Goal: Task Accomplishment & Management: Complete application form

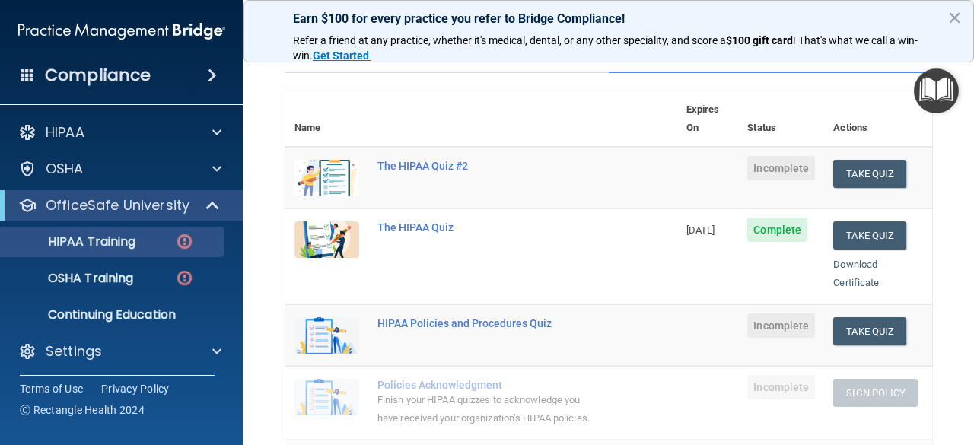
scroll to position [136, 0]
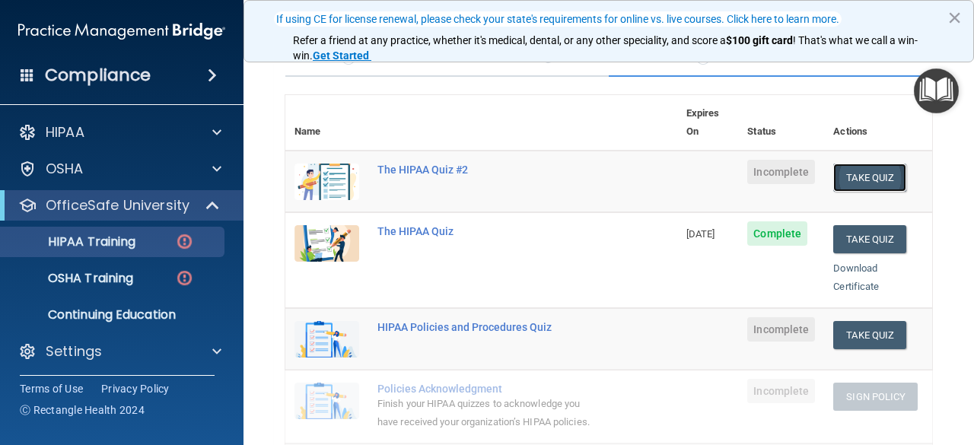
click at [864, 164] on button "Take Quiz" at bounding box center [870, 178] width 73 height 28
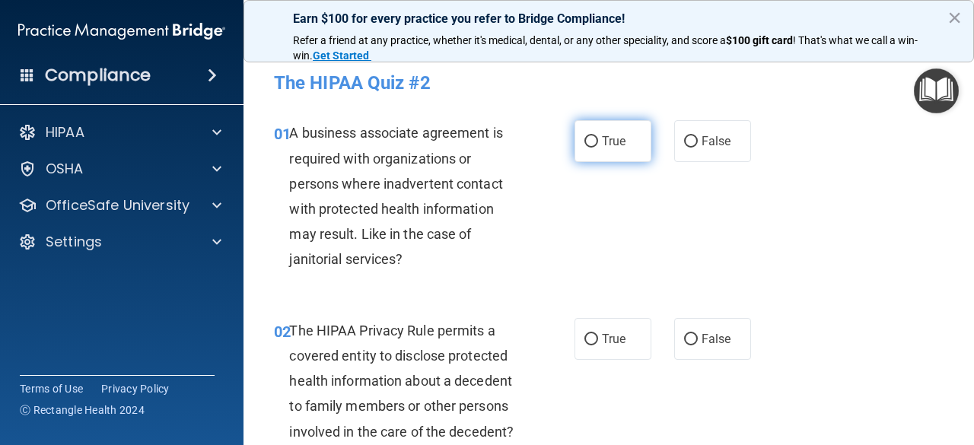
click at [588, 142] on input "True" at bounding box center [592, 141] width 14 height 11
radio input "true"
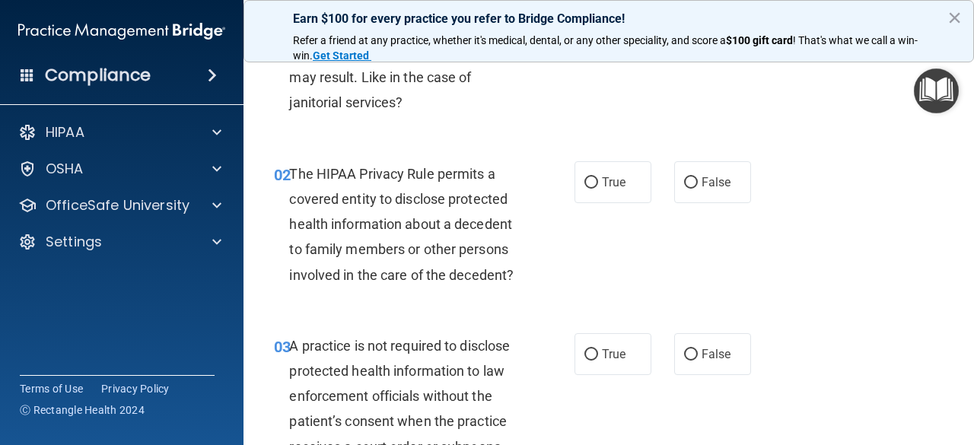
scroll to position [158, 0]
click at [602, 183] on span "True" at bounding box center [614, 181] width 24 height 14
click at [597, 183] on input "True" at bounding box center [592, 182] width 14 height 11
radio input "true"
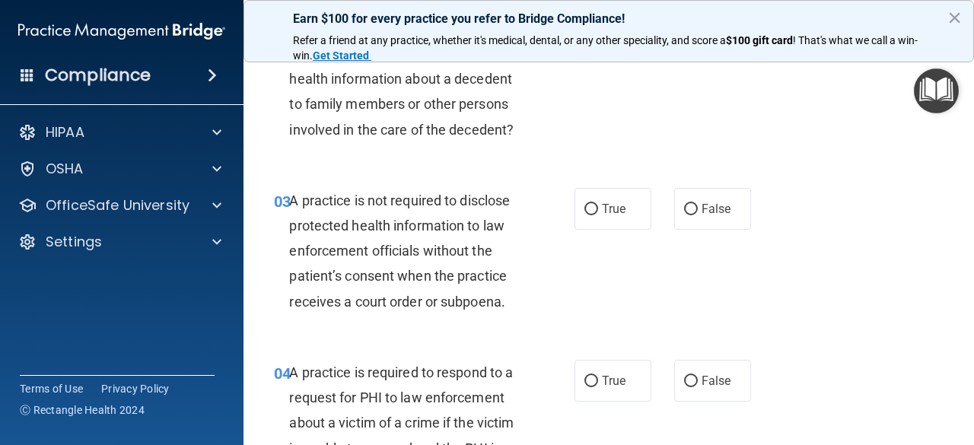
scroll to position [304, 0]
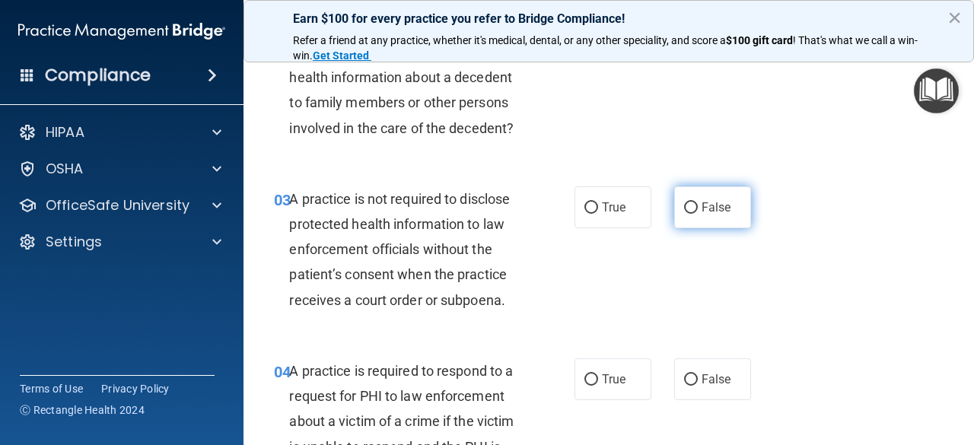
click at [703, 200] on span "False" at bounding box center [717, 207] width 30 height 14
click at [698, 203] on input "False" at bounding box center [691, 208] width 14 height 11
radio input "true"
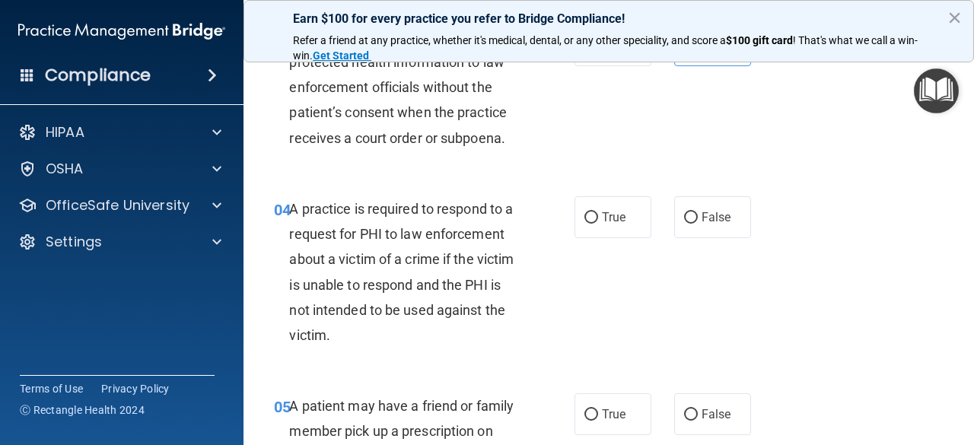
scroll to position [467, 0]
click at [613, 218] on span "True" at bounding box center [614, 216] width 24 height 14
click at [598, 218] on input "True" at bounding box center [592, 217] width 14 height 11
radio input "true"
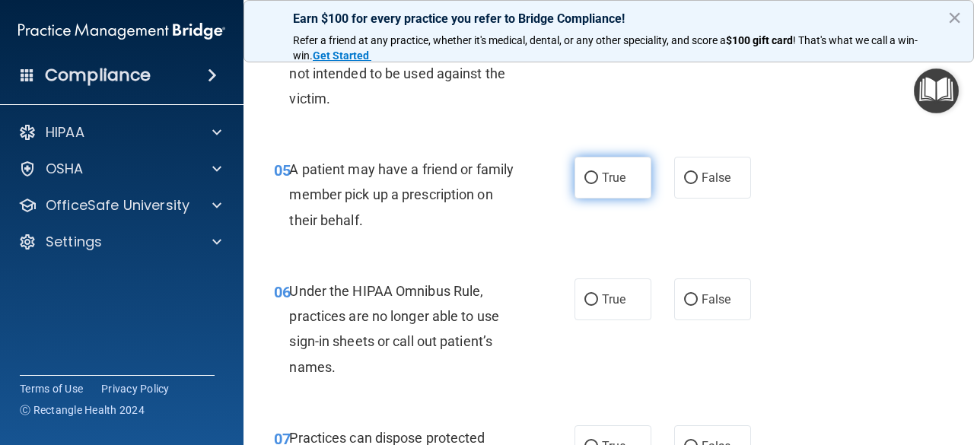
click at [613, 181] on span "True" at bounding box center [614, 178] width 24 height 14
click at [598, 181] on input "True" at bounding box center [592, 178] width 14 height 11
radio input "true"
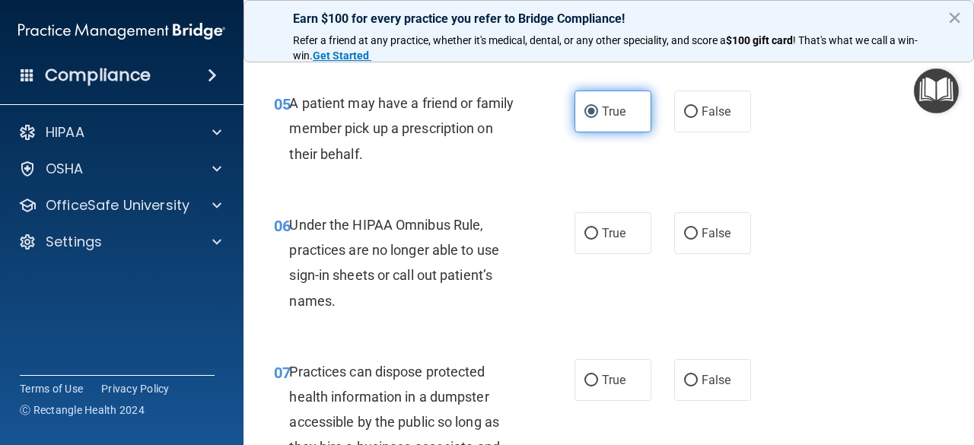
scroll to position [777, 0]
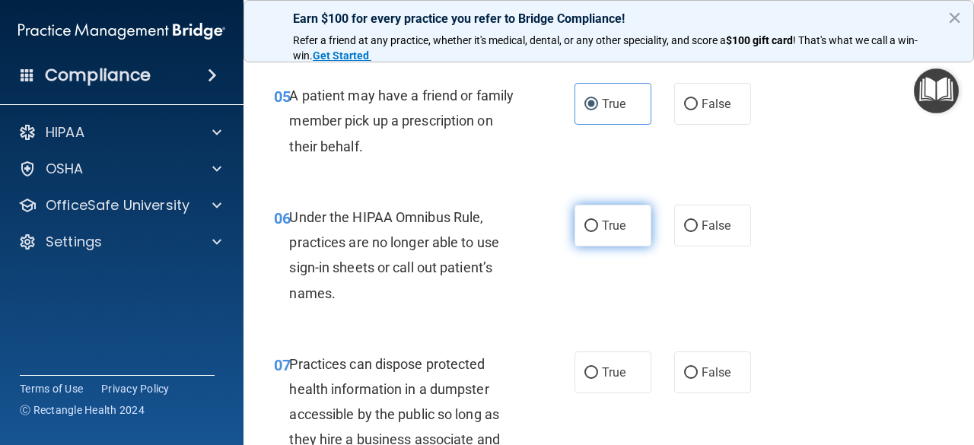
click at [604, 222] on span "True" at bounding box center [614, 225] width 24 height 14
click at [598, 222] on input "True" at bounding box center [592, 226] width 14 height 11
radio input "true"
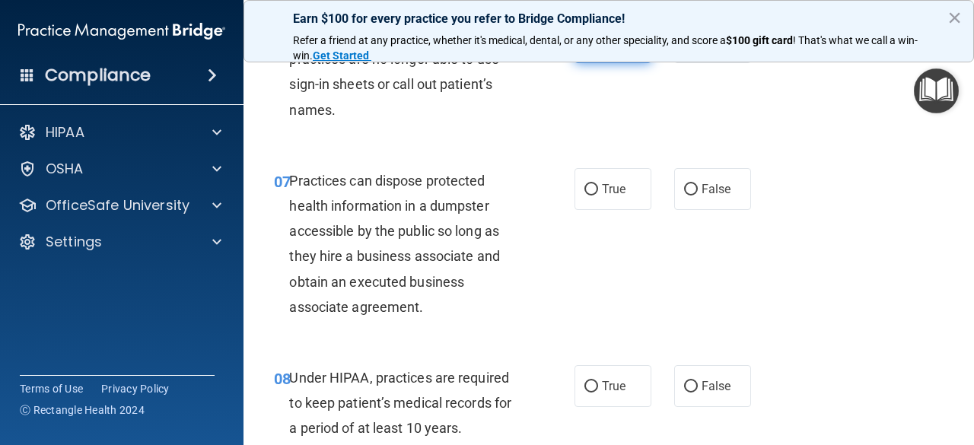
scroll to position [962, 0]
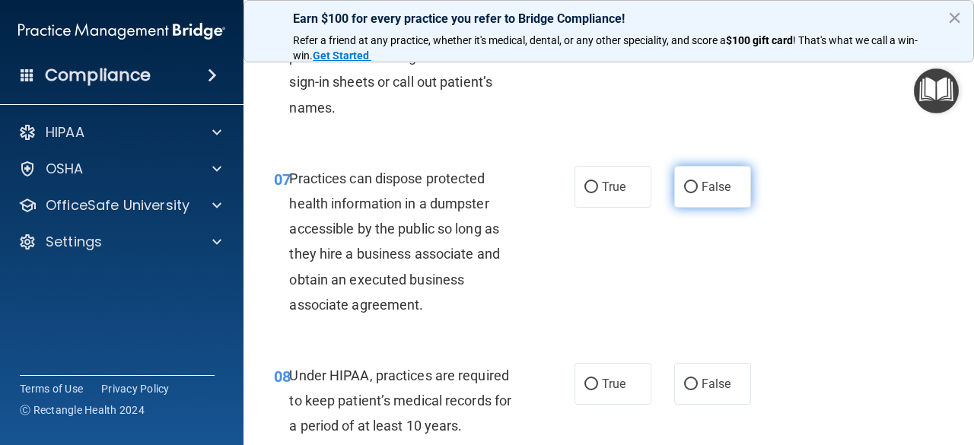
click at [694, 182] on label "False" at bounding box center [712, 187] width 77 height 42
click at [694, 182] on input "False" at bounding box center [691, 187] width 14 height 11
radio input "true"
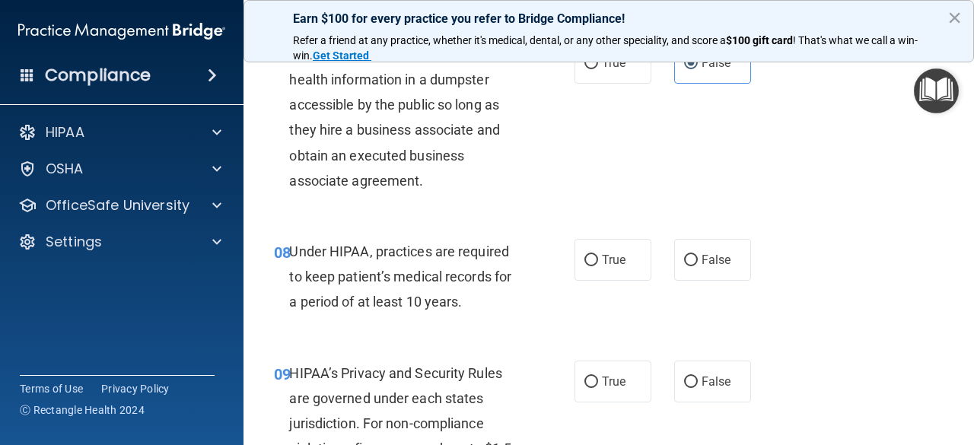
scroll to position [1090, 0]
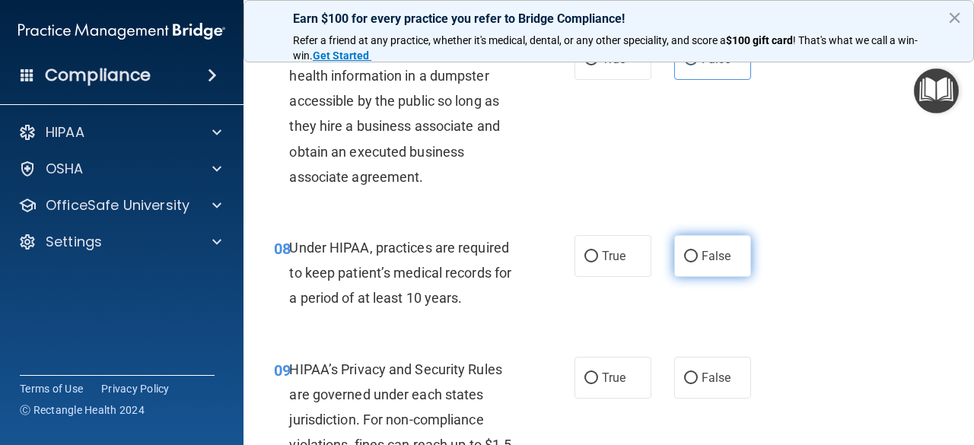
click at [692, 262] on label "False" at bounding box center [712, 256] width 77 height 42
click at [692, 262] on input "False" at bounding box center [691, 256] width 14 height 11
radio input "true"
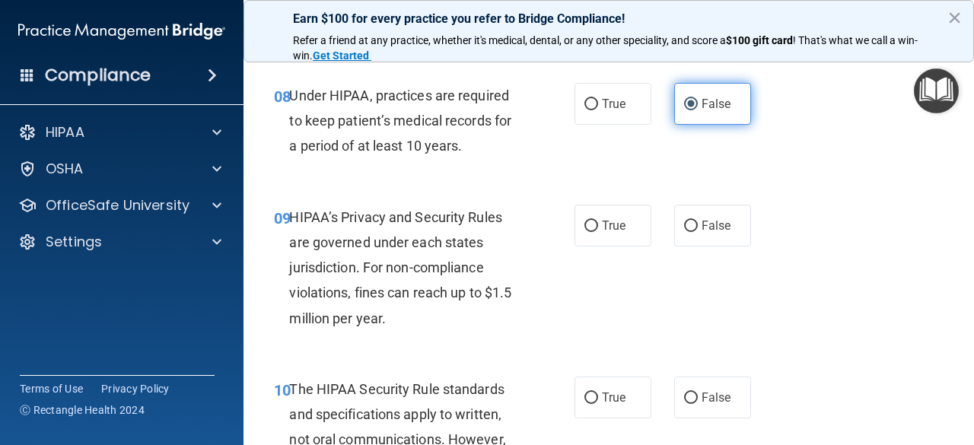
scroll to position [1245, 0]
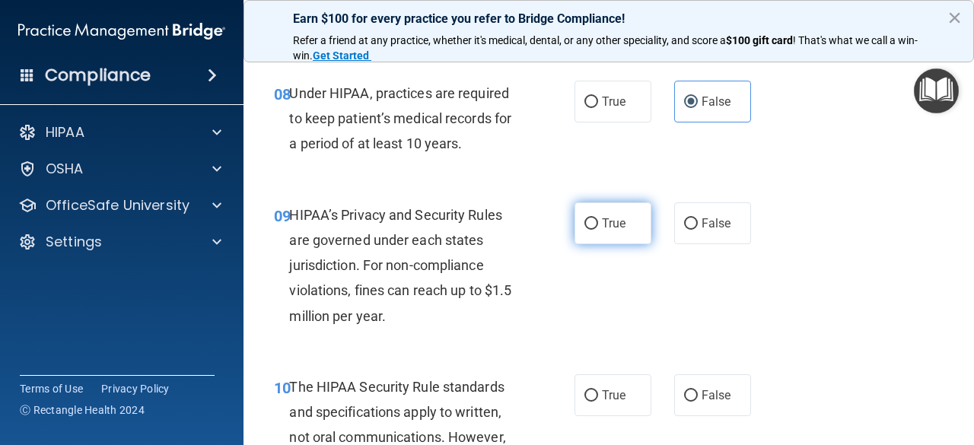
click at [595, 216] on label "True" at bounding box center [613, 224] width 77 height 42
click at [595, 218] on input "True" at bounding box center [592, 223] width 14 height 11
radio input "true"
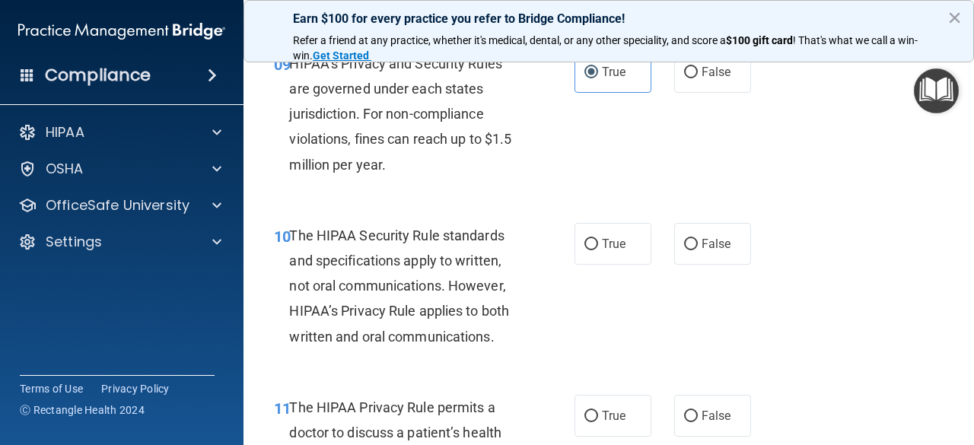
scroll to position [1398, 0]
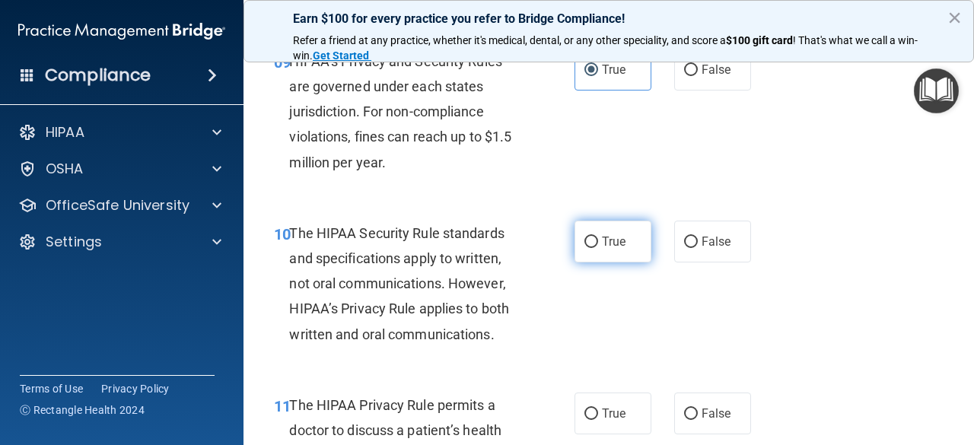
click at [588, 241] on input "True" at bounding box center [592, 242] width 14 height 11
radio input "true"
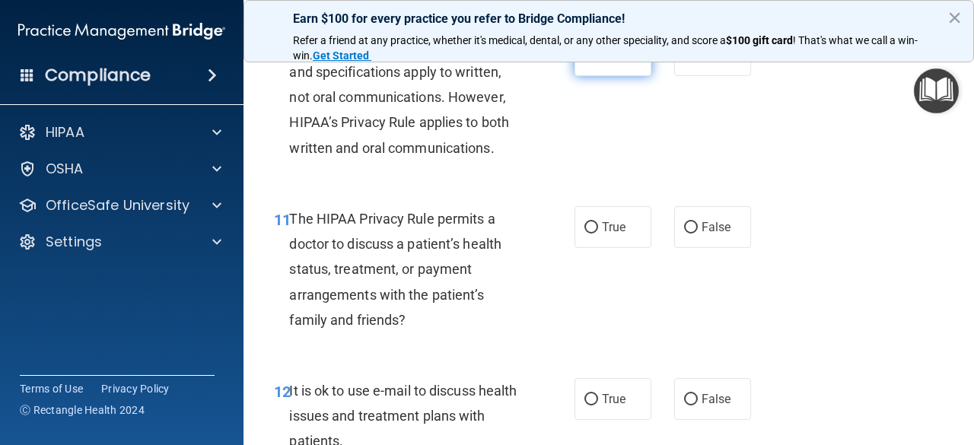
scroll to position [1587, 0]
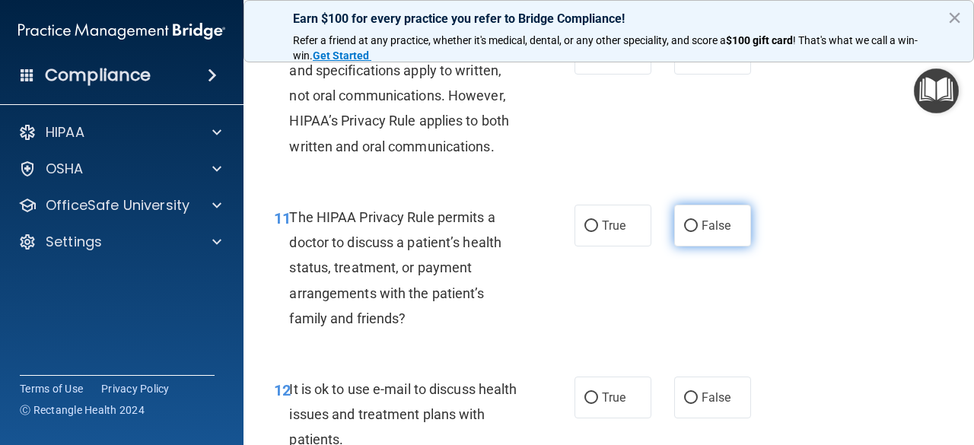
click at [685, 225] on input "False" at bounding box center [691, 226] width 14 height 11
radio input "true"
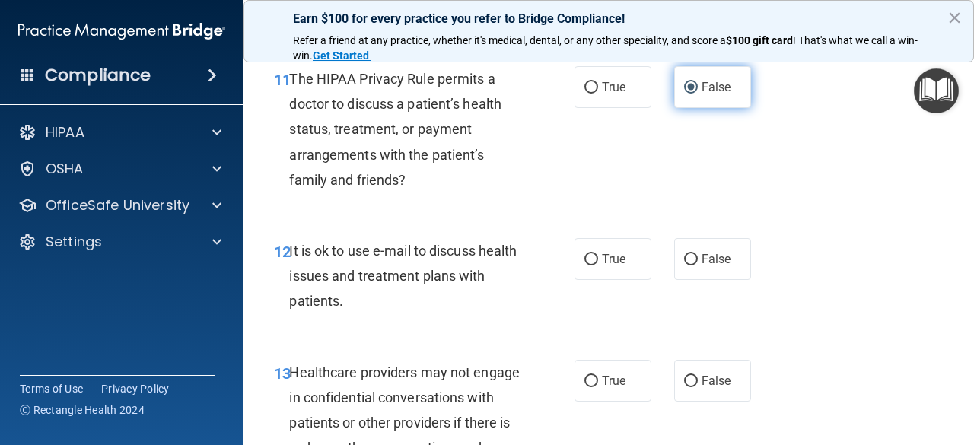
scroll to position [1737, 0]
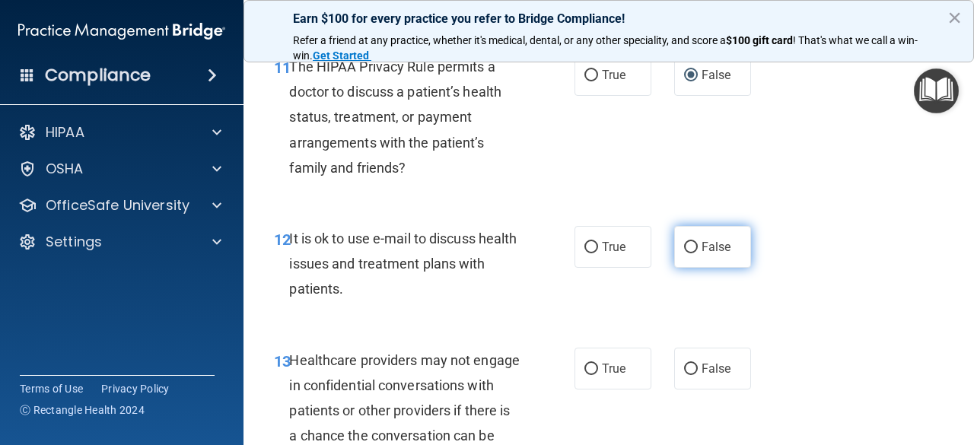
click at [708, 254] on label "False" at bounding box center [712, 247] width 77 height 42
click at [698, 254] on input "False" at bounding box center [691, 247] width 14 height 11
radio input "true"
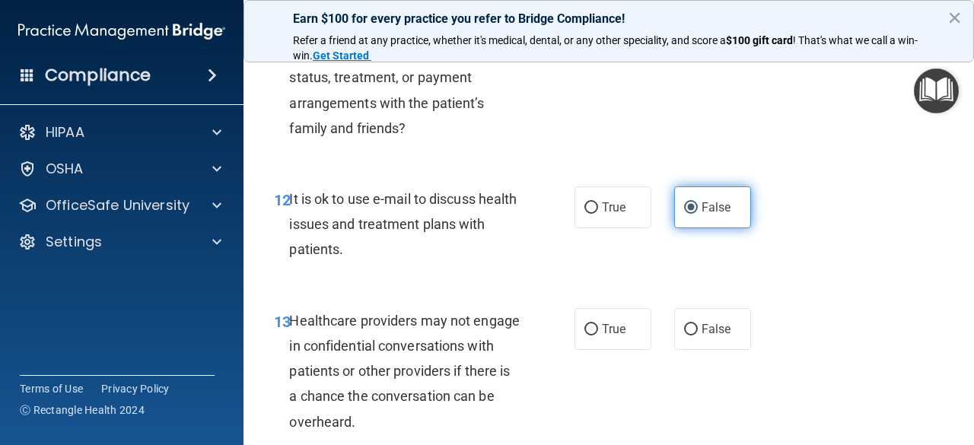
scroll to position [1789, 0]
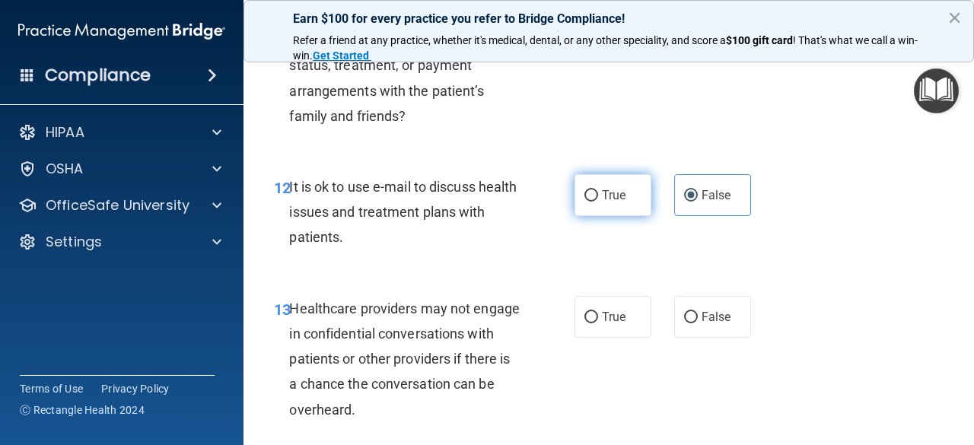
click at [585, 200] on input "True" at bounding box center [592, 195] width 14 height 11
radio input "true"
radio input "false"
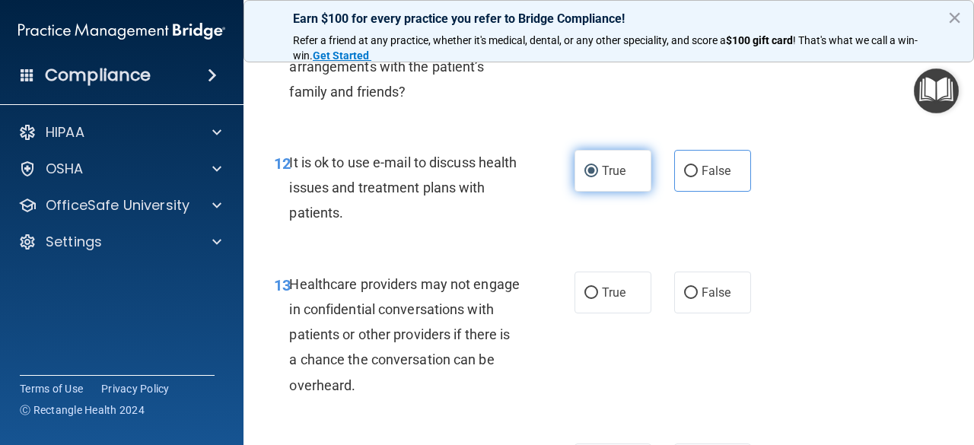
scroll to position [1830, 0]
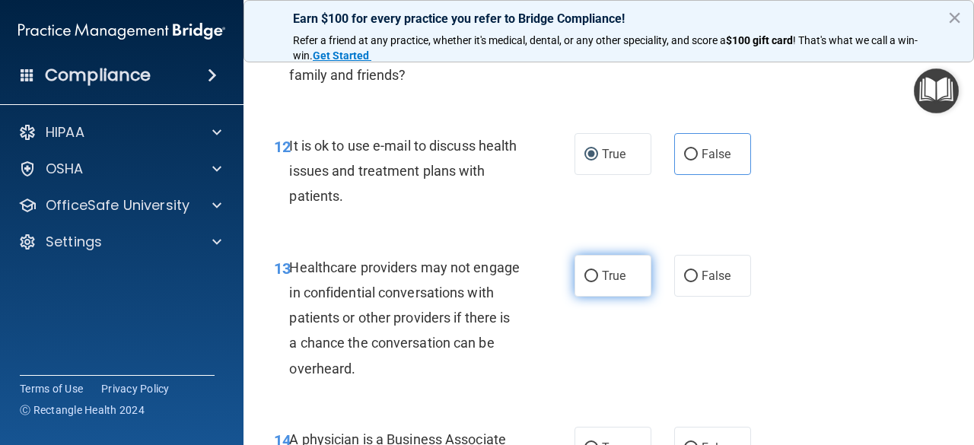
click at [613, 282] on span "True" at bounding box center [614, 276] width 24 height 14
click at [598, 282] on input "True" at bounding box center [592, 276] width 14 height 11
radio input "true"
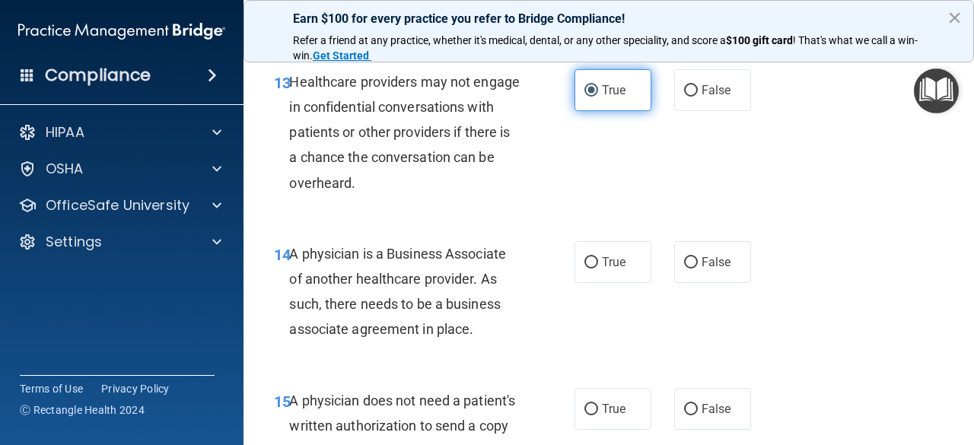
scroll to position [2031, 0]
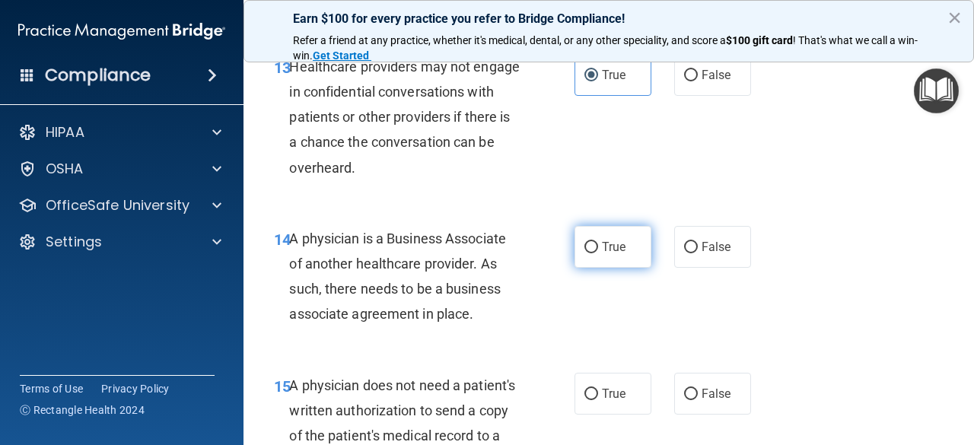
click at [618, 259] on label "True" at bounding box center [613, 247] width 77 height 42
click at [598, 254] on input "True" at bounding box center [592, 247] width 14 height 11
radio input "true"
click at [722, 338] on div "14 A physician is a Business Associate of another healthcare provider. As such,…" at bounding box center [609, 280] width 693 height 147
click at [813, 313] on div "14 A physician is a Business Associate of another healthcare provider. As such,…" at bounding box center [609, 280] width 693 height 147
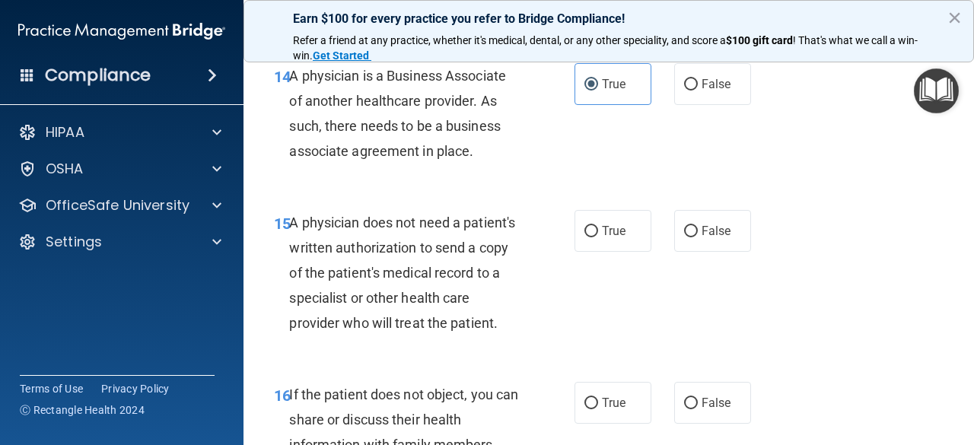
scroll to position [2202, 0]
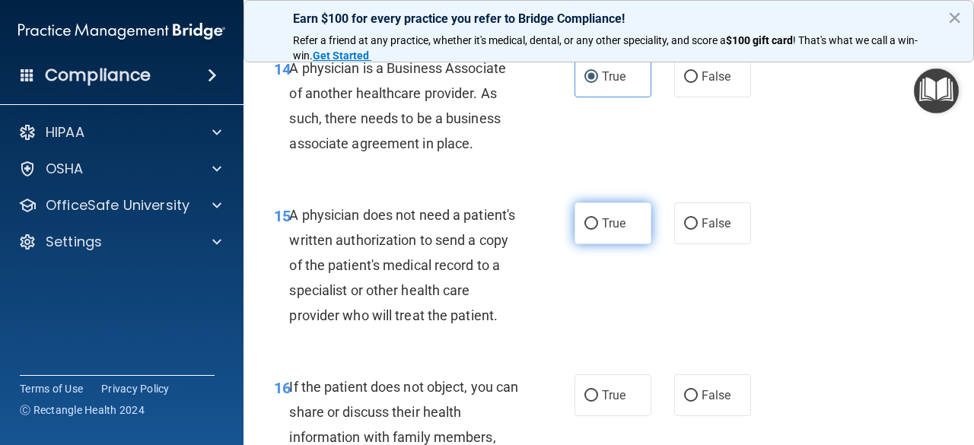
click at [606, 220] on span "True" at bounding box center [614, 223] width 24 height 14
click at [598, 220] on input "True" at bounding box center [592, 223] width 14 height 11
radio input "true"
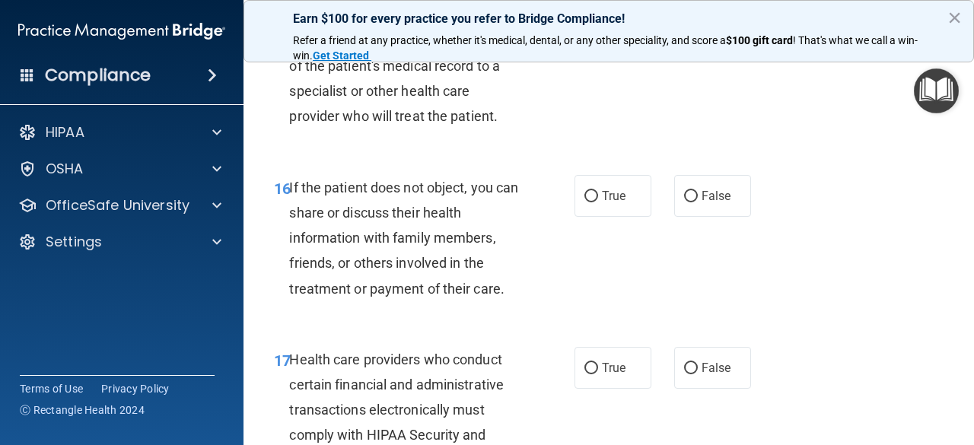
scroll to position [2418, 0]
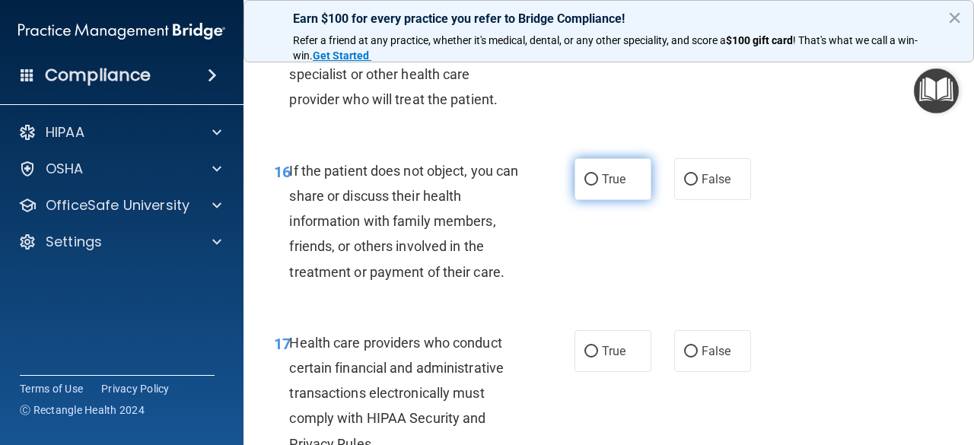
click at [639, 199] on label "True" at bounding box center [613, 179] width 77 height 42
click at [598, 186] on input "True" at bounding box center [592, 179] width 14 height 11
radio input "true"
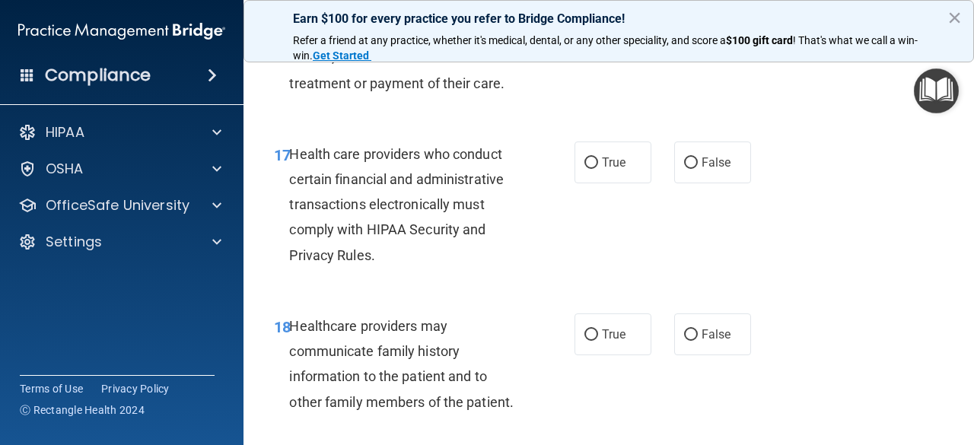
scroll to position [2609, 0]
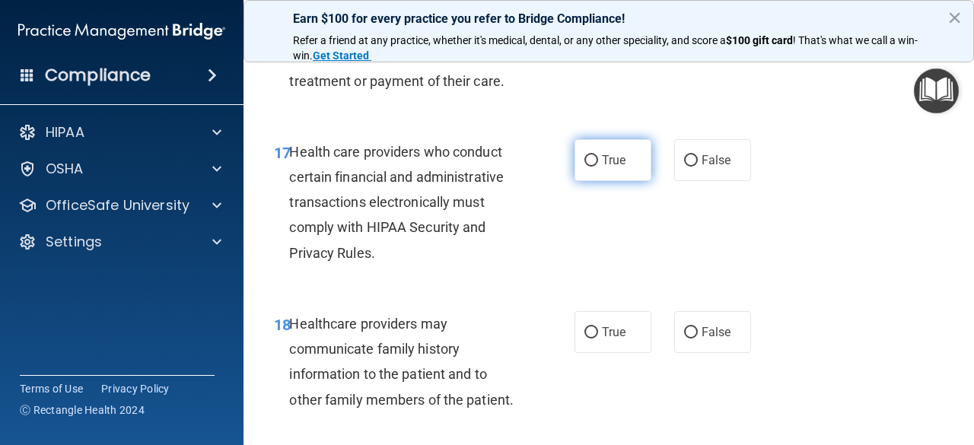
click at [604, 167] on span "True" at bounding box center [614, 160] width 24 height 14
click at [598, 167] on input "True" at bounding box center [592, 160] width 14 height 11
radio input "true"
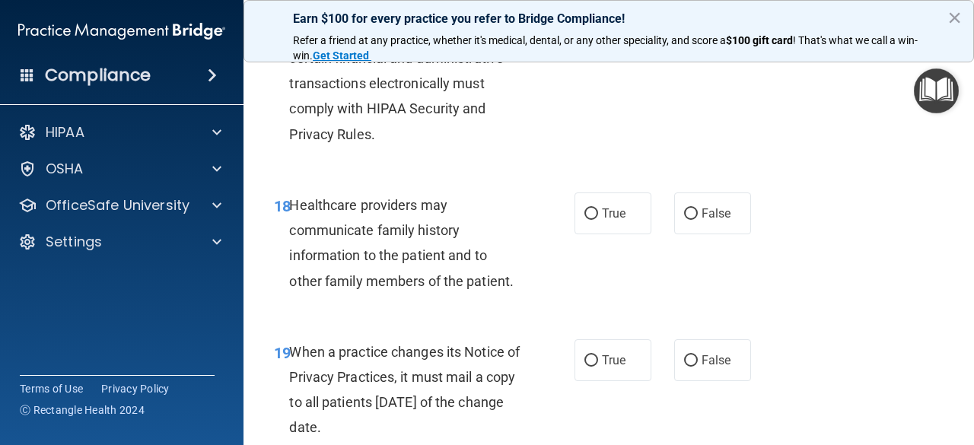
scroll to position [2728, 0]
click at [684, 219] on input "False" at bounding box center [691, 213] width 14 height 11
radio input "true"
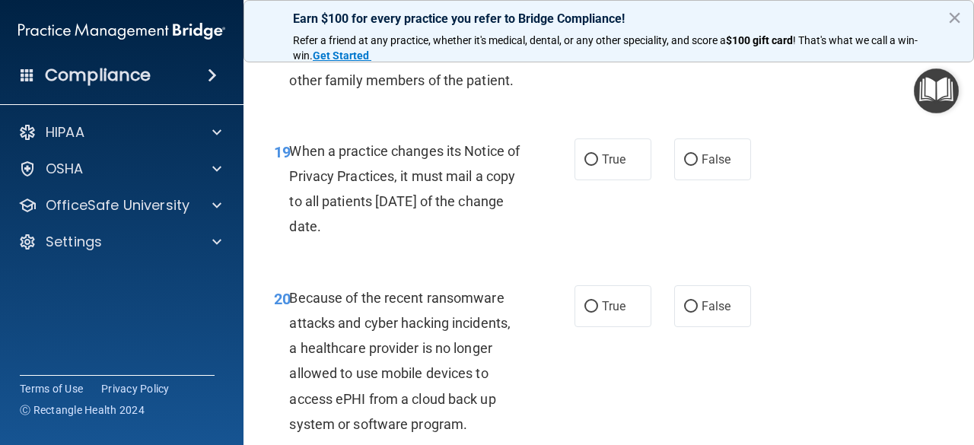
scroll to position [2948, 0]
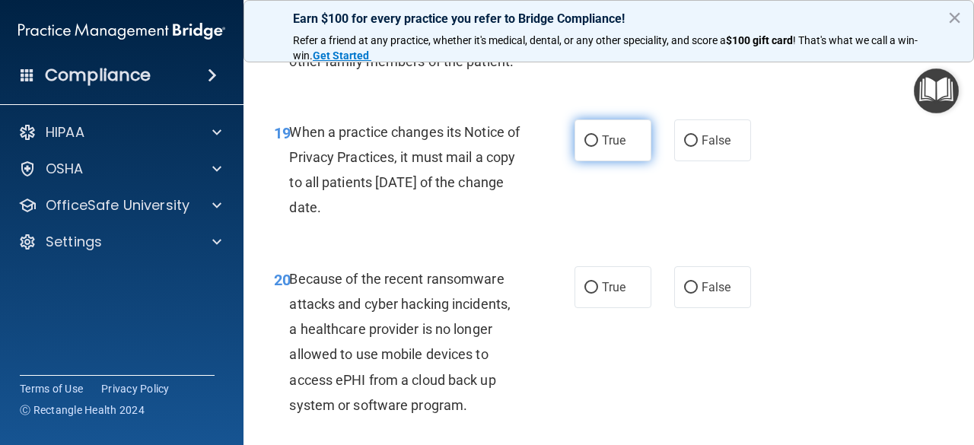
click at [615, 148] on span "True" at bounding box center [614, 140] width 24 height 14
click at [598, 147] on input "True" at bounding box center [592, 141] width 14 height 11
radio input "true"
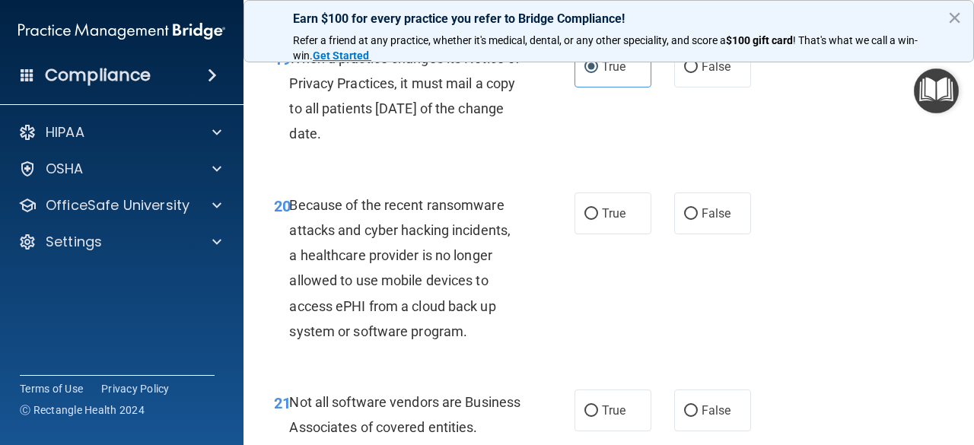
scroll to position [3024, 0]
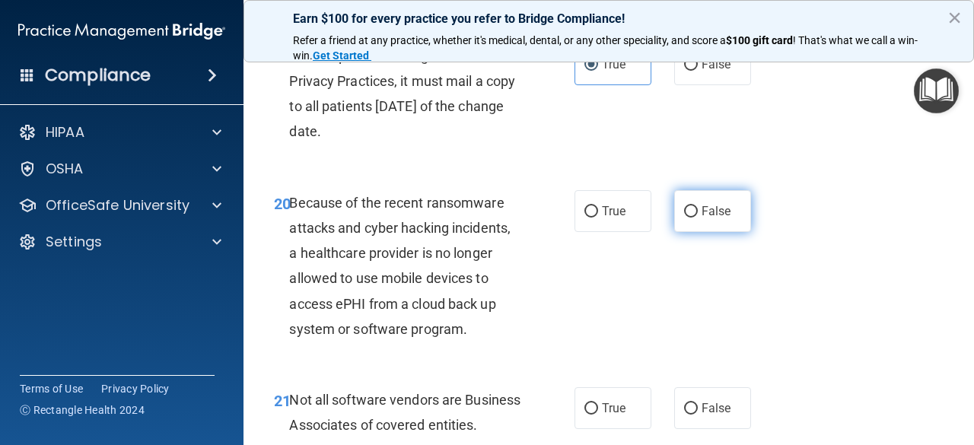
click at [723, 218] on span "False" at bounding box center [717, 211] width 30 height 14
click at [698, 218] on input "False" at bounding box center [691, 211] width 14 height 11
radio input "true"
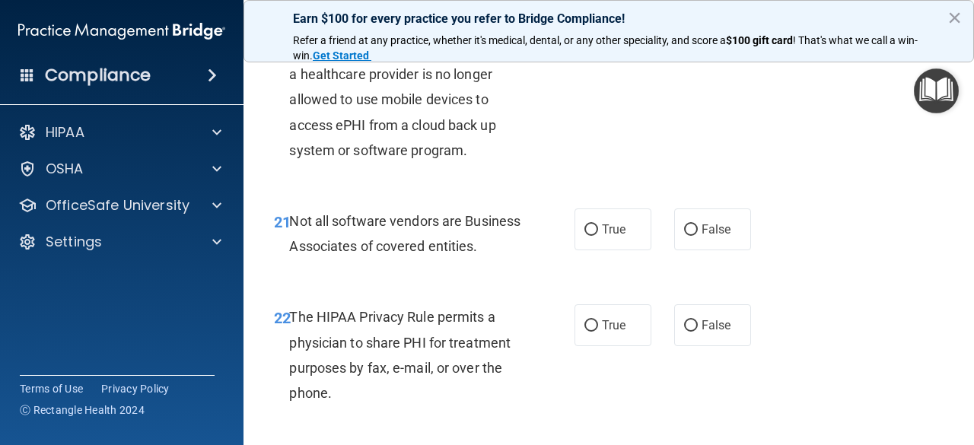
scroll to position [3203, 0]
click at [604, 236] on span "True" at bounding box center [614, 229] width 24 height 14
click at [598, 235] on input "True" at bounding box center [592, 229] width 14 height 11
radio input "true"
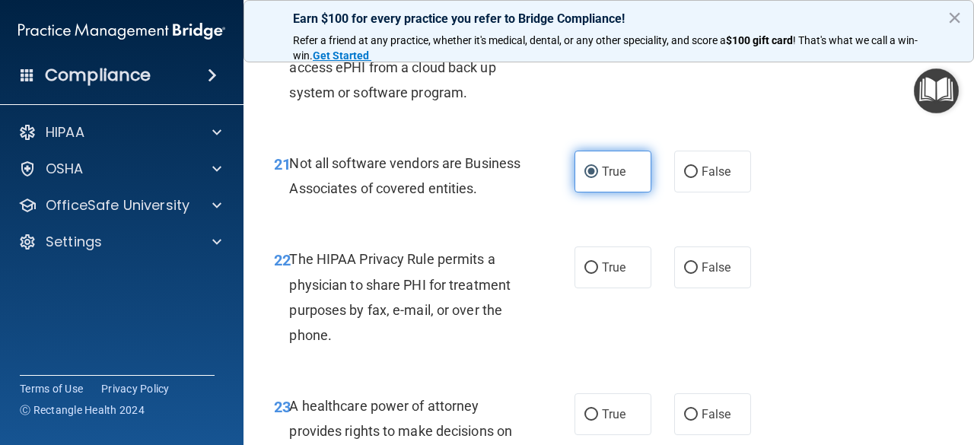
scroll to position [3261, 0]
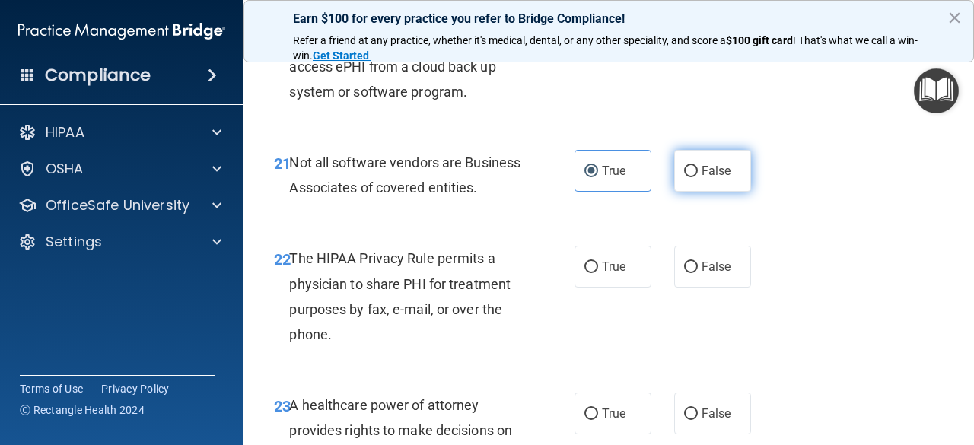
click at [684, 177] on input "False" at bounding box center [691, 171] width 14 height 11
radio input "true"
radio input "false"
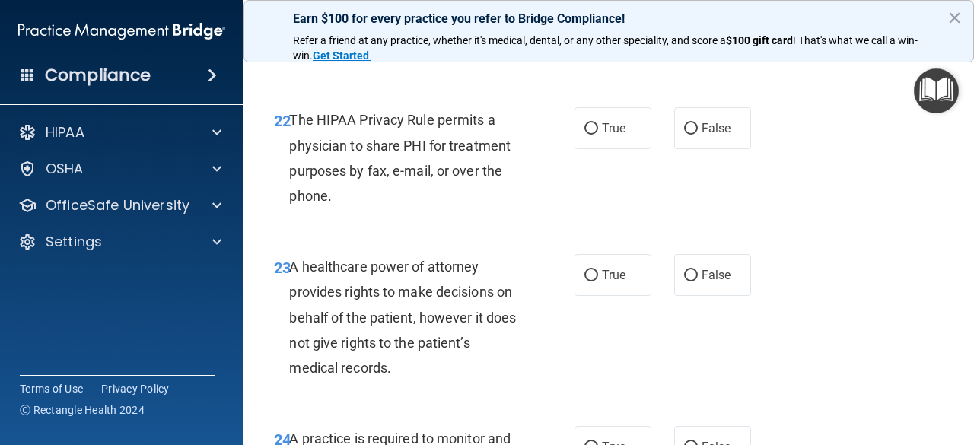
scroll to position [3401, 0]
click at [575, 148] on label "True" at bounding box center [613, 128] width 77 height 42
click at [585, 134] on input "True" at bounding box center [592, 128] width 14 height 11
radio input "true"
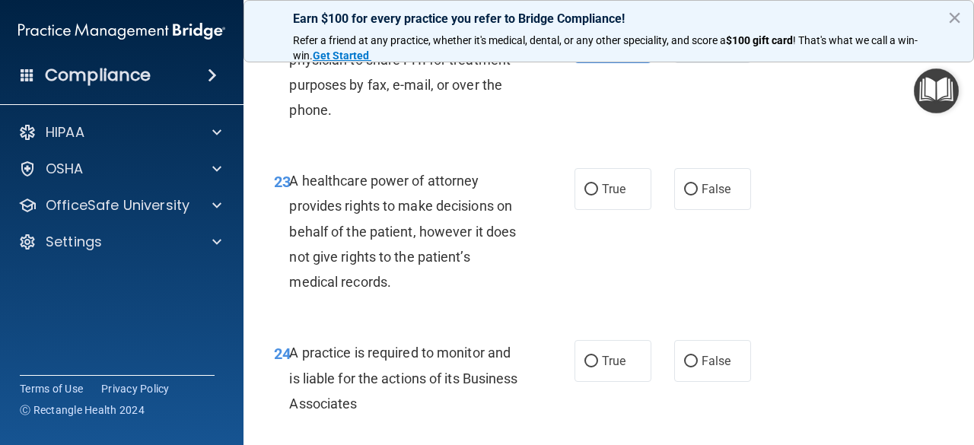
scroll to position [3505, 0]
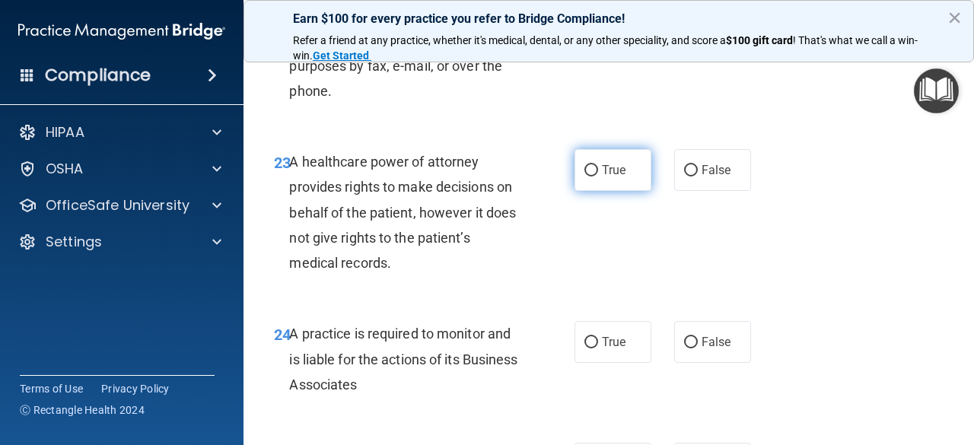
click at [614, 177] on span "True" at bounding box center [614, 170] width 24 height 14
click at [598, 177] on input "True" at bounding box center [592, 170] width 14 height 11
radio input "true"
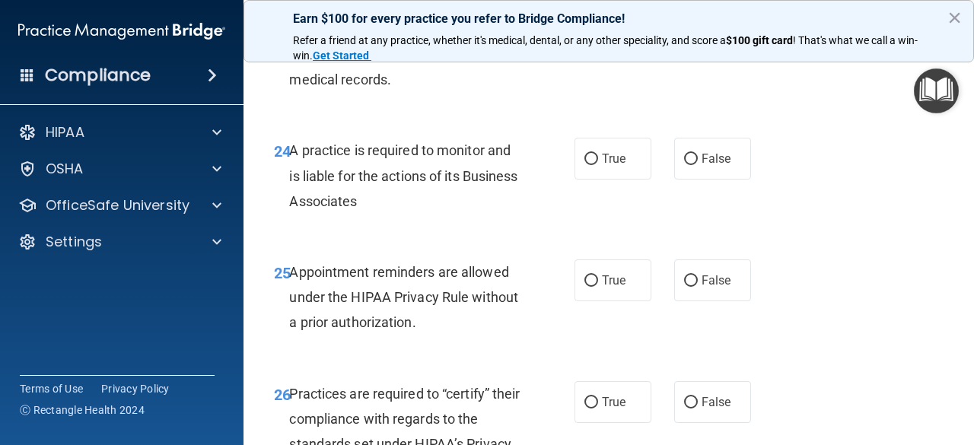
scroll to position [3701, 0]
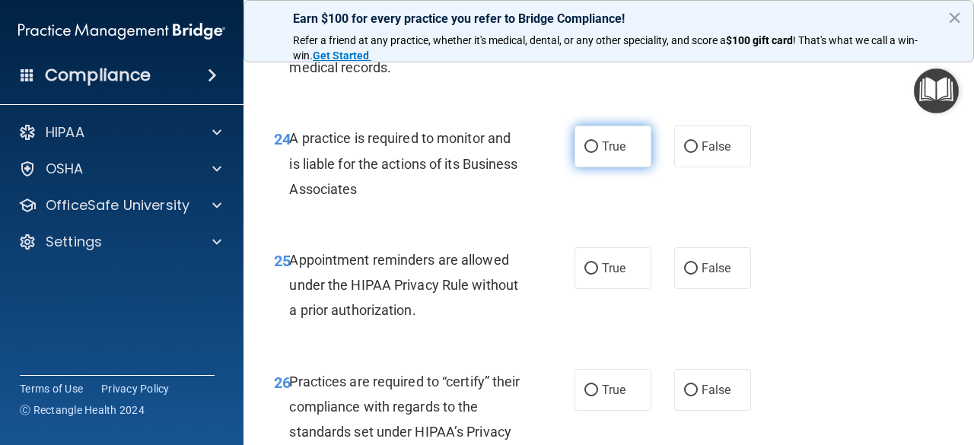
click at [611, 167] on label "True" at bounding box center [613, 147] width 77 height 42
click at [598, 153] on input "True" at bounding box center [592, 147] width 14 height 11
radio input "true"
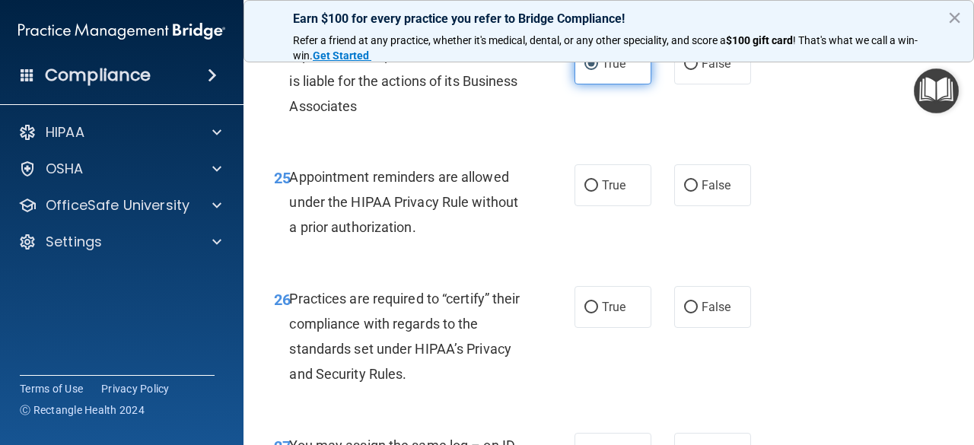
scroll to position [3784, 0]
click at [607, 192] on span "True" at bounding box center [614, 184] width 24 height 14
click at [598, 191] on input "True" at bounding box center [592, 185] width 14 height 11
radio input "true"
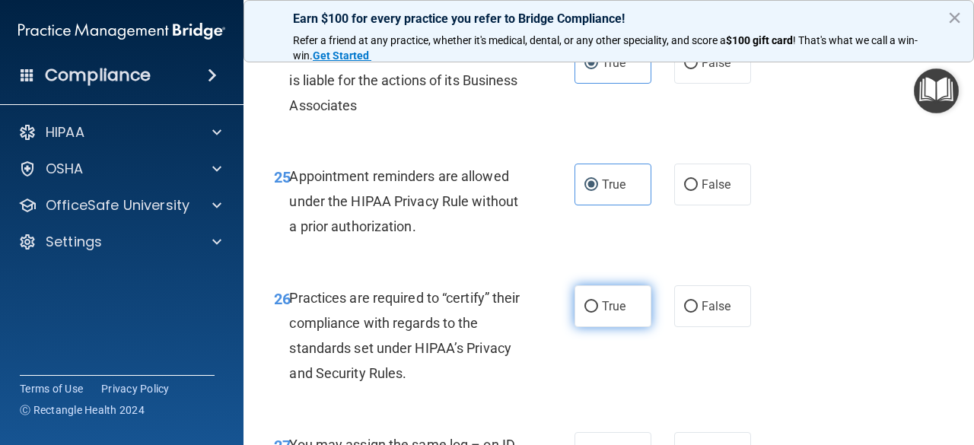
click at [589, 313] on input "True" at bounding box center [592, 306] width 14 height 11
radio input "true"
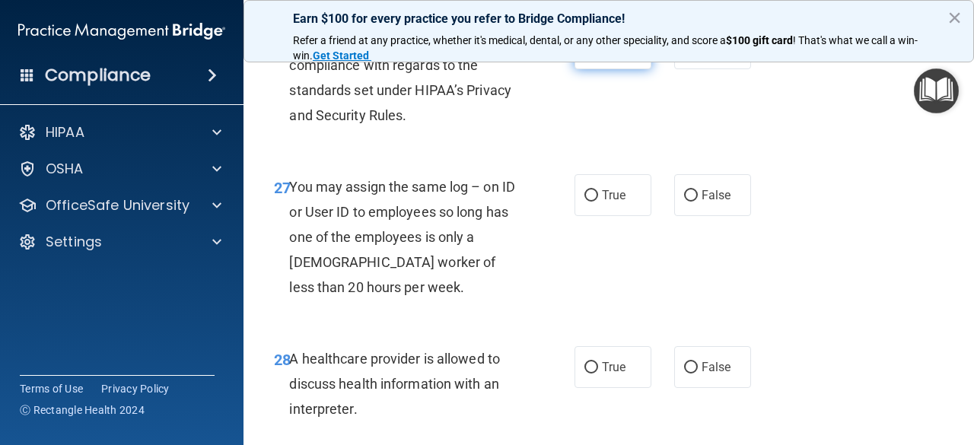
scroll to position [4044, 0]
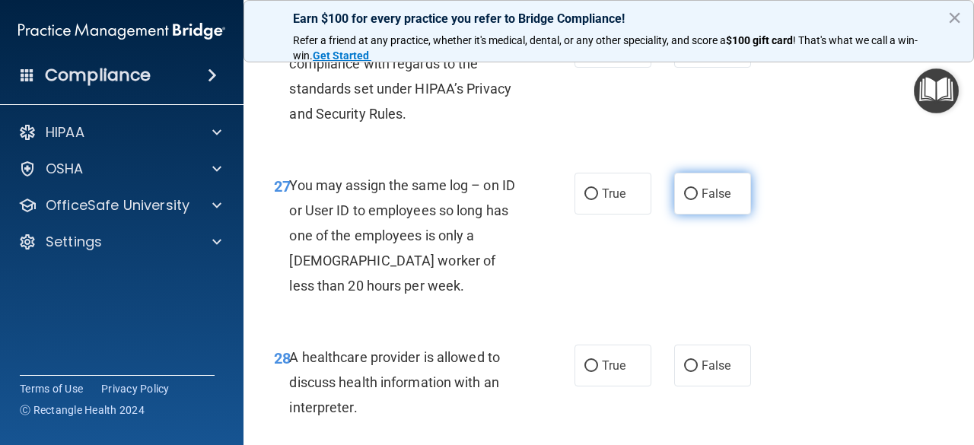
click at [702, 201] on span "False" at bounding box center [717, 194] width 30 height 14
click at [695, 200] on input "False" at bounding box center [691, 194] width 14 height 11
radio input "true"
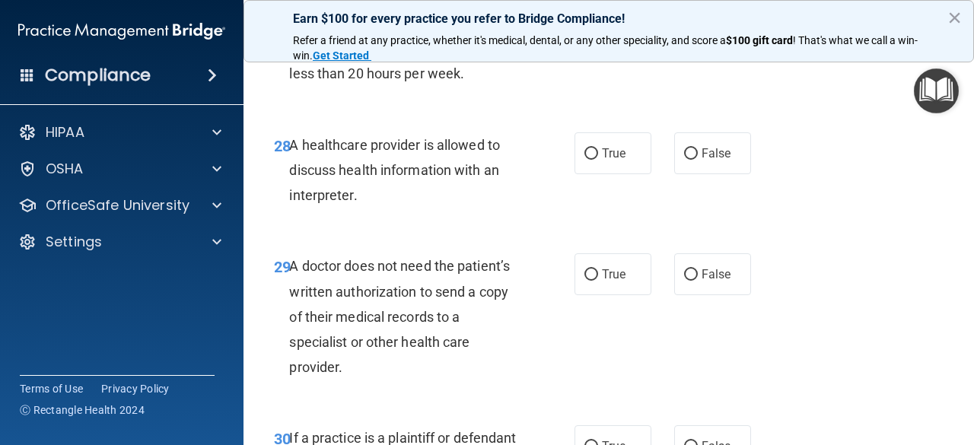
scroll to position [4257, 0]
click at [692, 174] on label "False" at bounding box center [712, 153] width 77 height 42
click at [692, 159] on input "False" at bounding box center [691, 153] width 14 height 11
radio input "true"
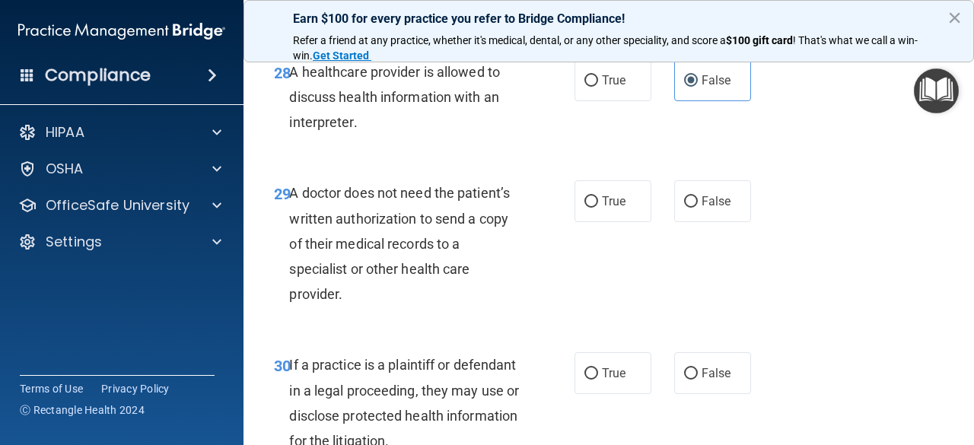
scroll to position [4330, 0]
click at [691, 222] on label "False" at bounding box center [712, 201] width 77 height 42
click at [691, 207] on input "False" at bounding box center [691, 201] width 14 height 11
radio input "true"
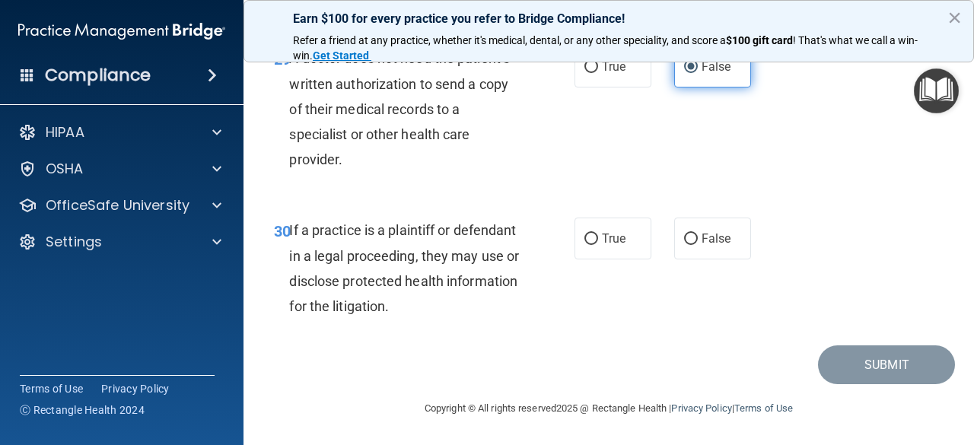
scroll to position [4514, 0]
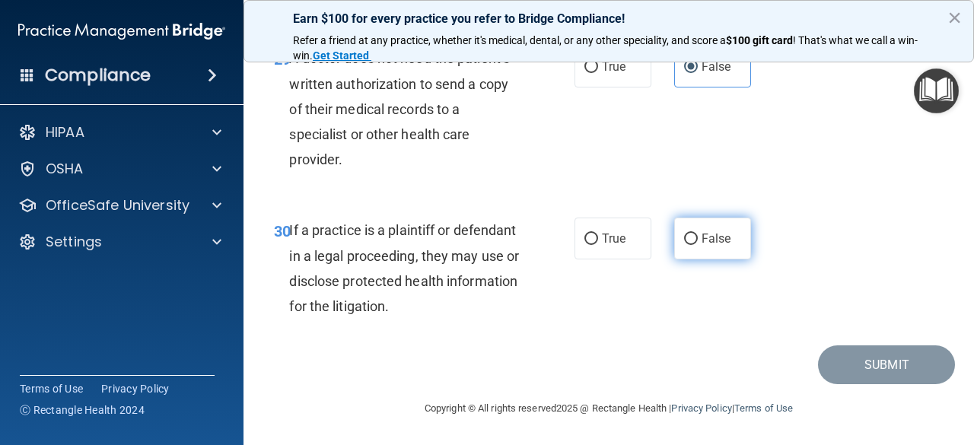
click at [702, 240] on span "False" at bounding box center [717, 238] width 30 height 14
click at [696, 240] on input "False" at bounding box center [691, 239] width 14 height 11
radio input "true"
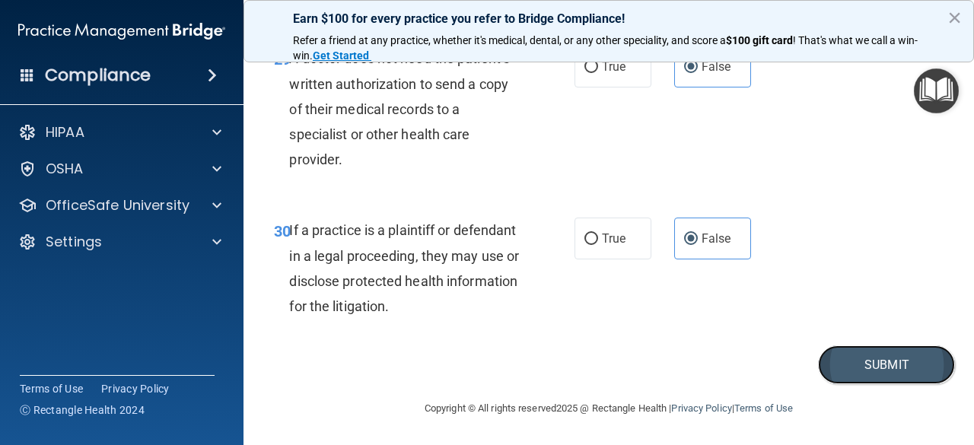
click at [842, 366] on button "Submit" at bounding box center [886, 365] width 137 height 39
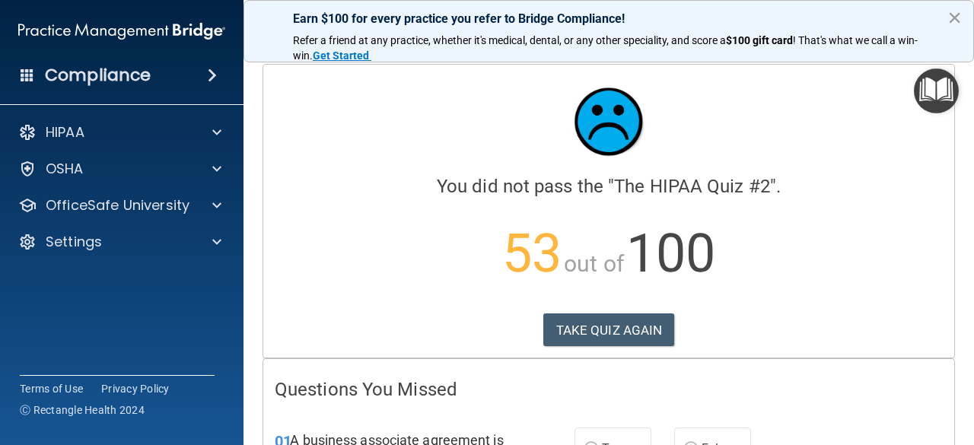
click at [955, 22] on button "×" at bounding box center [955, 17] width 14 height 24
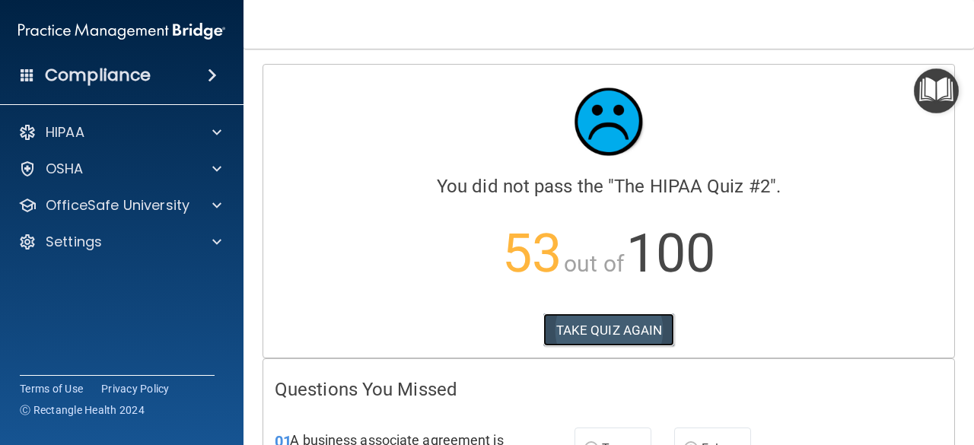
click at [623, 314] on button "TAKE QUIZ AGAIN" at bounding box center [610, 330] width 132 height 33
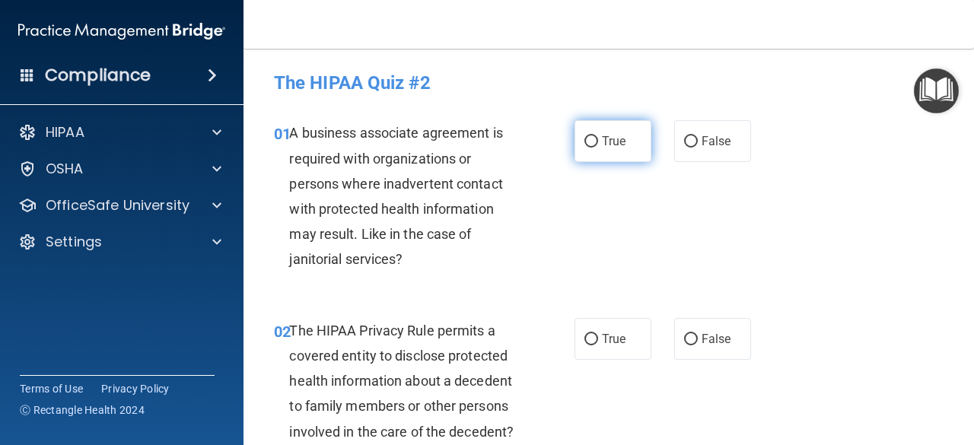
click at [613, 139] on span "True" at bounding box center [614, 141] width 24 height 14
click at [598, 139] on input "True" at bounding box center [592, 141] width 14 height 11
radio input "true"
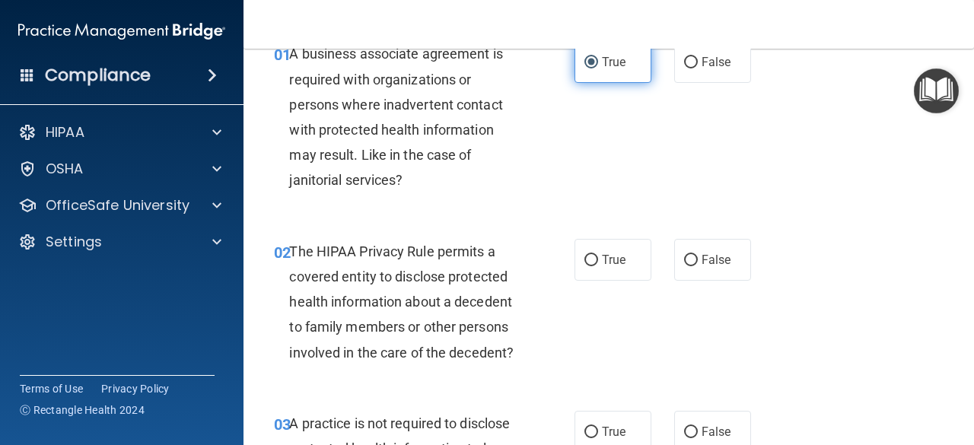
scroll to position [87, 0]
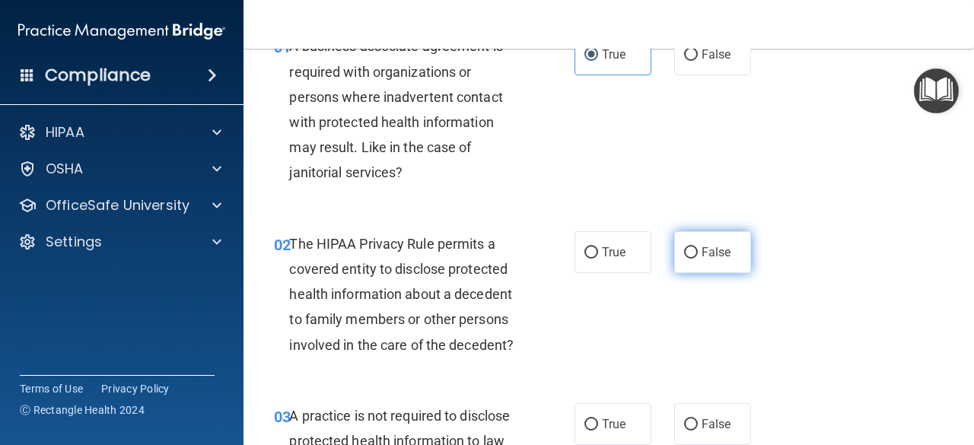
click at [685, 253] on input "False" at bounding box center [691, 252] width 14 height 11
radio input "true"
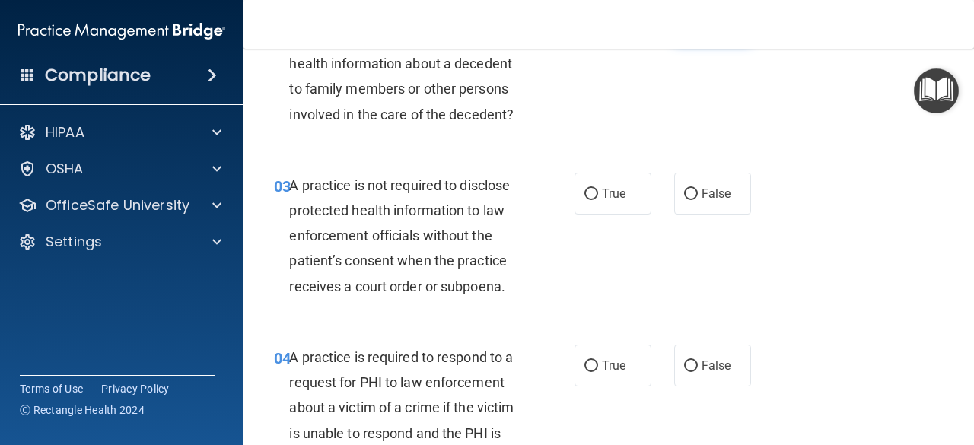
scroll to position [319, 0]
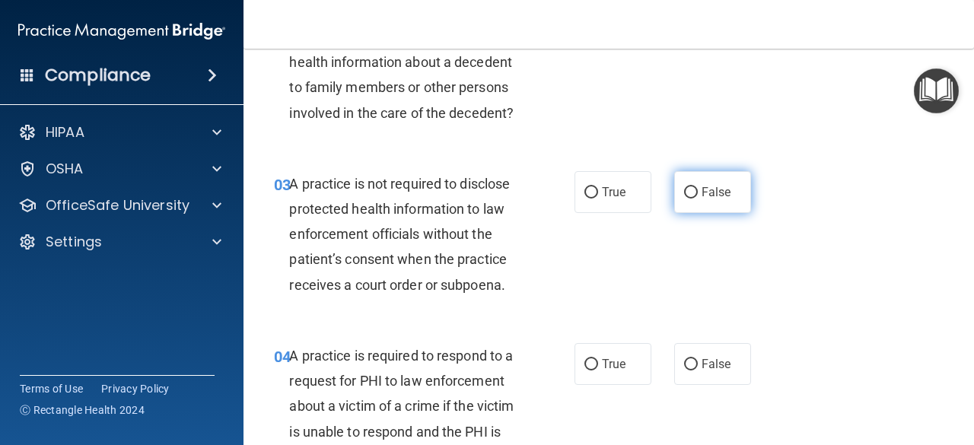
click at [690, 191] on input "False" at bounding box center [691, 192] width 14 height 11
radio input "true"
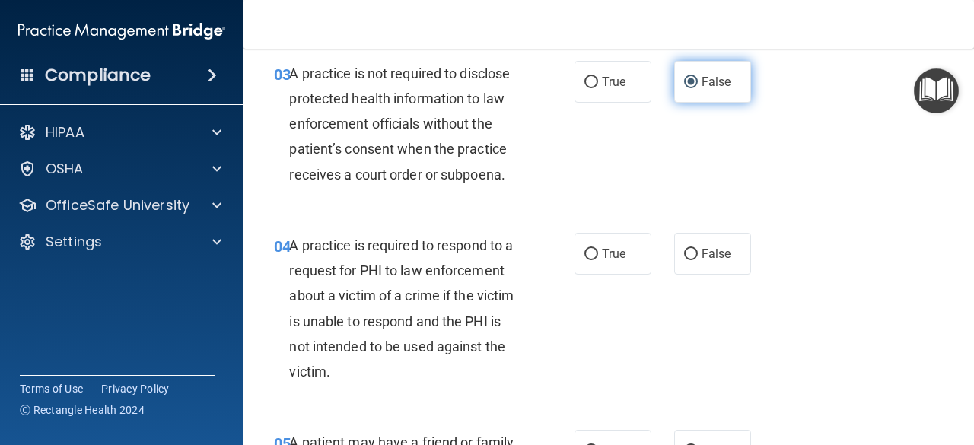
scroll to position [431, 0]
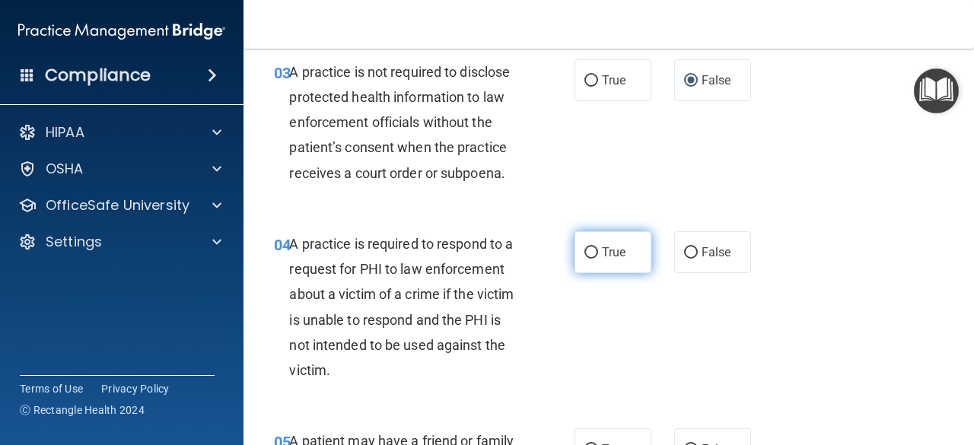
click at [605, 241] on label "True" at bounding box center [613, 252] width 77 height 42
click at [598, 247] on input "True" at bounding box center [592, 252] width 14 height 11
radio input "true"
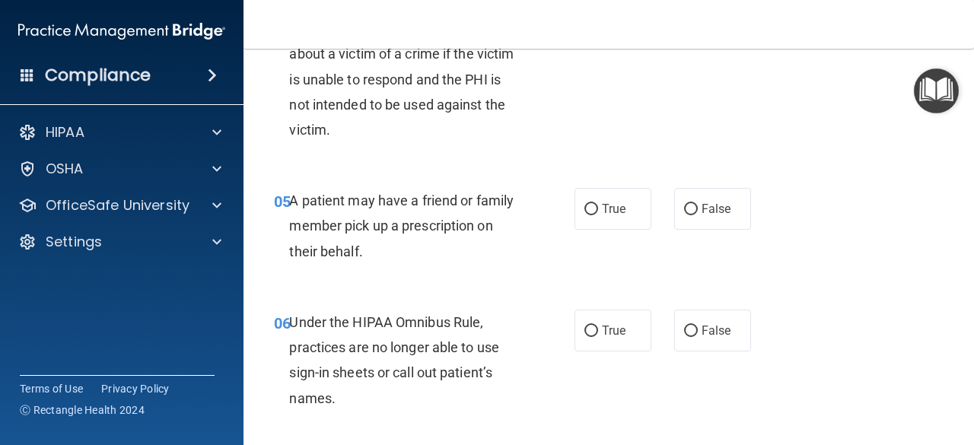
scroll to position [672, 0]
click at [589, 207] on input "True" at bounding box center [592, 208] width 14 height 11
radio input "true"
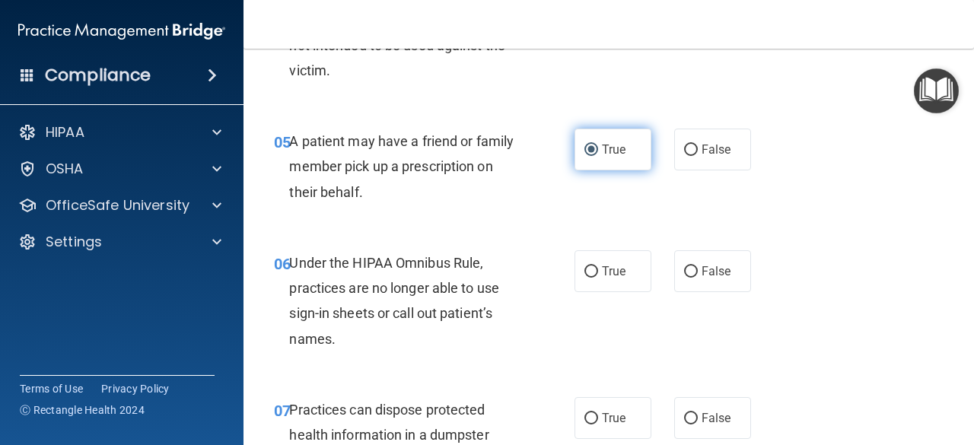
scroll to position [761, 0]
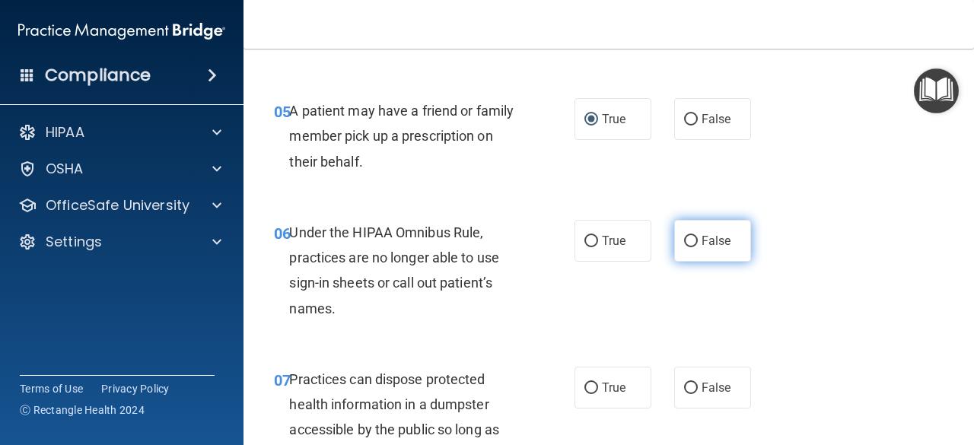
click at [710, 231] on label "False" at bounding box center [712, 241] width 77 height 42
click at [698, 236] on input "False" at bounding box center [691, 241] width 14 height 11
radio input "true"
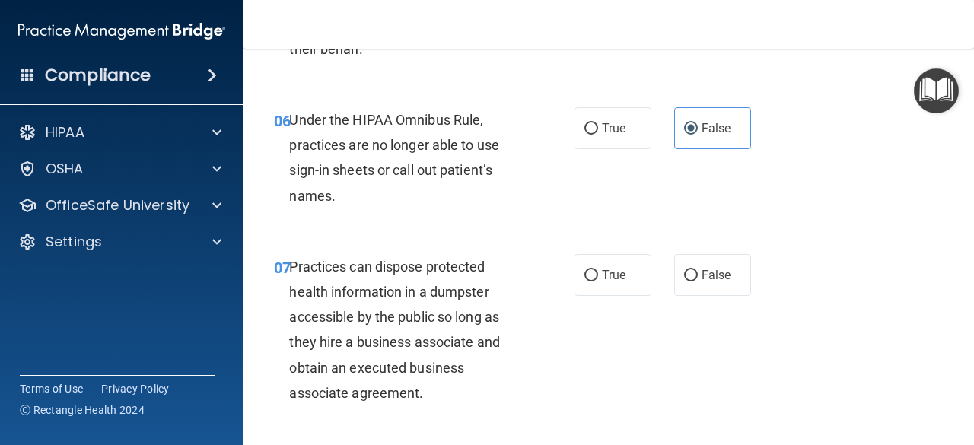
scroll to position [886, 0]
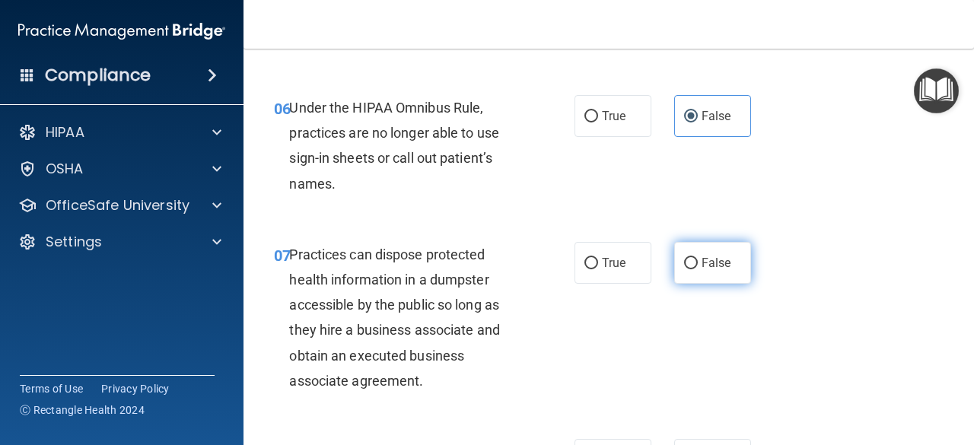
click at [685, 262] on input "False" at bounding box center [691, 263] width 14 height 11
radio input "true"
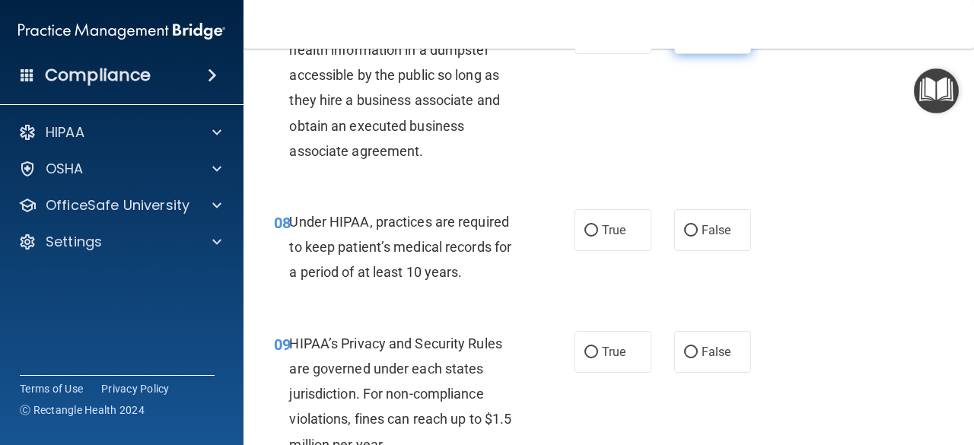
scroll to position [1121, 0]
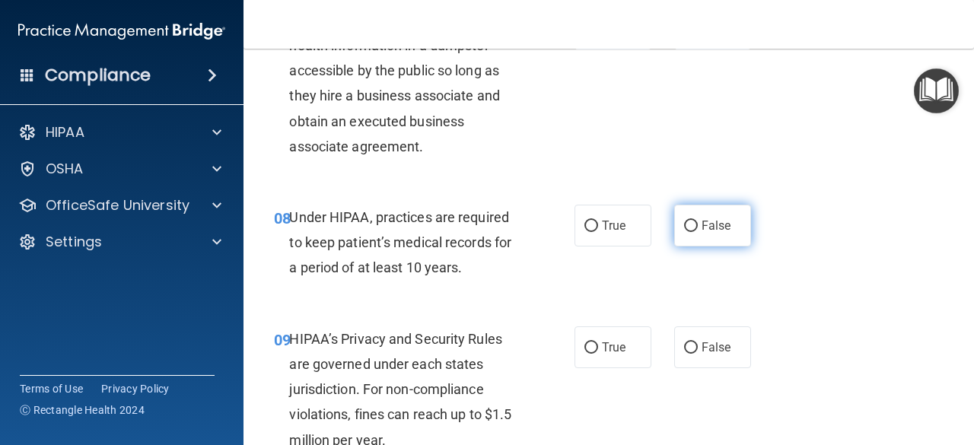
click at [687, 225] on input "False" at bounding box center [691, 226] width 14 height 11
radio input "true"
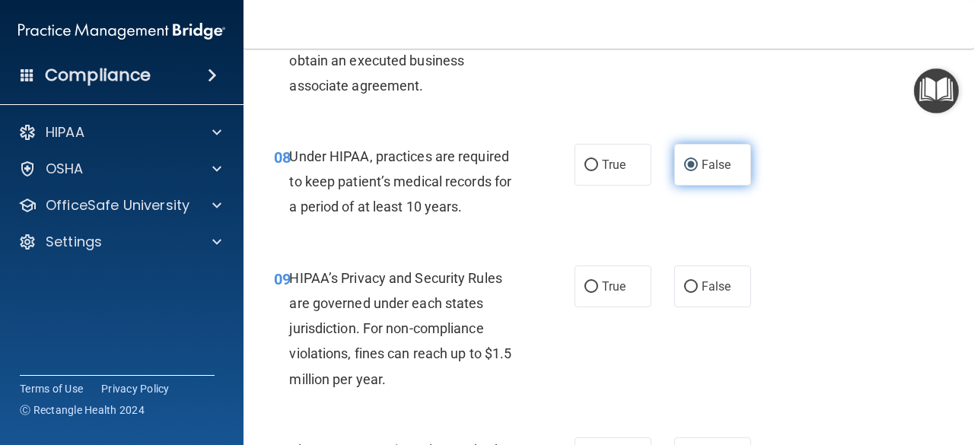
scroll to position [1207, 0]
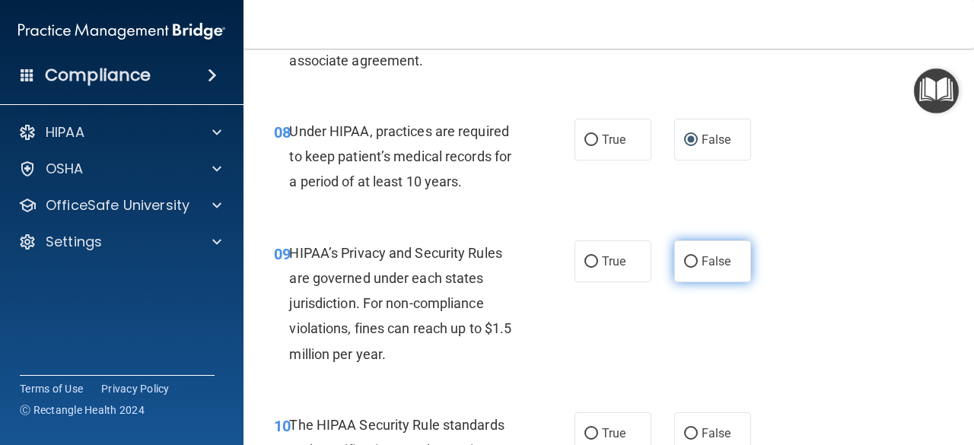
click at [685, 266] on input "False" at bounding box center [691, 262] width 14 height 11
radio input "true"
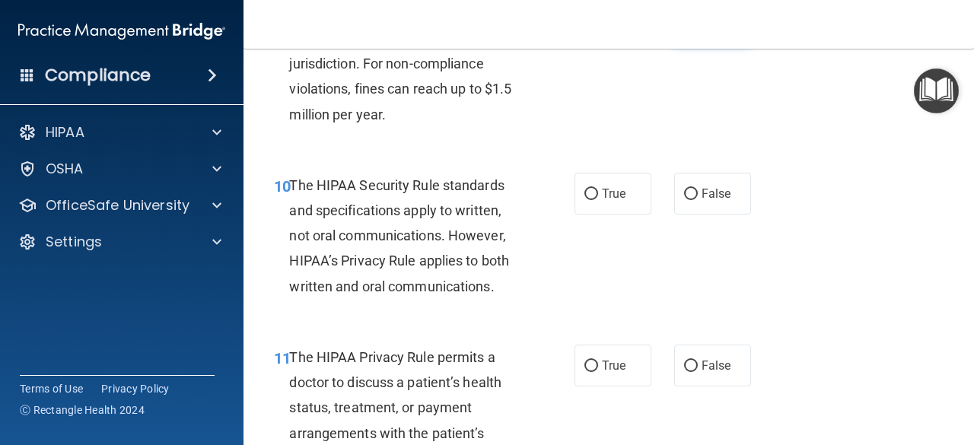
scroll to position [1451, 0]
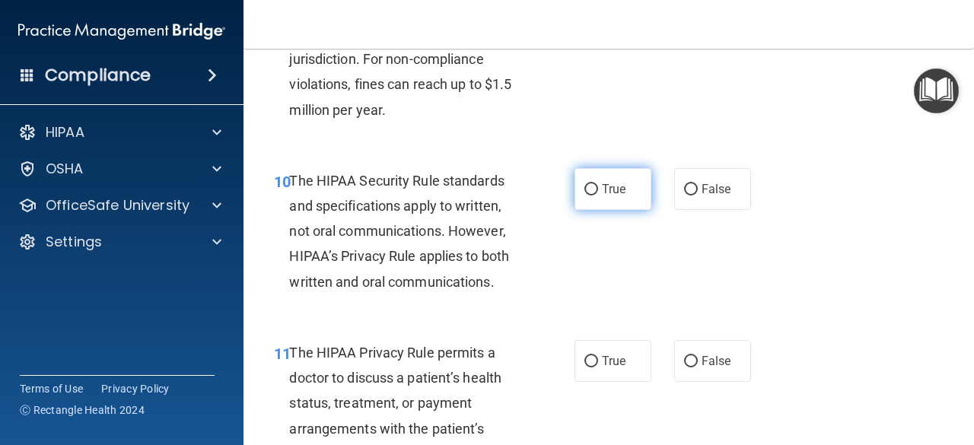
click at [617, 193] on span "True" at bounding box center [614, 189] width 24 height 14
click at [598, 193] on input "True" at bounding box center [592, 189] width 14 height 11
radio input "true"
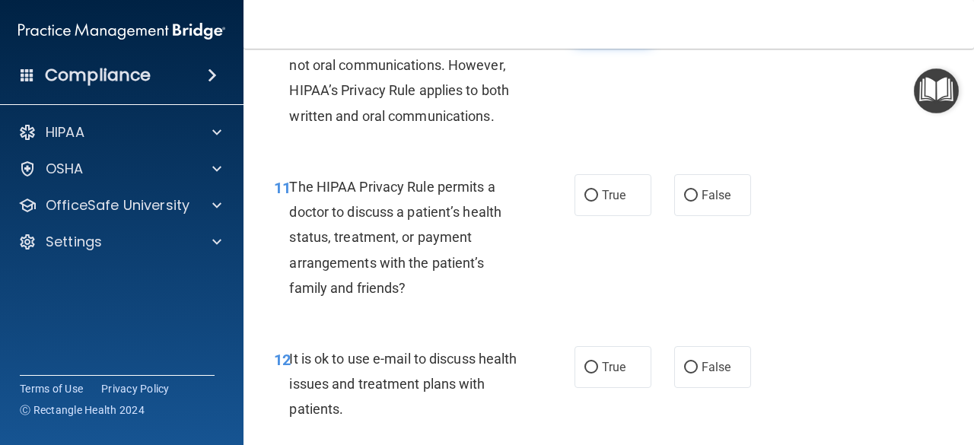
scroll to position [1619, 0]
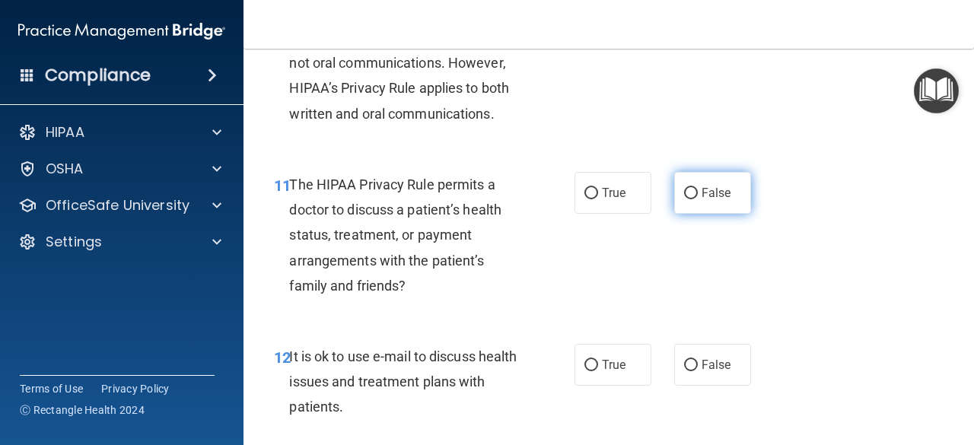
click at [710, 181] on label "False" at bounding box center [712, 193] width 77 height 42
click at [698, 188] on input "False" at bounding box center [691, 193] width 14 height 11
radio input "true"
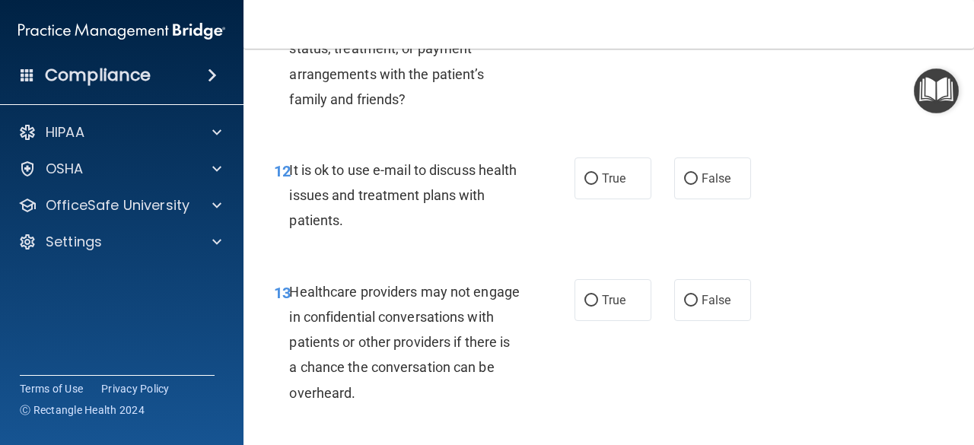
scroll to position [1813, 0]
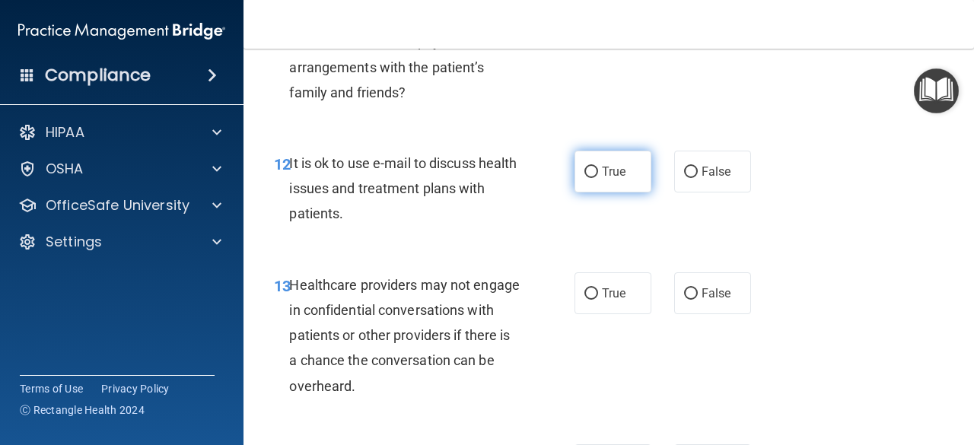
click at [614, 176] on span "True" at bounding box center [614, 171] width 24 height 14
click at [598, 176] on input "True" at bounding box center [592, 172] width 14 height 11
radio input "true"
click at [585, 291] on input "True" at bounding box center [592, 294] width 14 height 11
radio input "true"
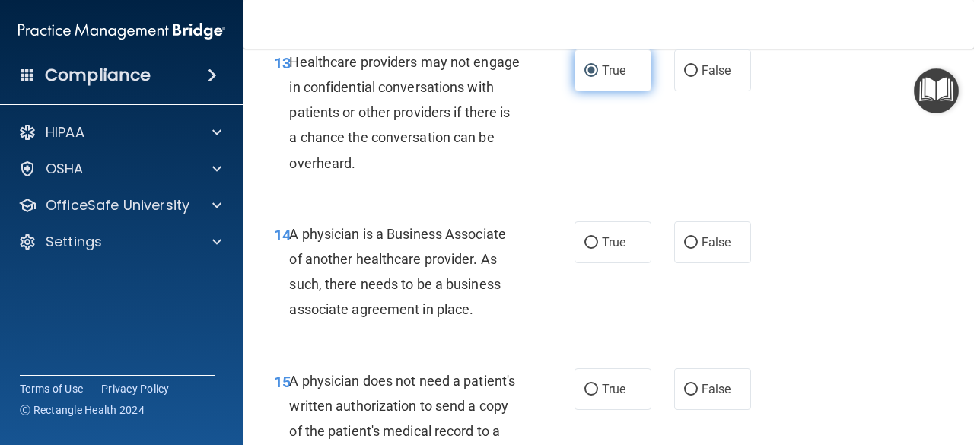
scroll to position [2038, 0]
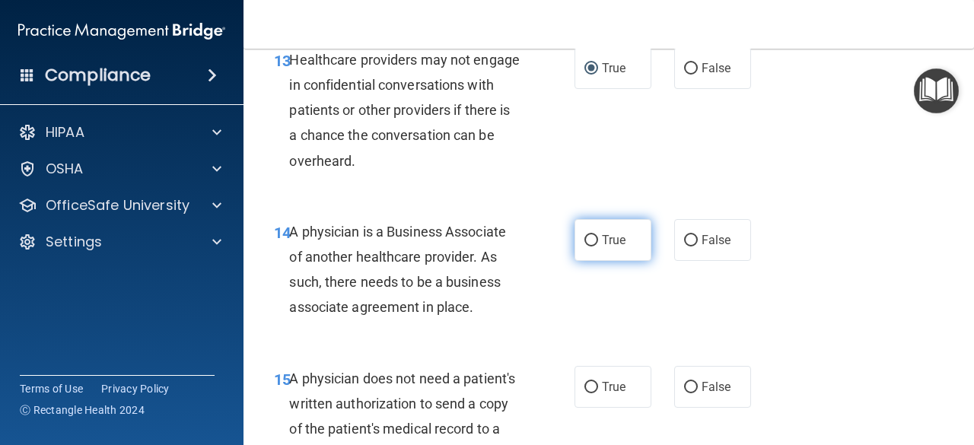
click at [588, 236] on input "True" at bounding box center [592, 240] width 14 height 11
radio input "true"
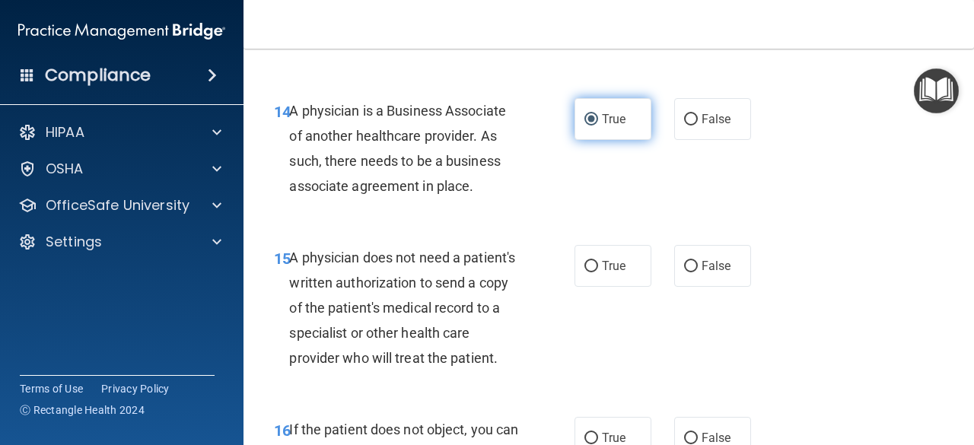
scroll to position [2185, 0]
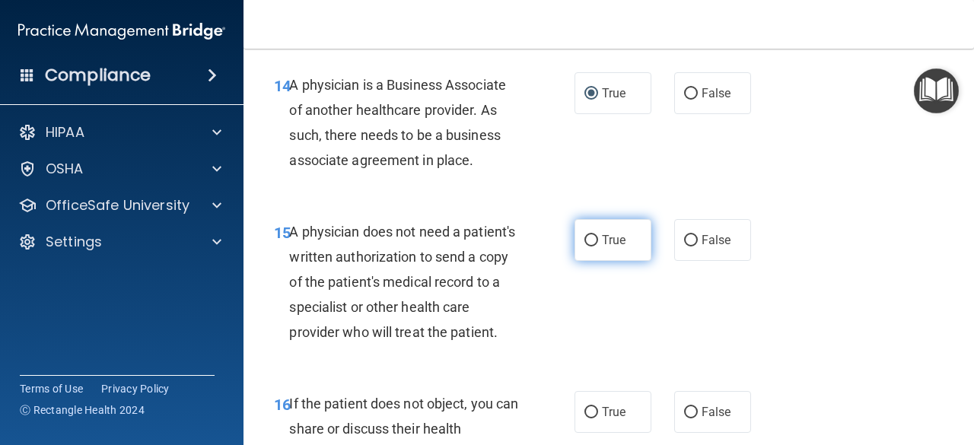
click at [606, 236] on span "True" at bounding box center [614, 240] width 24 height 14
click at [598, 236] on input "True" at bounding box center [592, 240] width 14 height 11
radio input "true"
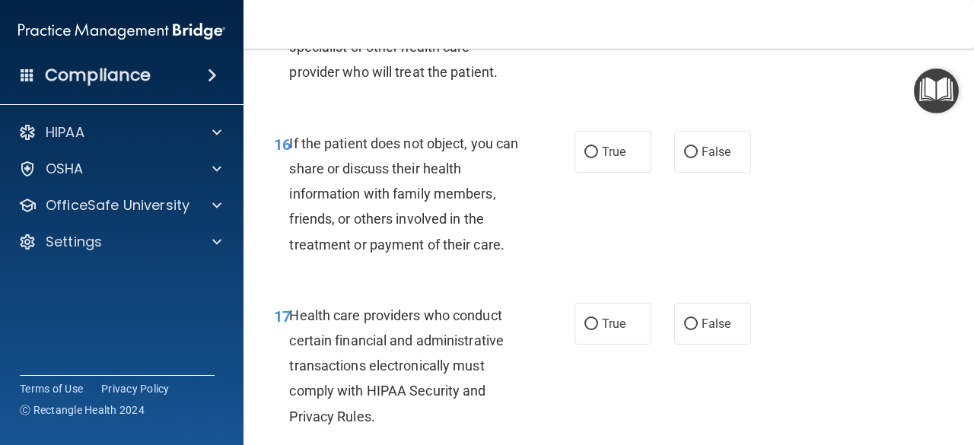
scroll to position [2457, 0]
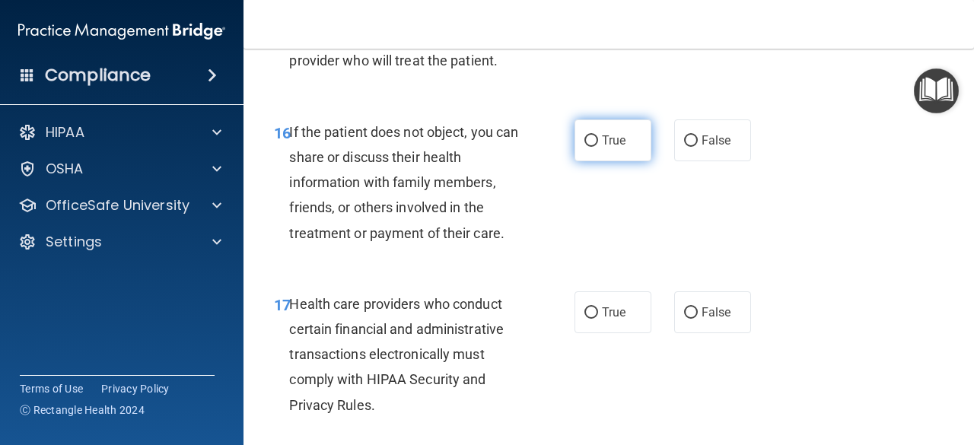
click at [585, 147] on input "True" at bounding box center [592, 141] width 14 height 11
radio input "true"
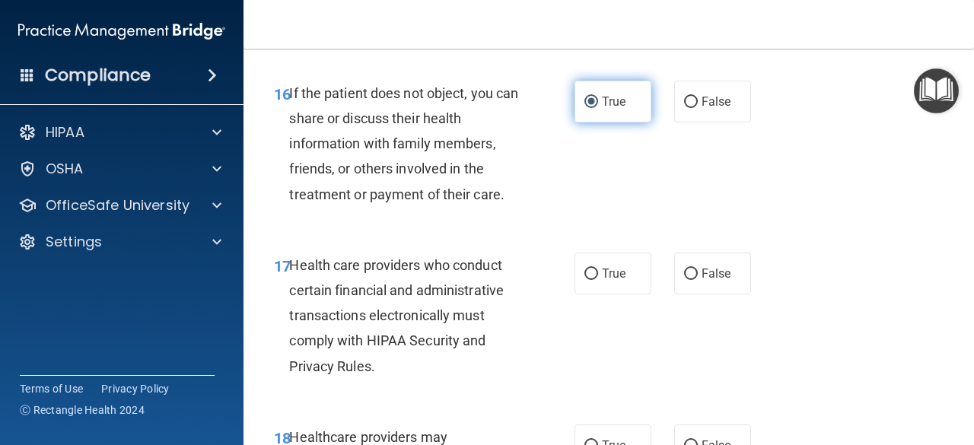
scroll to position [2523, 0]
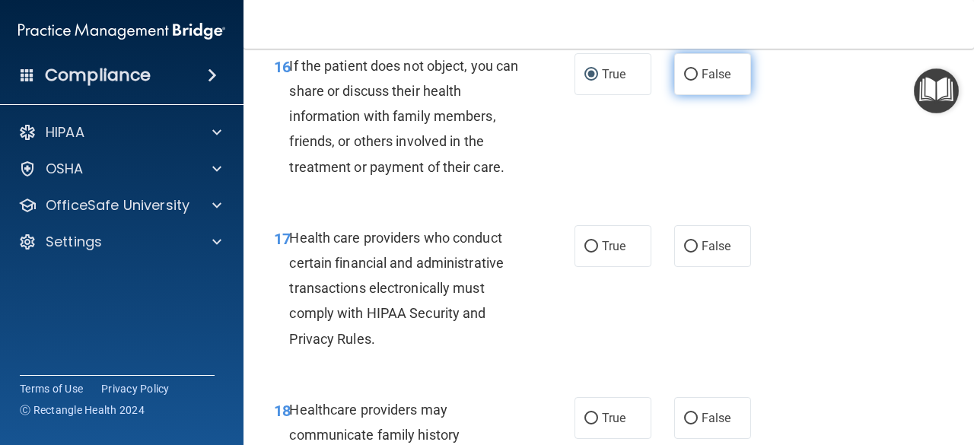
click at [712, 95] on label "False" at bounding box center [712, 74] width 77 height 42
click at [698, 81] on input "False" at bounding box center [691, 74] width 14 height 11
radio input "true"
radio input "false"
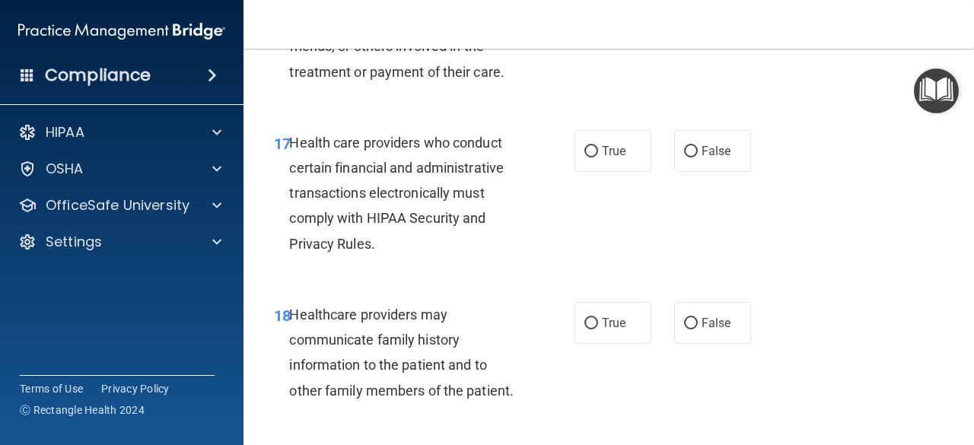
scroll to position [2622, 0]
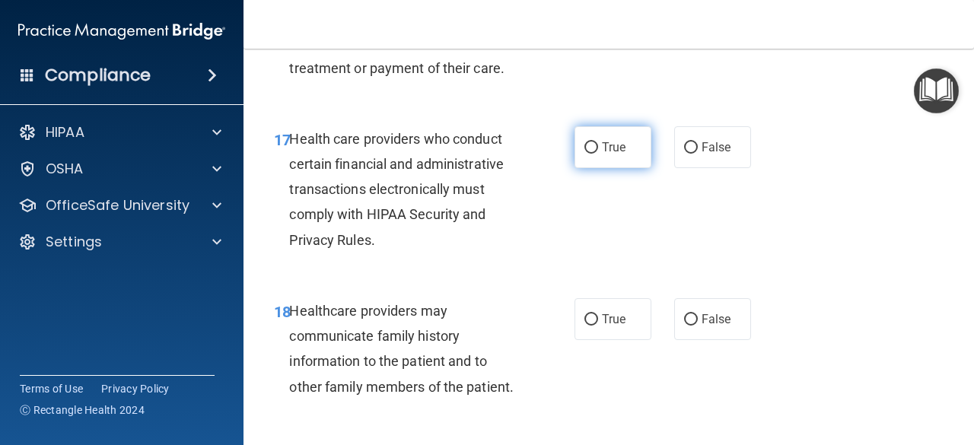
click at [633, 168] on label "True" at bounding box center [613, 147] width 77 height 42
click at [598, 154] on input "True" at bounding box center [592, 147] width 14 height 11
radio input "true"
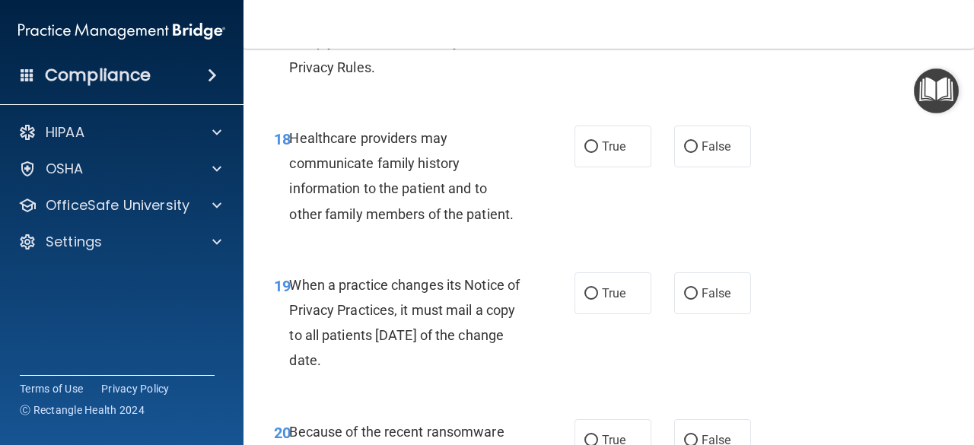
scroll to position [2795, 0]
click at [708, 167] on label "False" at bounding box center [712, 146] width 77 height 42
click at [698, 152] on input "False" at bounding box center [691, 146] width 14 height 11
radio input "true"
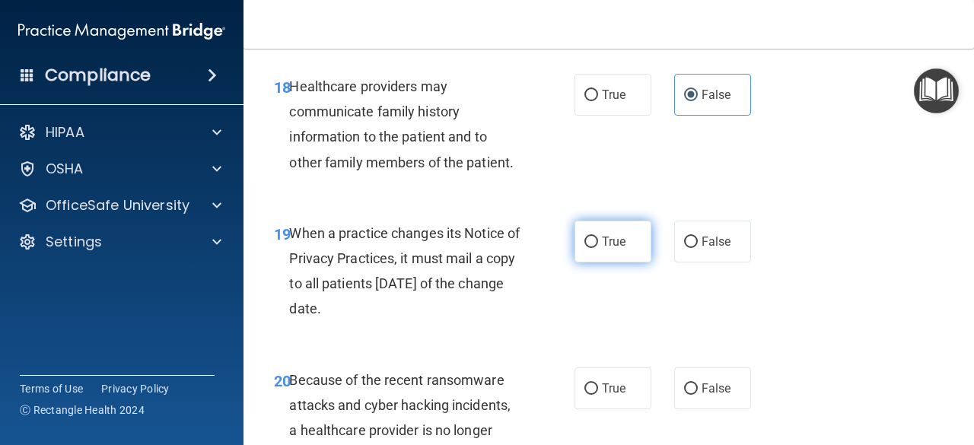
click at [608, 263] on label "True" at bounding box center [613, 242] width 77 height 42
click at [598, 248] on input "True" at bounding box center [592, 242] width 14 height 11
radio input "true"
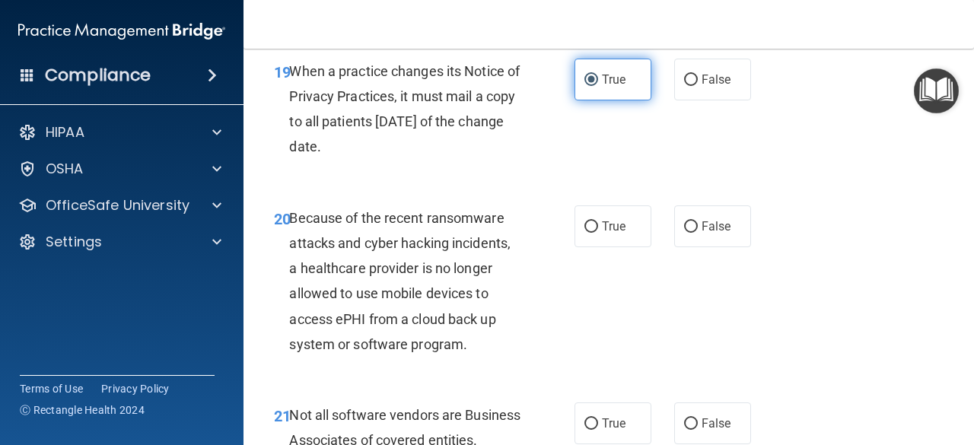
scroll to position [3059, 0]
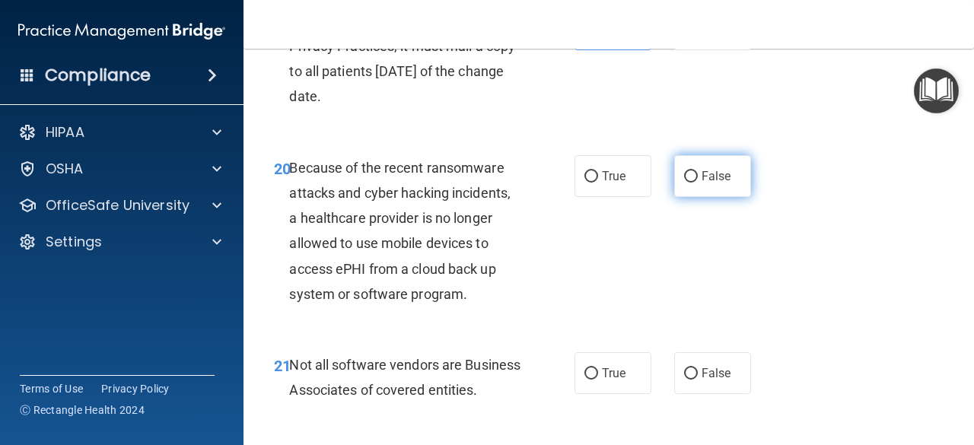
click at [689, 183] on input "False" at bounding box center [691, 176] width 14 height 11
radio input "true"
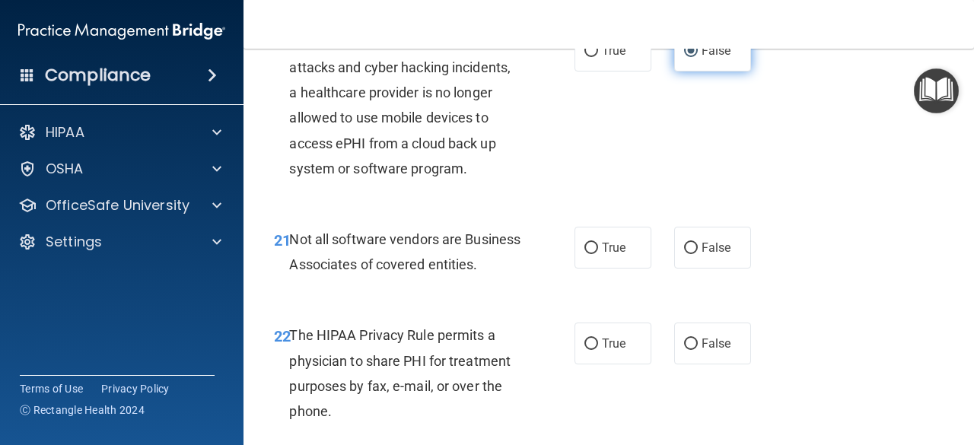
scroll to position [3186, 0]
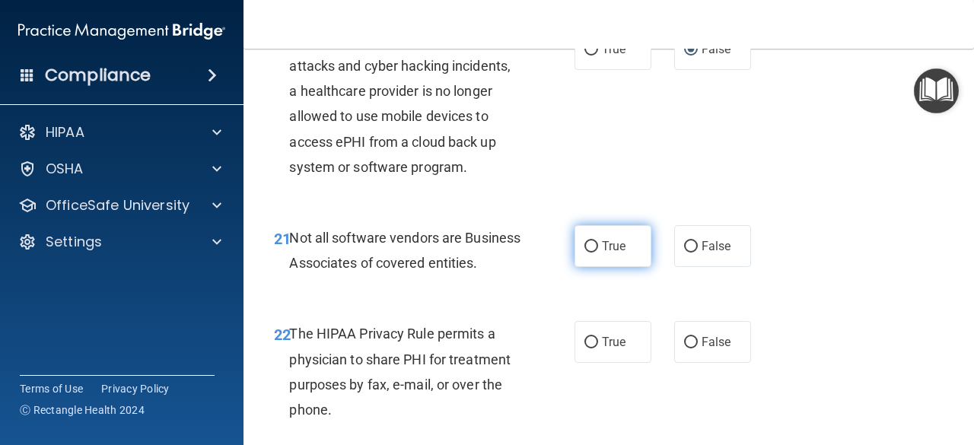
click at [606, 254] on span "True" at bounding box center [614, 246] width 24 height 14
click at [598, 253] on input "True" at bounding box center [592, 246] width 14 height 11
radio input "true"
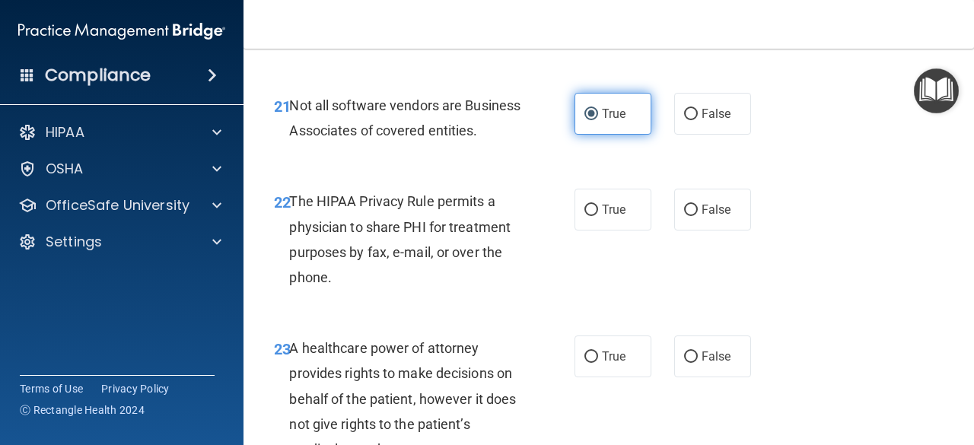
scroll to position [3325, 0]
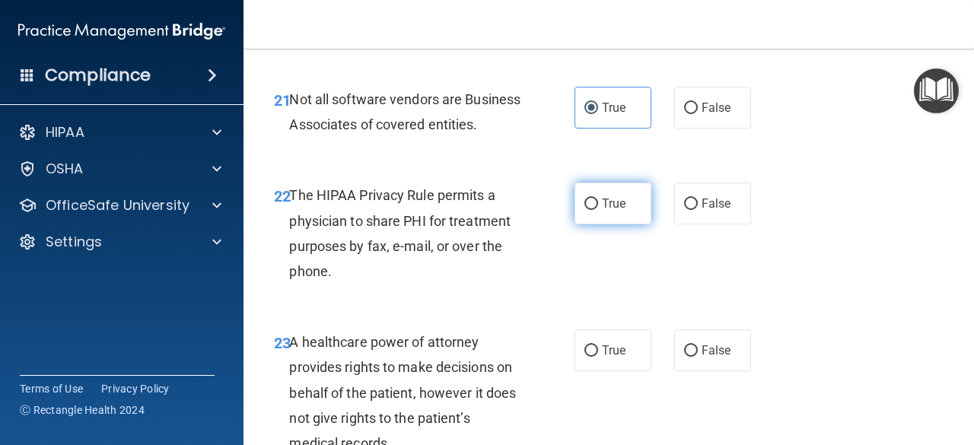
click at [611, 211] on span "True" at bounding box center [614, 203] width 24 height 14
click at [598, 210] on input "True" at bounding box center [592, 204] width 14 height 11
radio input "true"
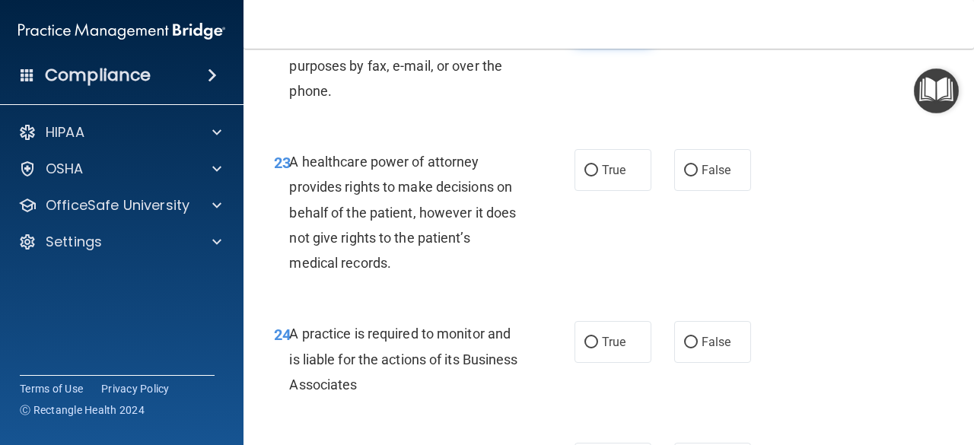
scroll to position [3513, 0]
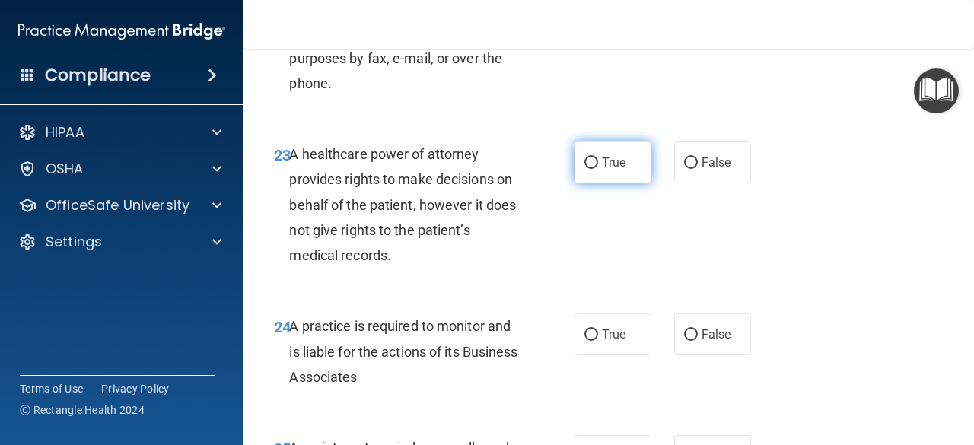
click at [629, 183] on label "True" at bounding box center [613, 163] width 77 height 42
click at [598, 169] on input "True" at bounding box center [592, 163] width 14 height 11
radio input "true"
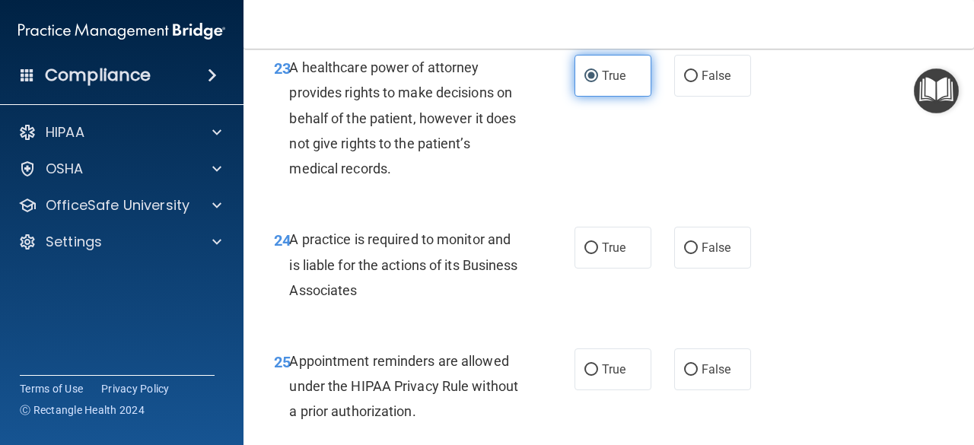
scroll to position [3653, 0]
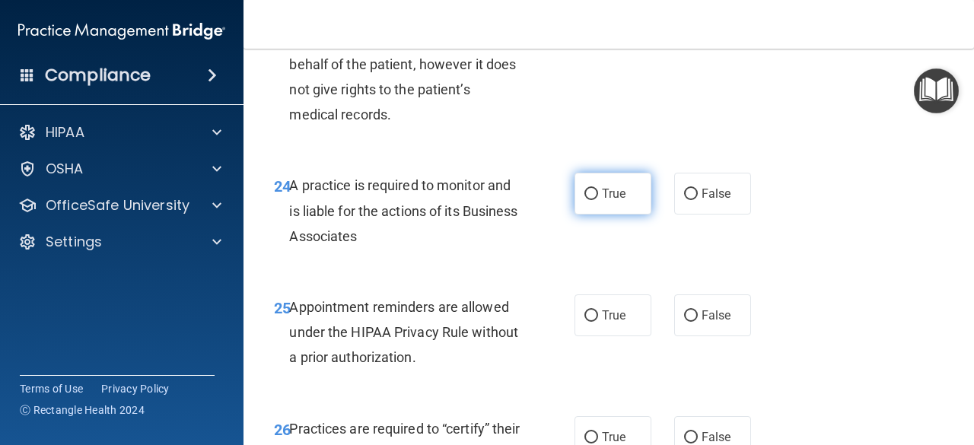
click at [588, 200] on input "True" at bounding box center [592, 194] width 14 height 11
radio input "true"
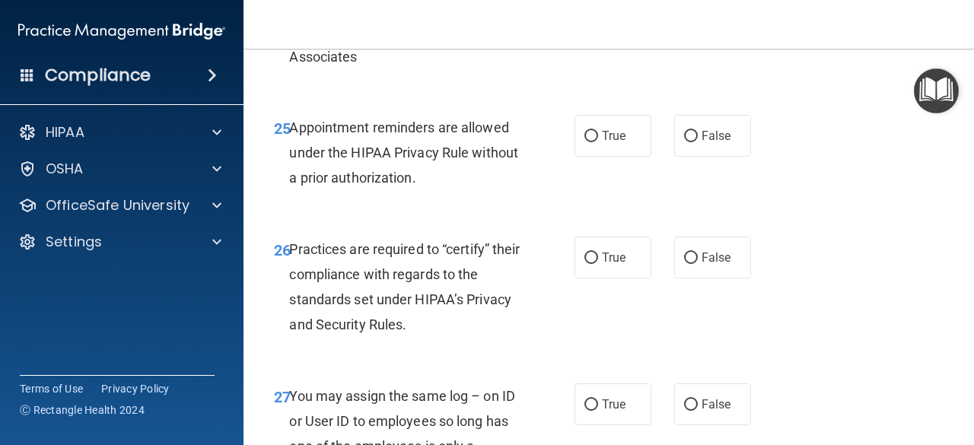
scroll to position [3834, 0]
click at [620, 156] on label "True" at bounding box center [613, 135] width 77 height 42
click at [598, 142] on input "True" at bounding box center [592, 135] width 14 height 11
radio input "true"
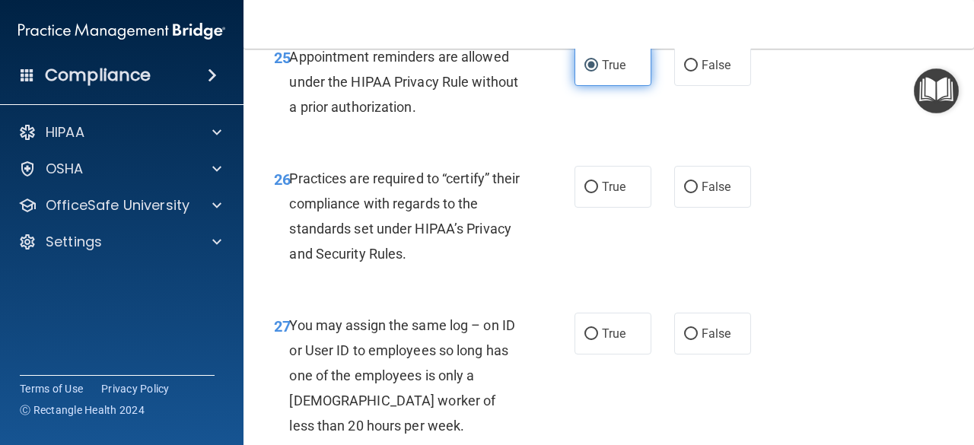
scroll to position [3909, 0]
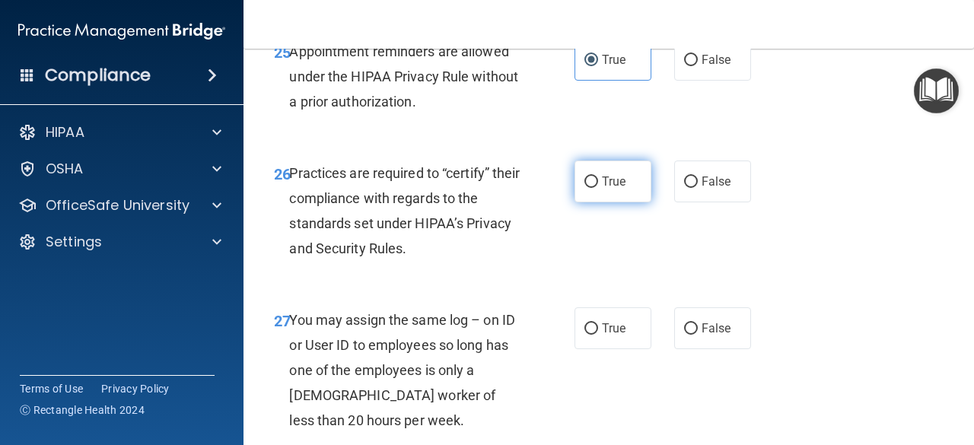
click at [589, 188] on input "True" at bounding box center [592, 182] width 14 height 11
radio input "true"
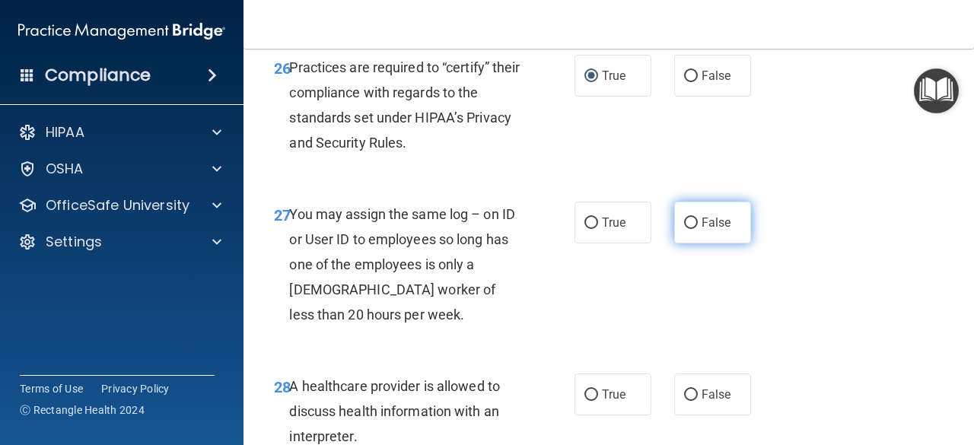
click at [684, 229] on input "False" at bounding box center [691, 223] width 14 height 11
radio input "true"
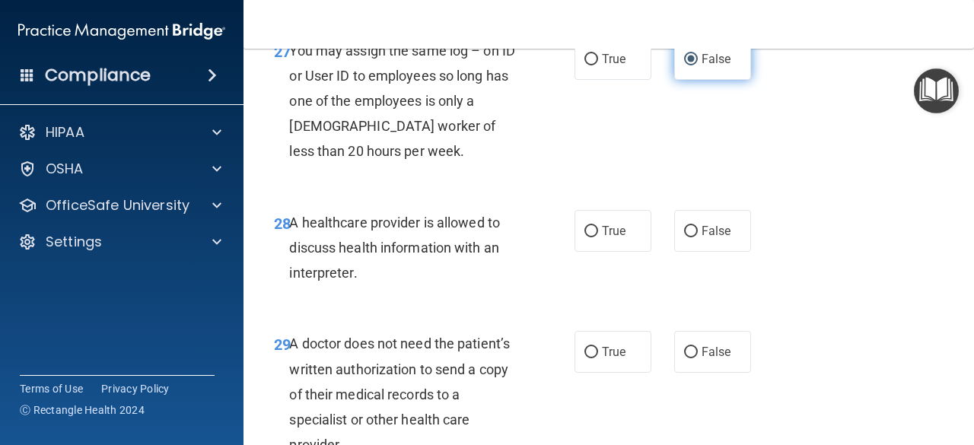
scroll to position [4192, 0]
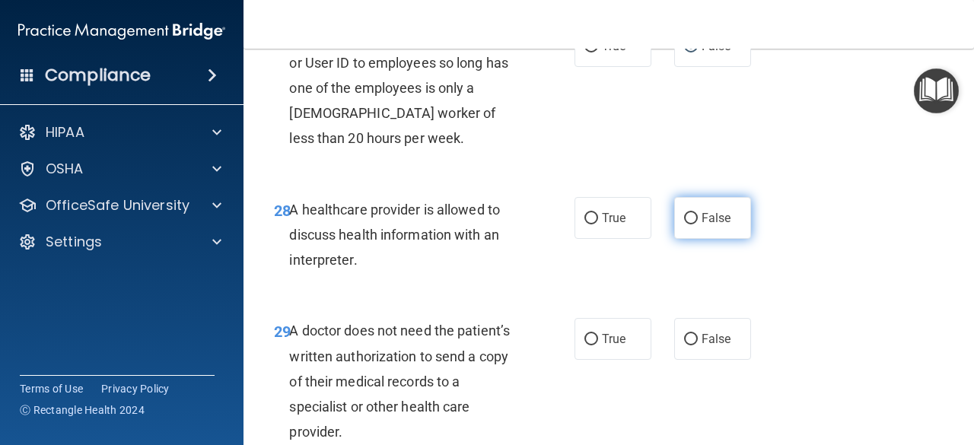
click at [707, 239] on label "False" at bounding box center [712, 218] width 77 height 42
click at [698, 225] on input "False" at bounding box center [691, 218] width 14 height 11
radio input "true"
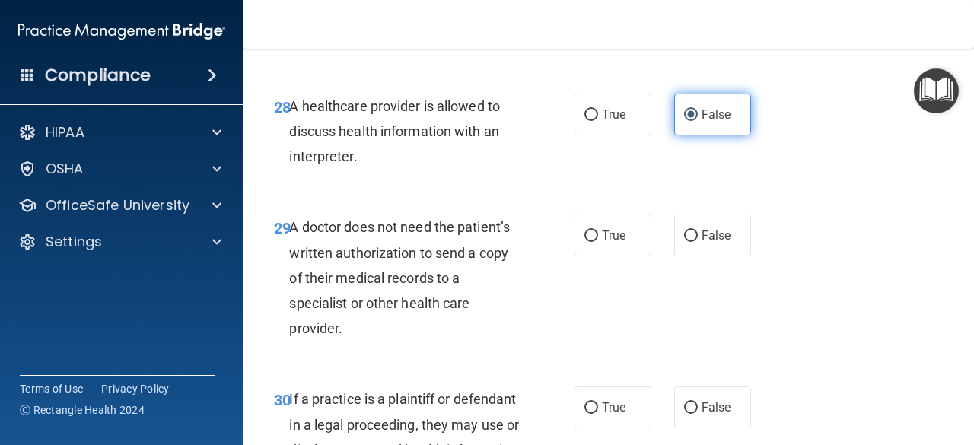
scroll to position [4301, 0]
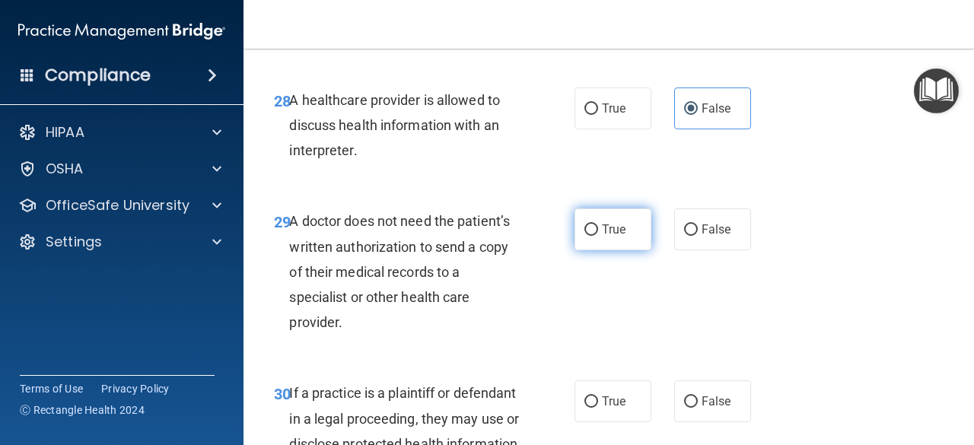
click at [611, 237] on span "True" at bounding box center [614, 229] width 24 height 14
click at [598, 236] on input "True" at bounding box center [592, 230] width 14 height 11
radio input "true"
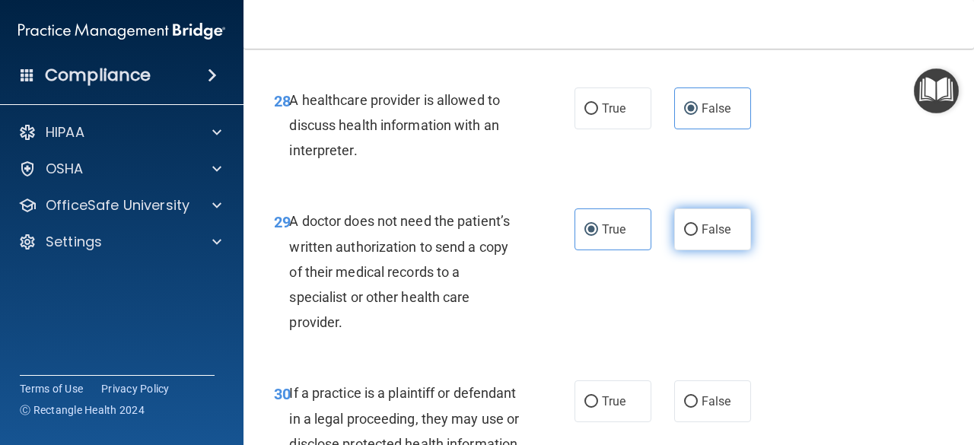
click at [705, 237] on span "False" at bounding box center [717, 229] width 30 height 14
click at [698, 236] on input "False" at bounding box center [691, 230] width 14 height 11
radio input "true"
radio input "false"
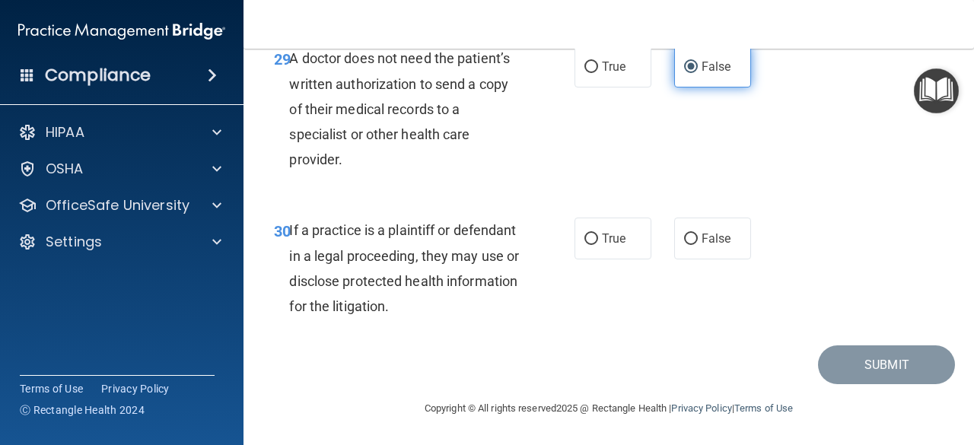
scroll to position [4514, 0]
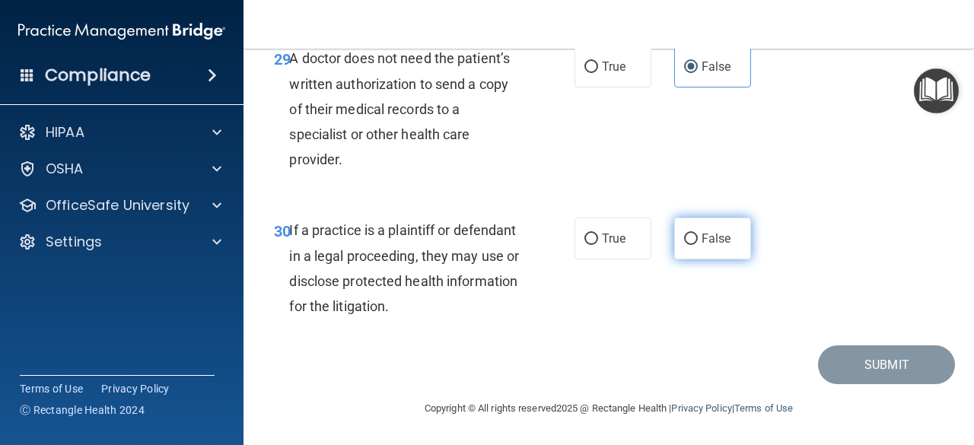
click at [689, 239] on input "False" at bounding box center [691, 239] width 14 height 11
radio input "true"
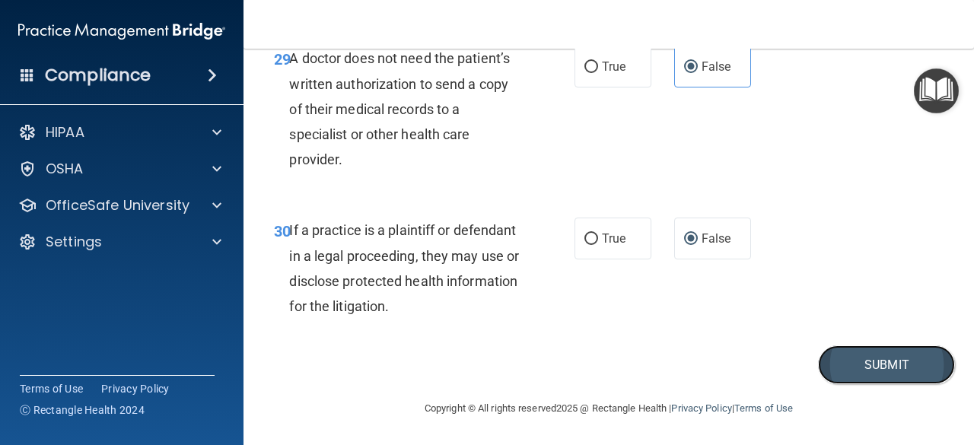
click at [843, 375] on button "Submit" at bounding box center [886, 365] width 137 height 39
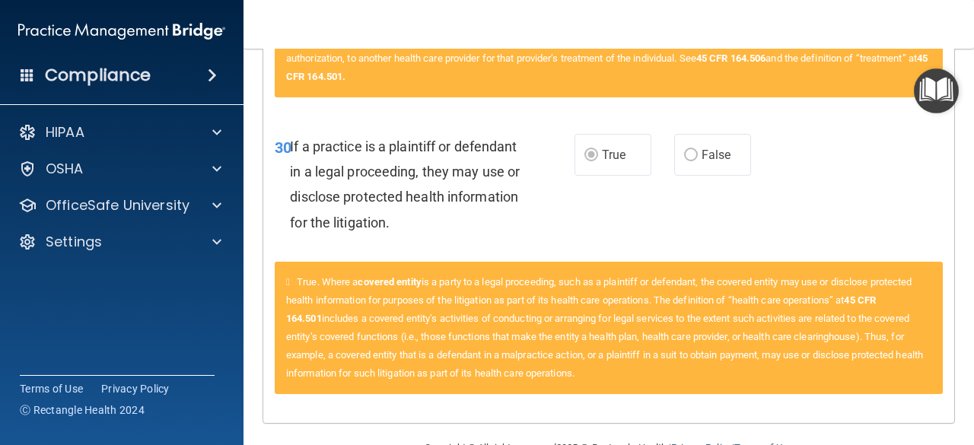
scroll to position [3107, 0]
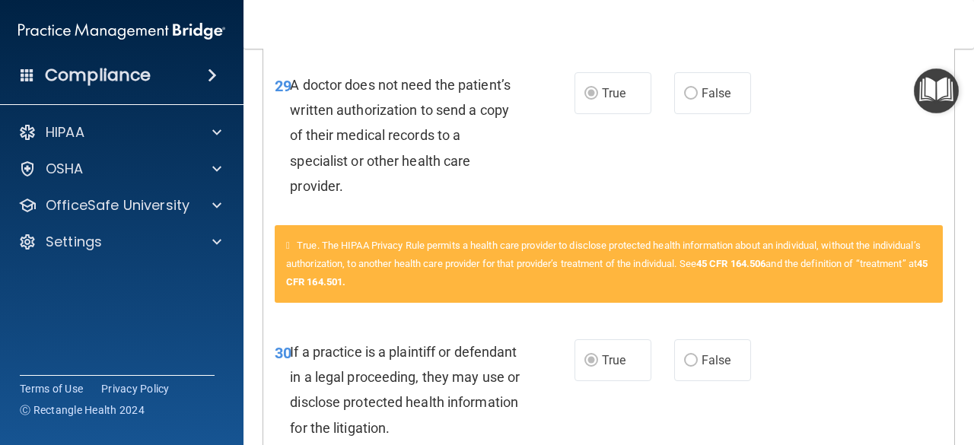
click at [657, 321] on div "True. The HIPAA Privacy Rule permits a health care provider to disclose protect…" at bounding box center [608, 272] width 691 height 95
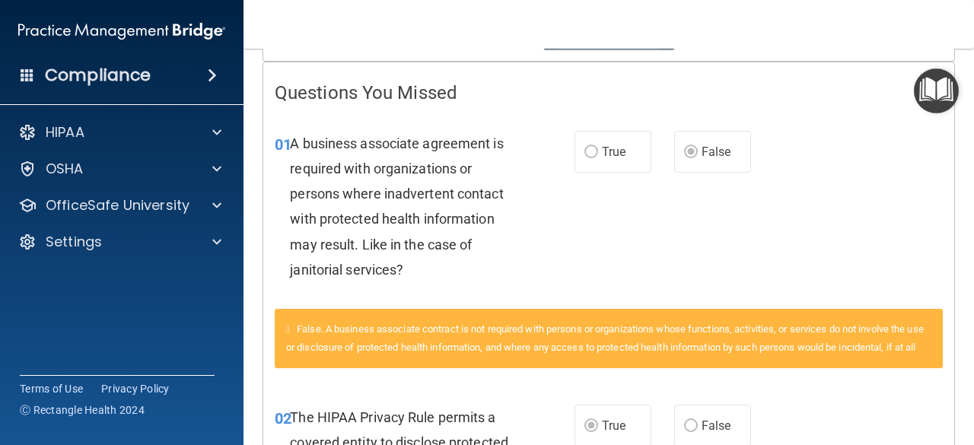
scroll to position [0, 0]
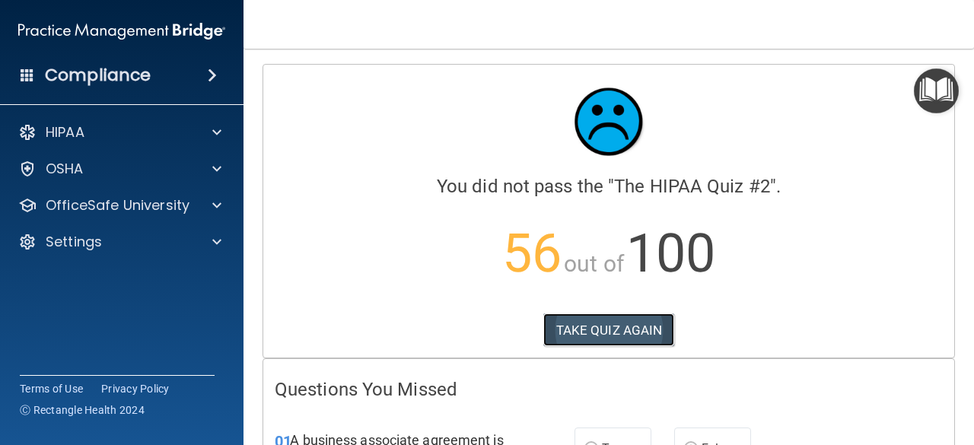
click at [635, 334] on button "TAKE QUIZ AGAIN" at bounding box center [610, 330] width 132 height 33
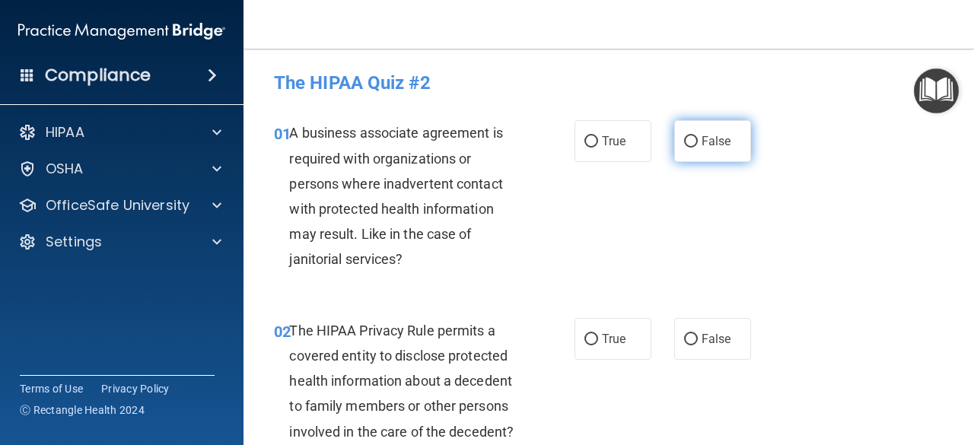
click at [674, 142] on label "False" at bounding box center [712, 141] width 77 height 42
click at [684, 142] on input "False" at bounding box center [691, 141] width 14 height 11
radio input "true"
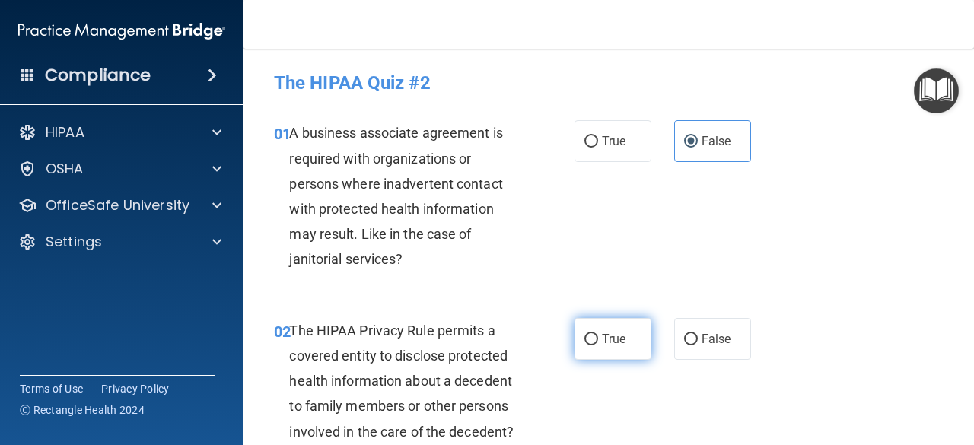
click at [602, 348] on label "True" at bounding box center [613, 339] width 77 height 42
click at [598, 346] on input "True" at bounding box center [592, 339] width 14 height 11
radio input "true"
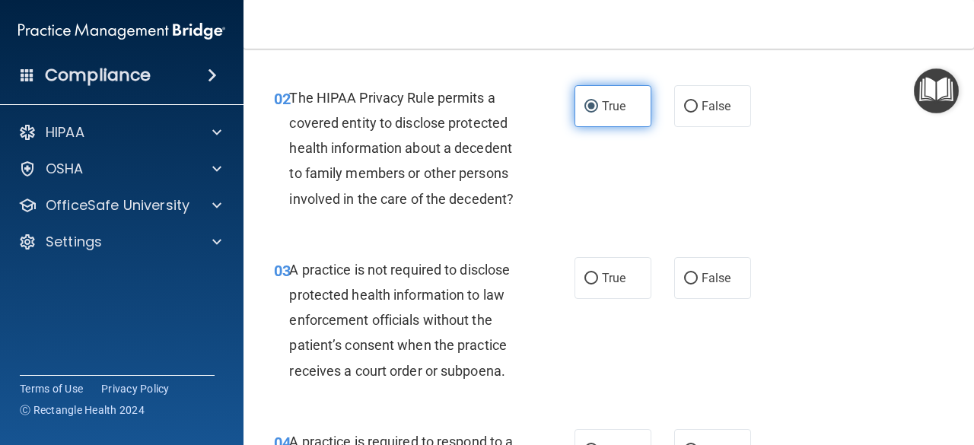
scroll to position [234, 0]
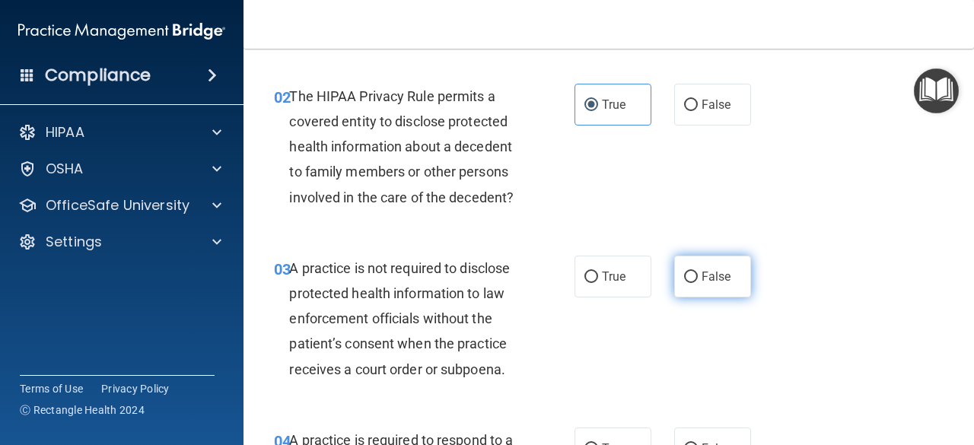
click at [684, 276] on input "False" at bounding box center [691, 277] width 14 height 11
radio input "true"
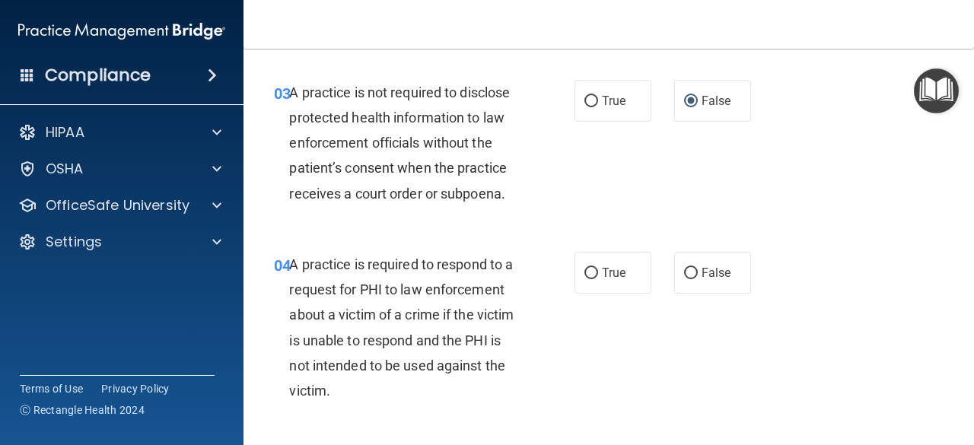
scroll to position [417, 0]
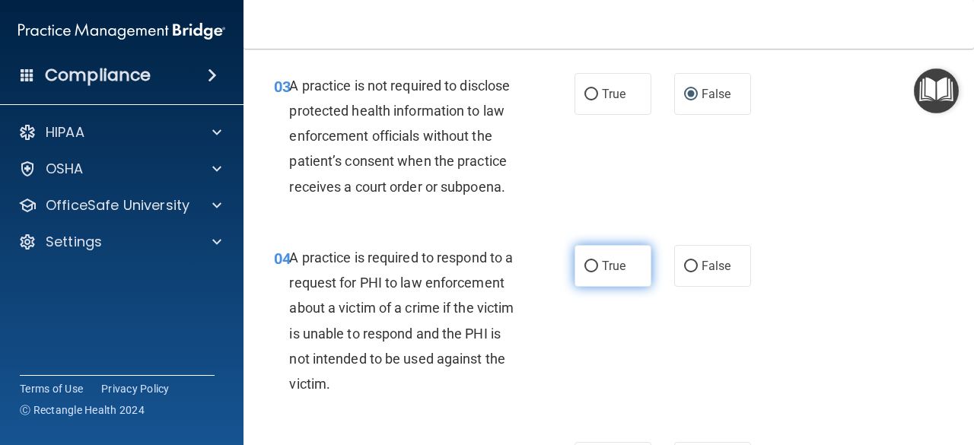
click at [604, 276] on label "True" at bounding box center [613, 266] width 77 height 42
click at [598, 273] on input "True" at bounding box center [592, 266] width 14 height 11
radio input "true"
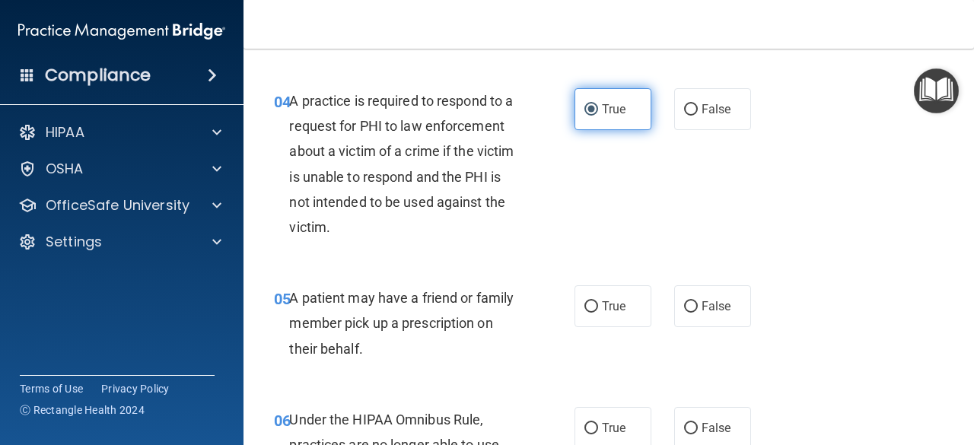
scroll to position [636, 0]
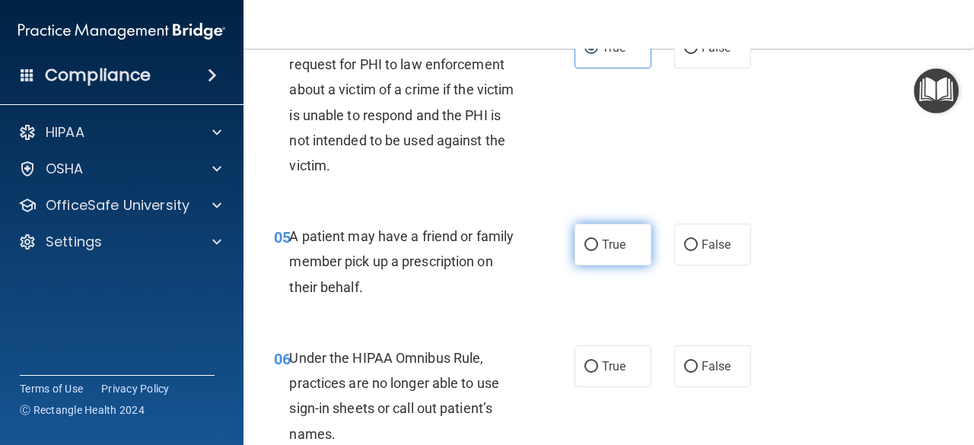
click at [610, 248] on span "True" at bounding box center [614, 245] width 24 height 14
click at [598, 248] on input "True" at bounding box center [592, 245] width 14 height 11
radio input "true"
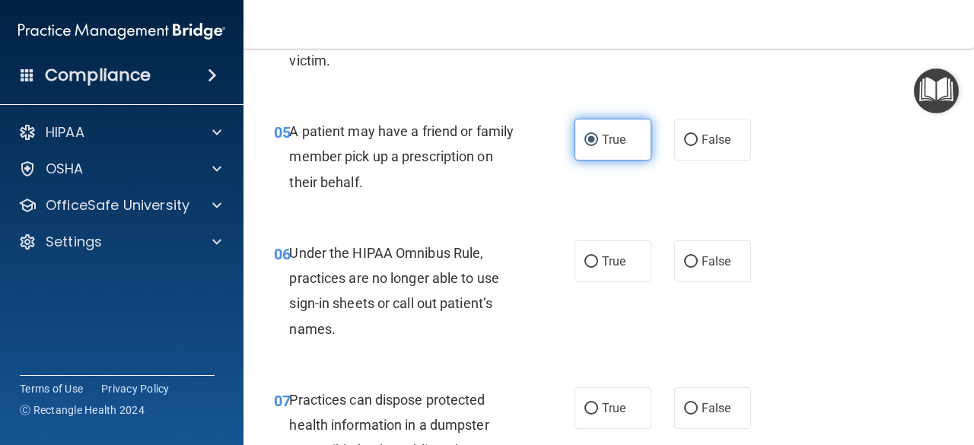
scroll to position [761, 0]
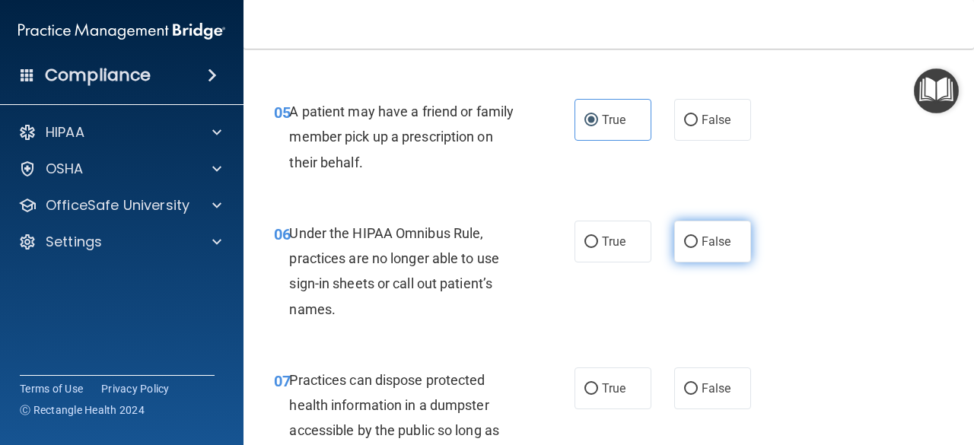
click at [700, 249] on label "False" at bounding box center [712, 242] width 77 height 42
click at [698, 248] on input "False" at bounding box center [691, 242] width 14 height 11
radio input "true"
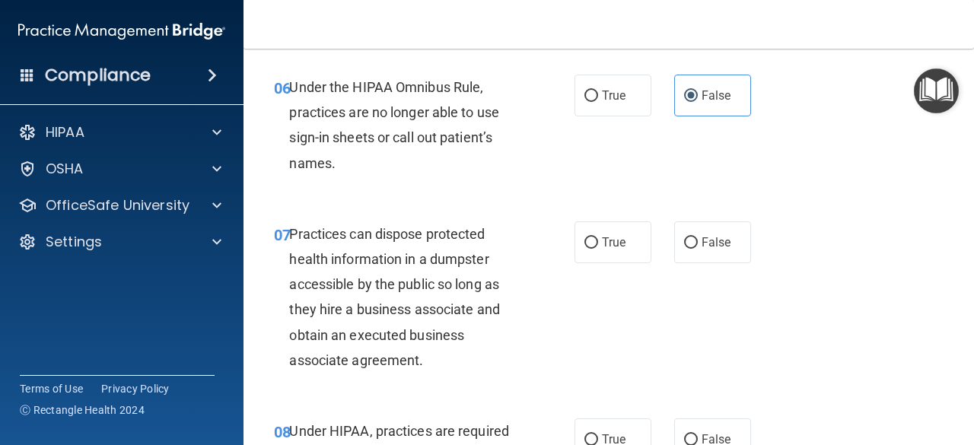
scroll to position [907, 0]
click at [684, 243] on input "False" at bounding box center [691, 242] width 14 height 11
radio input "true"
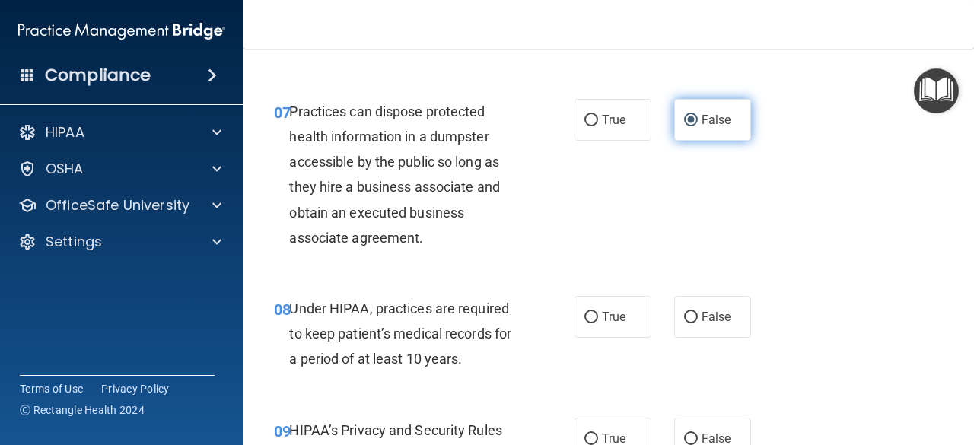
scroll to position [1043, 0]
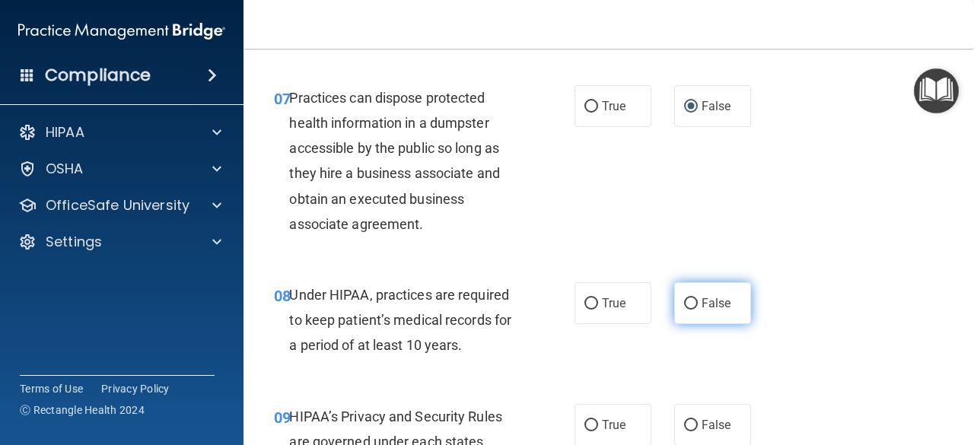
click at [684, 304] on input "False" at bounding box center [691, 303] width 14 height 11
radio input "true"
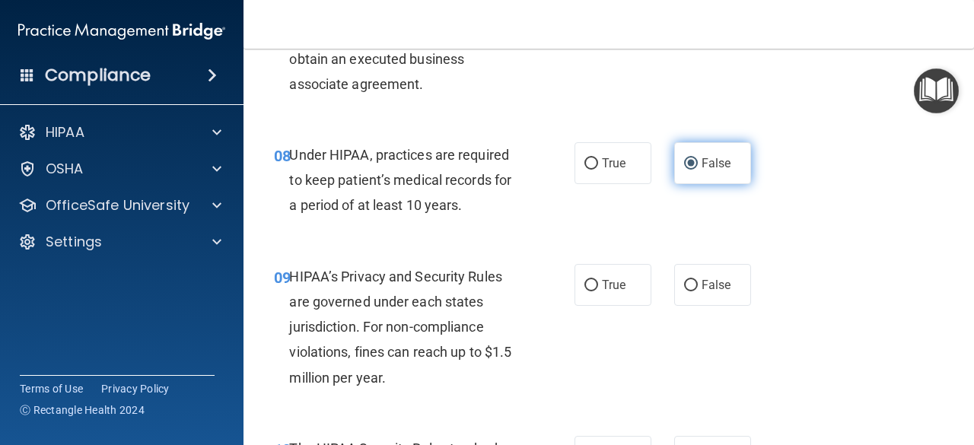
scroll to position [1185, 0]
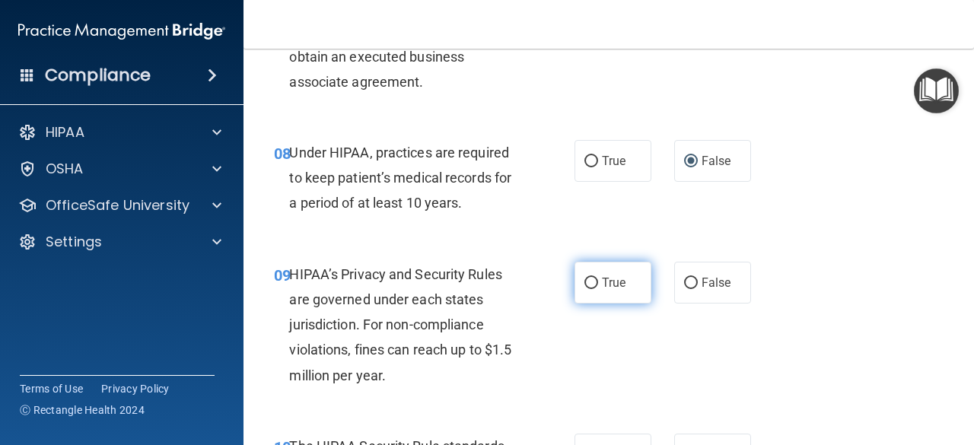
click at [612, 292] on label "True" at bounding box center [613, 283] width 77 height 42
click at [598, 289] on input "True" at bounding box center [592, 283] width 14 height 11
radio input "true"
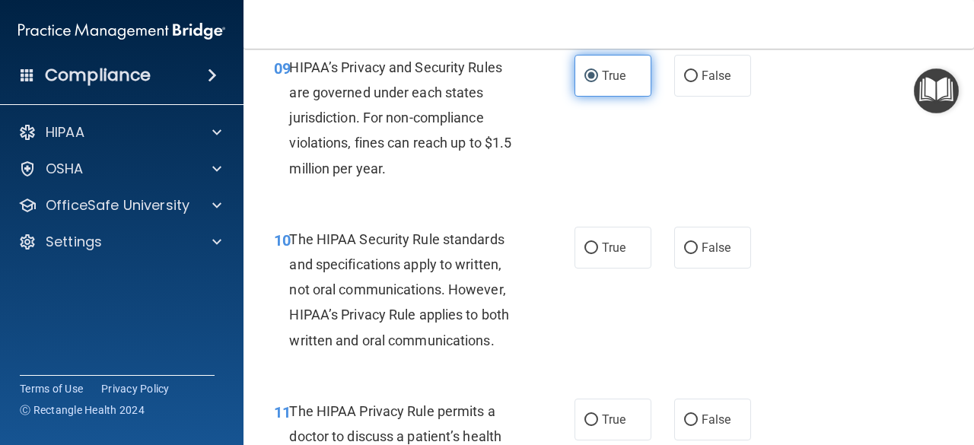
scroll to position [1393, 0]
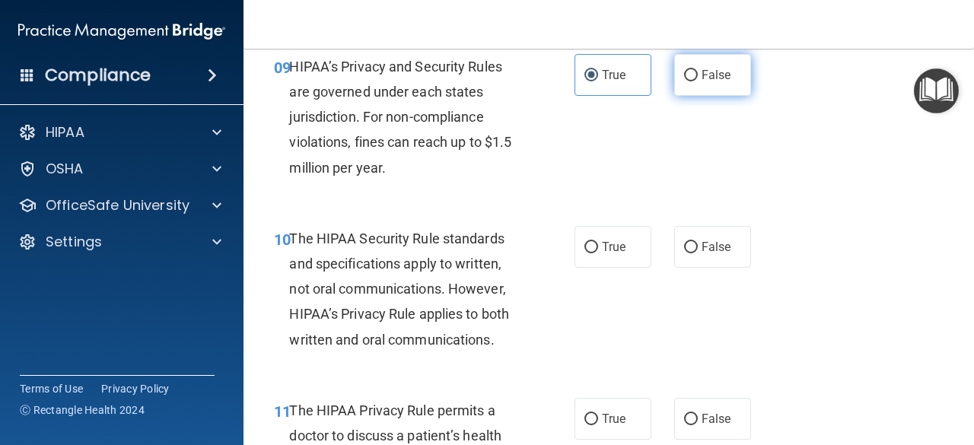
click at [699, 86] on label "False" at bounding box center [712, 75] width 77 height 42
click at [698, 81] on input "False" at bounding box center [691, 75] width 14 height 11
radio input "true"
radio input "false"
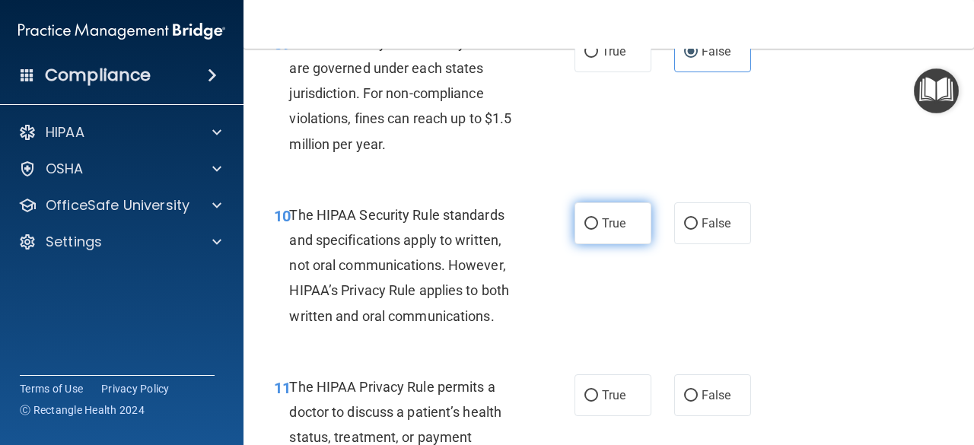
click at [592, 231] on label "True" at bounding box center [613, 224] width 77 height 42
click at [592, 230] on input "True" at bounding box center [592, 223] width 14 height 11
radio input "true"
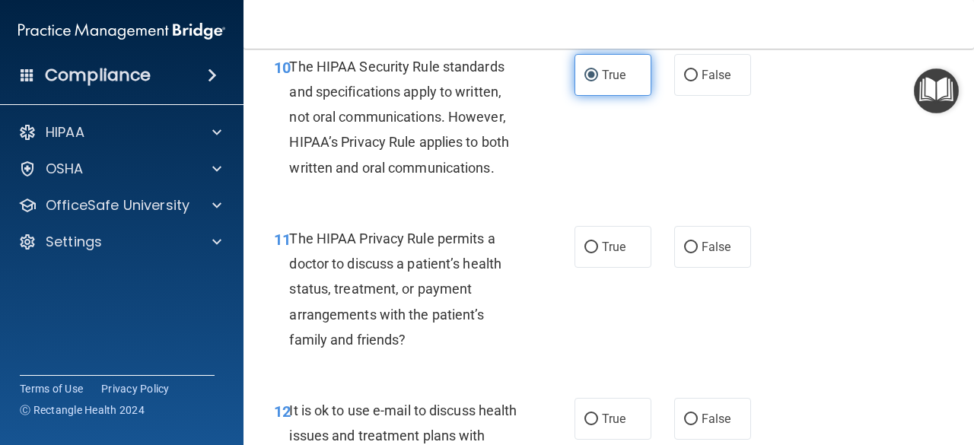
scroll to position [1567, 0]
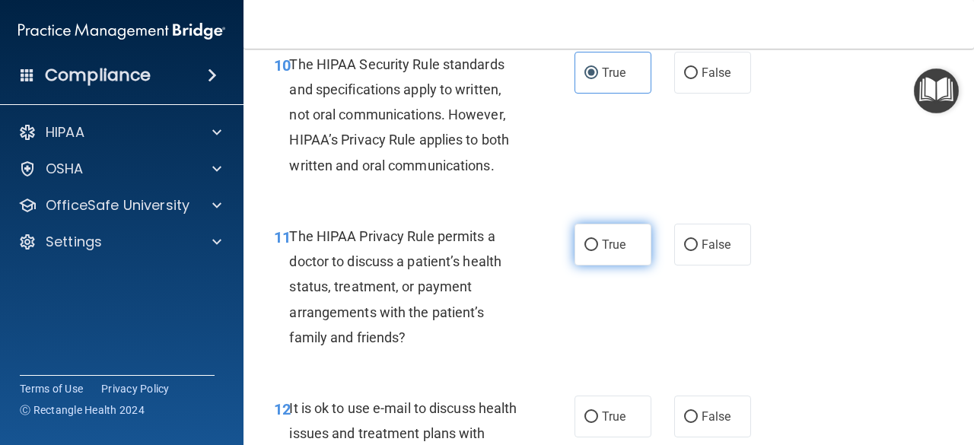
click at [592, 242] on label "True" at bounding box center [613, 245] width 77 height 42
click at [592, 242] on input "True" at bounding box center [592, 245] width 14 height 11
radio input "true"
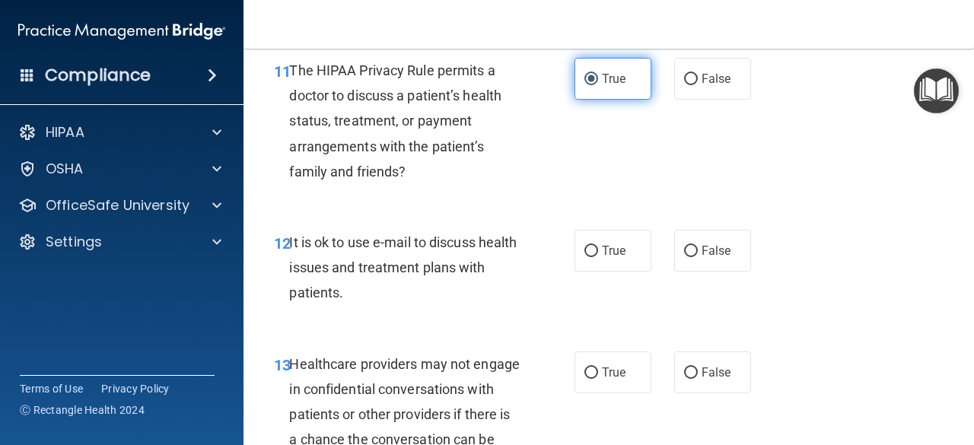
scroll to position [1736, 0]
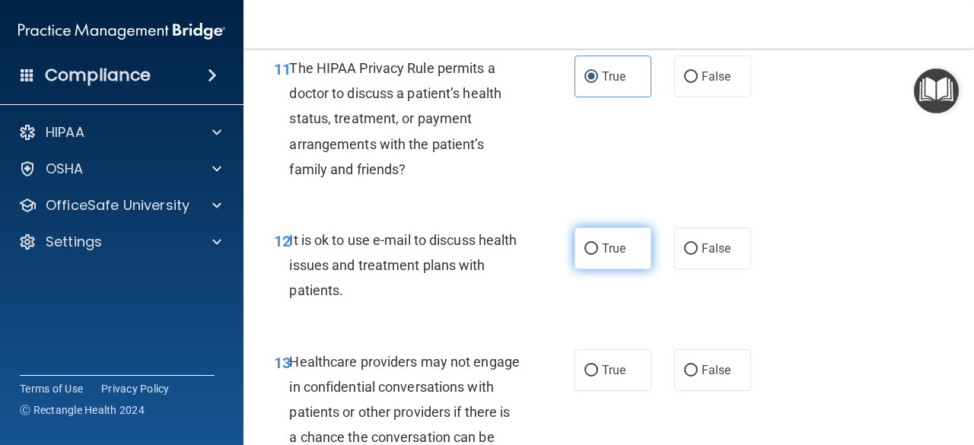
click at [602, 248] on span "True" at bounding box center [614, 248] width 24 height 14
click at [598, 248] on input "True" at bounding box center [592, 249] width 14 height 11
radio input "true"
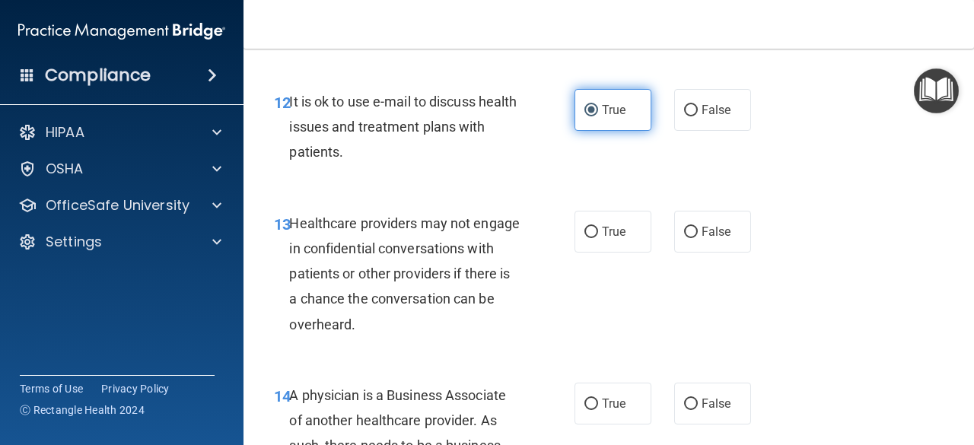
scroll to position [1880, 0]
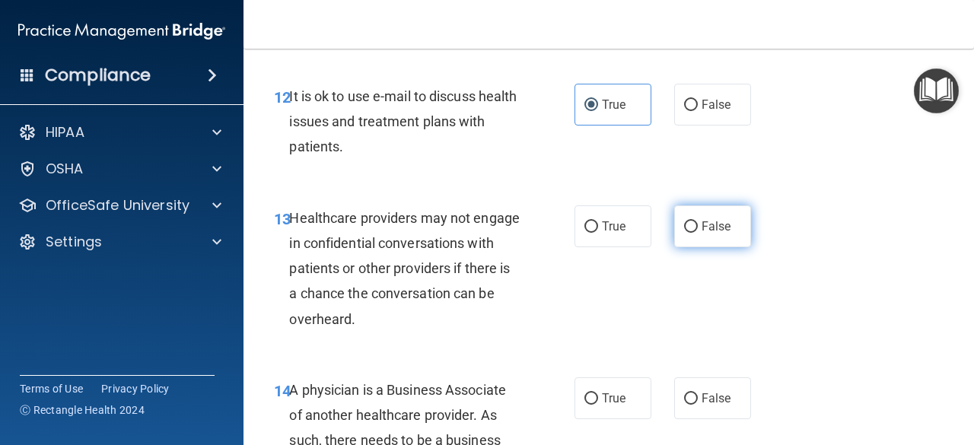
click at [681, 233] on label "False" at bounding box center [712, 227] width 77 height 42
click at [684, 233] on input "False" at bounding box center [691, 227] width 14 height 11
radio input "true"
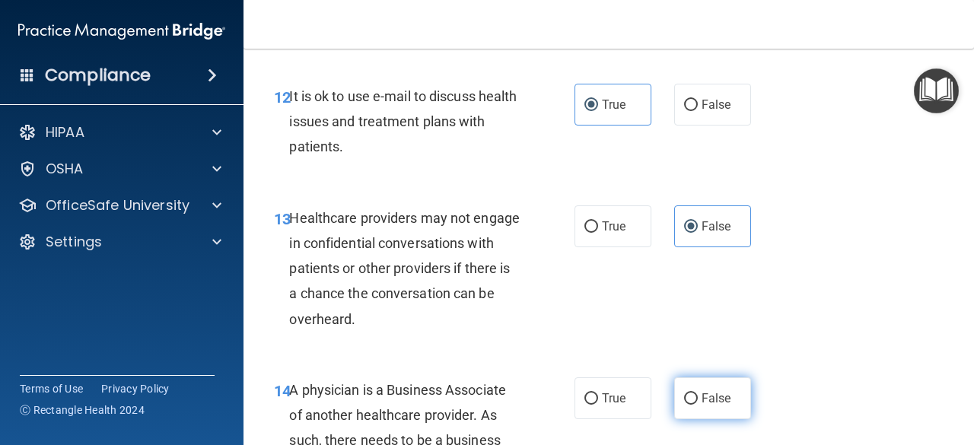
click at [716, 401] on span "False" at bounding box center [717, 398] width 30 height 14
click at [698, 401] on input "False" at bounding box center [691, 399] width 14 height 11
radio input "true"
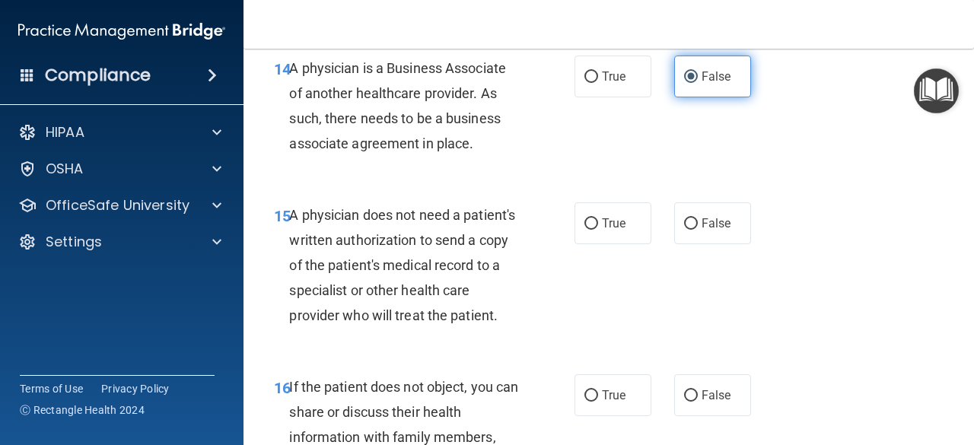
scroll to position [2208, 0]
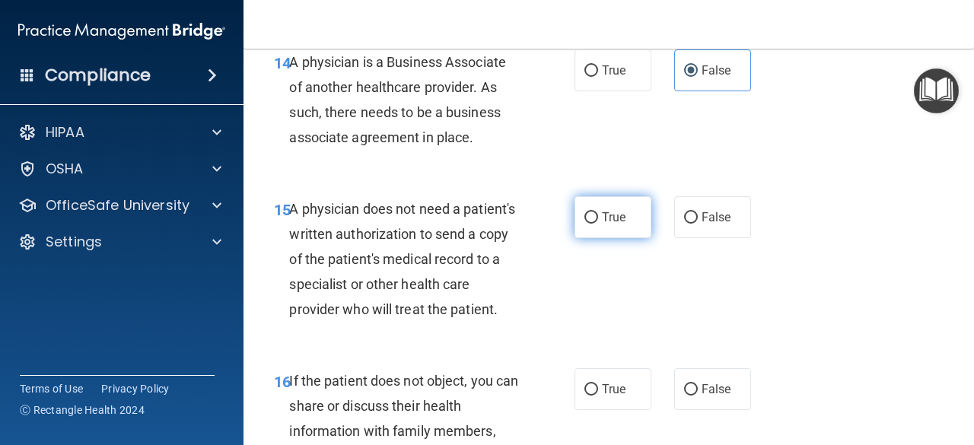
click at [617, 208] on label "True" at bounding box center [613, 217] width 77 height 42
click at [598, 212] on input "True" at bounding box center [592, 217] width 14 height 11
radio input "true"
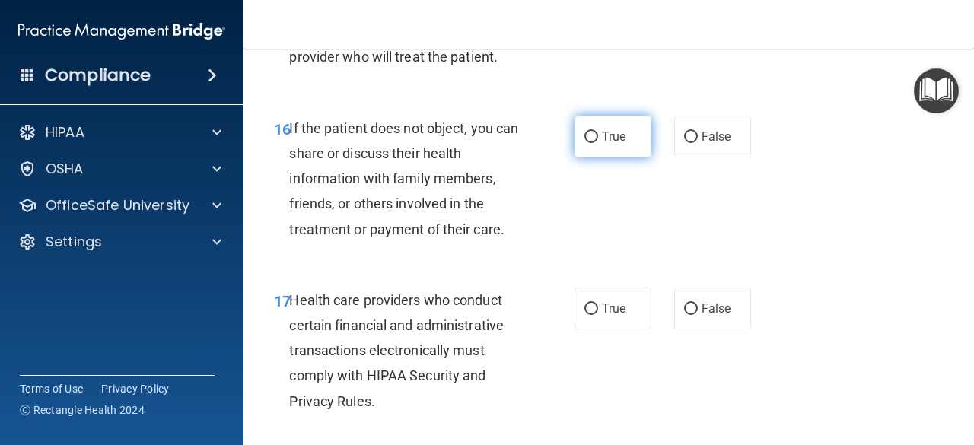
click at [611, 144] on span "True" at bounding box center [614, 136] width 24 height 14
click at [598, 143] on input "True" at bounding box center [592, 137] width 14 height 11
radio input "true"
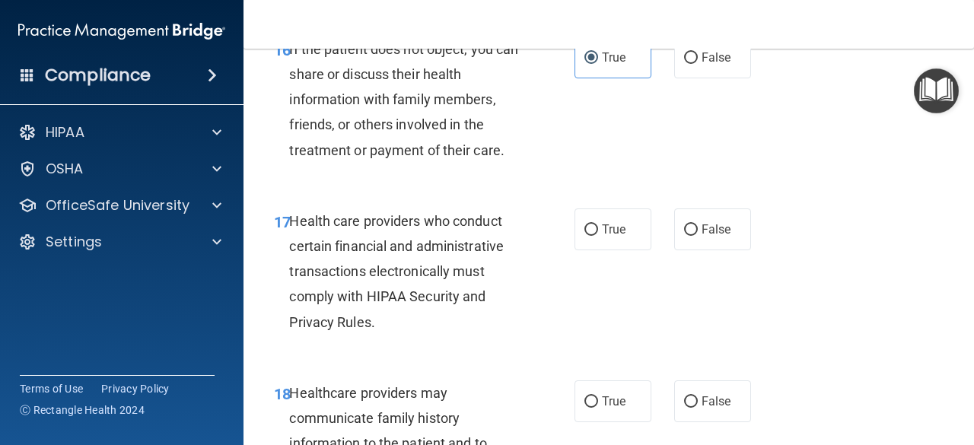
scroll to position [2552, 0]
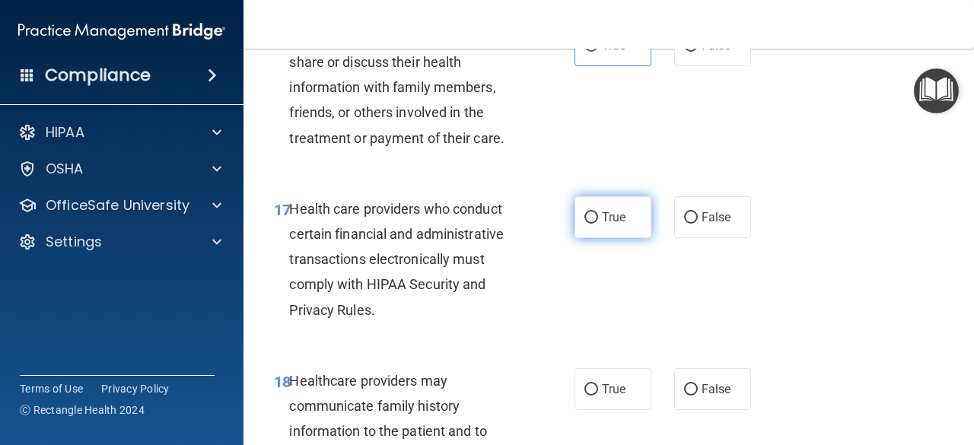
click at [592, 238] on label "True" at bounding box center [613, 217] width 77 height 42
click at [592, 224] on input "True" at bounding box center [592, 217] width 14 height 11
radio input "true"
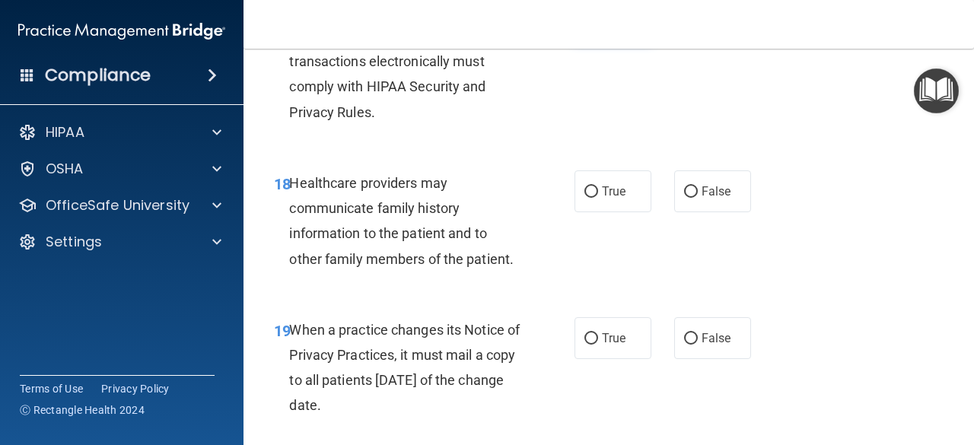
scroll to position [2767, 0]
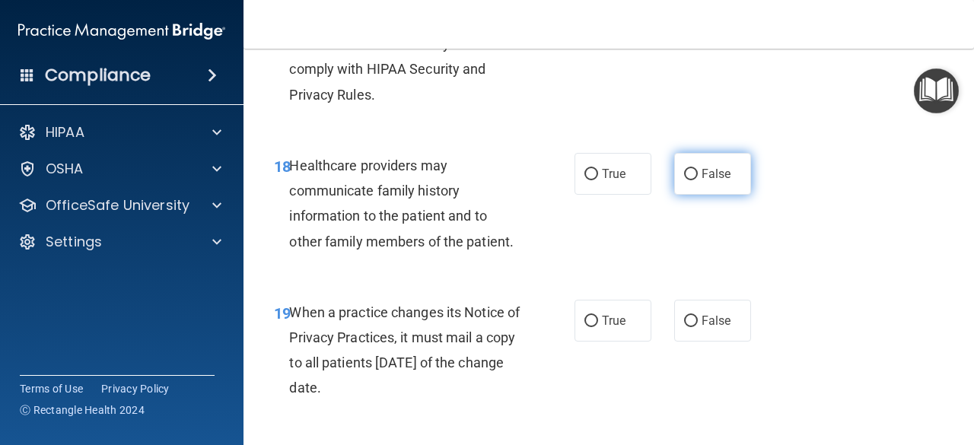
click at [694, 195] on label "False" at bounding box center [712, 174] width 77 height 42
click at [694, 180] on input "False" at bounding box center [691, 174] width 14 height 11
radio input "true"
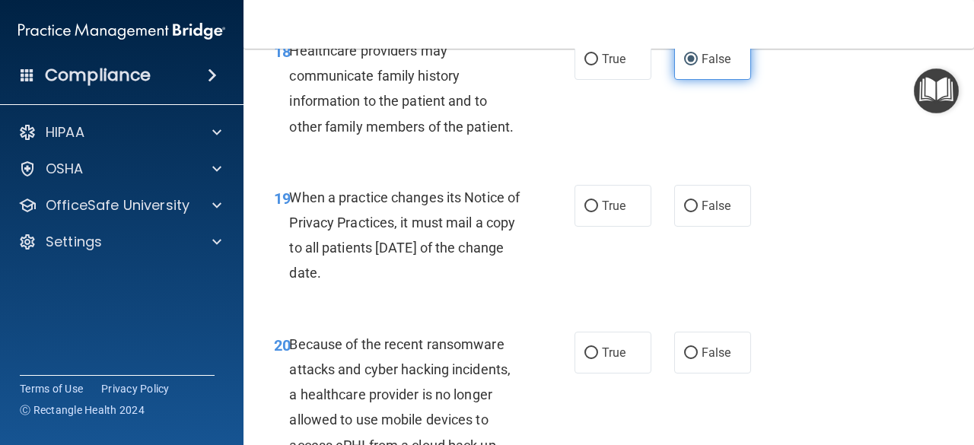
scroll to position [2883, 0]
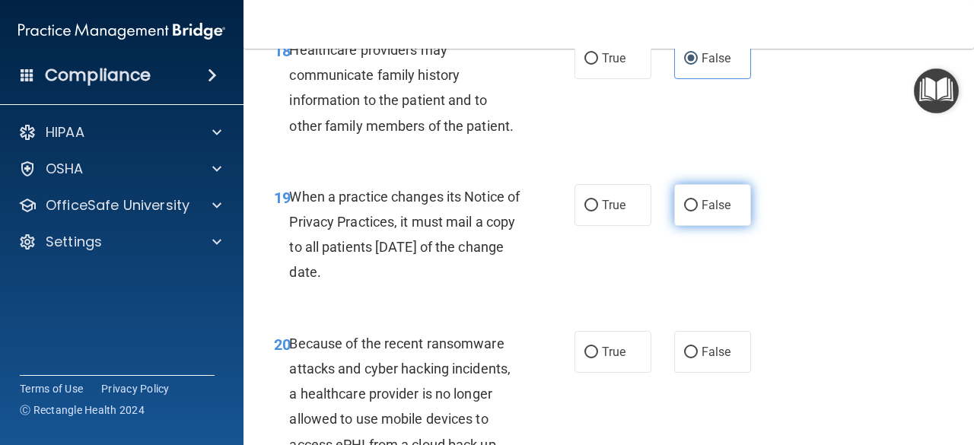
click at [694, 218] on label "False" at bounding box center [712, 205] width 77 height 42
click at [694, 212] on input "False" at bounding box center [691, 205] width 14 height 11
radio input "true"
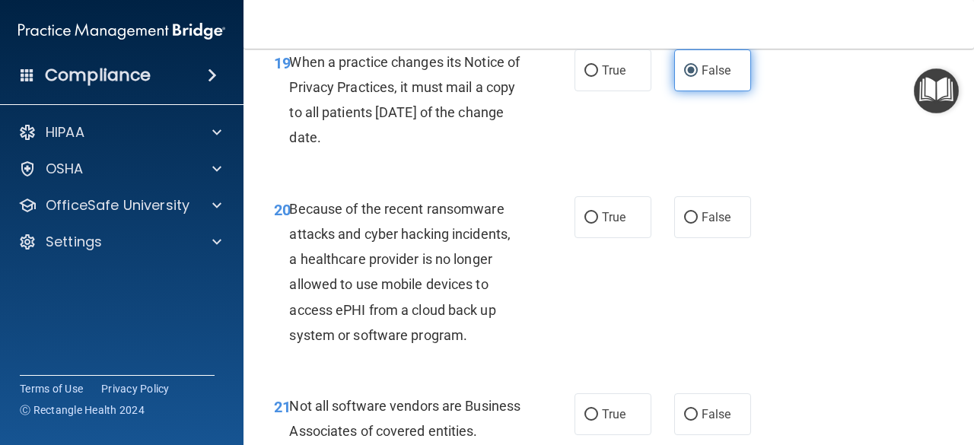
scroll to position [3019, 0]
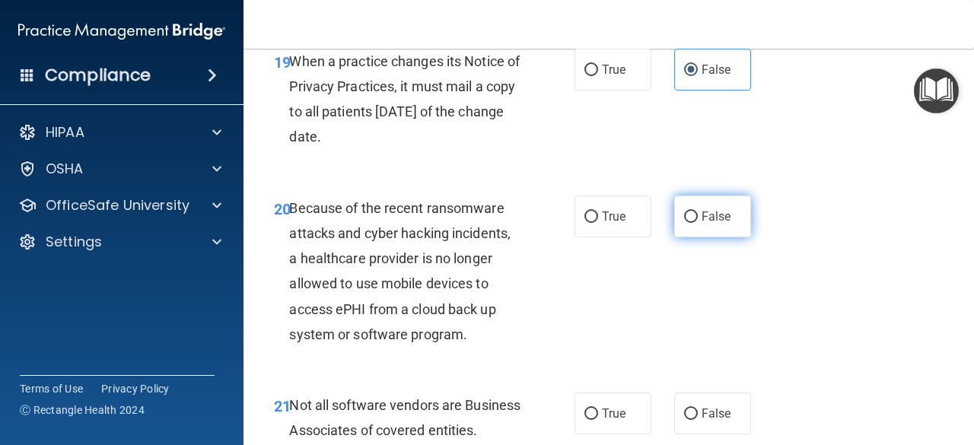
click at [684, 223] on input "False" at bounding box center [691, 217] width 14 height 11
radio input "true"
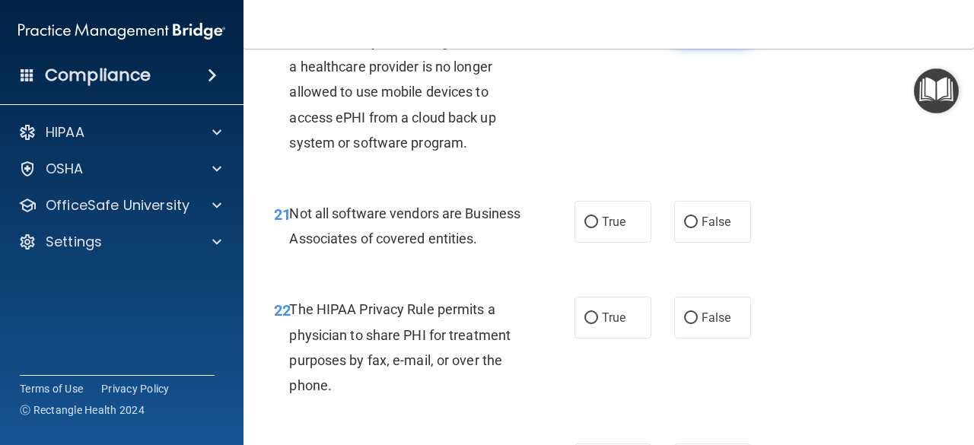
scroll to position [3212, 0]
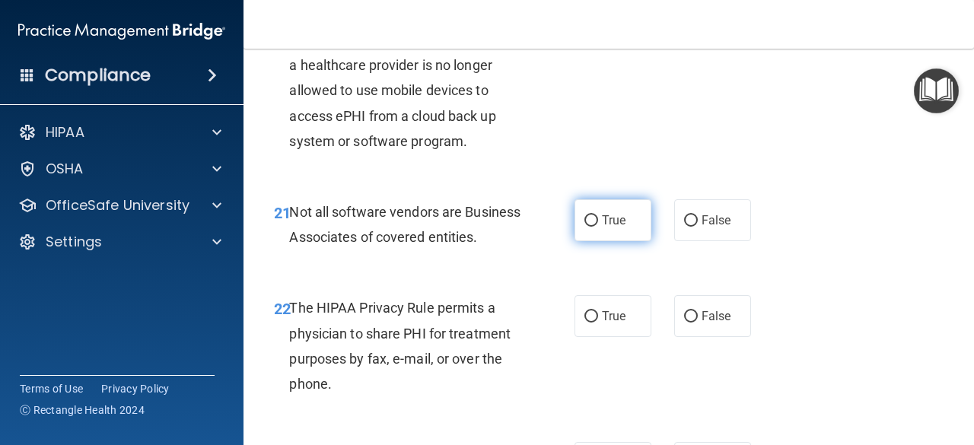
click at [621, 241] on label "True" at bounding box center [613, 220] width 77 height 42
click at [598, 227] on input "True" at bounding box center [592, 220] width 14 height 11
radio input "true"
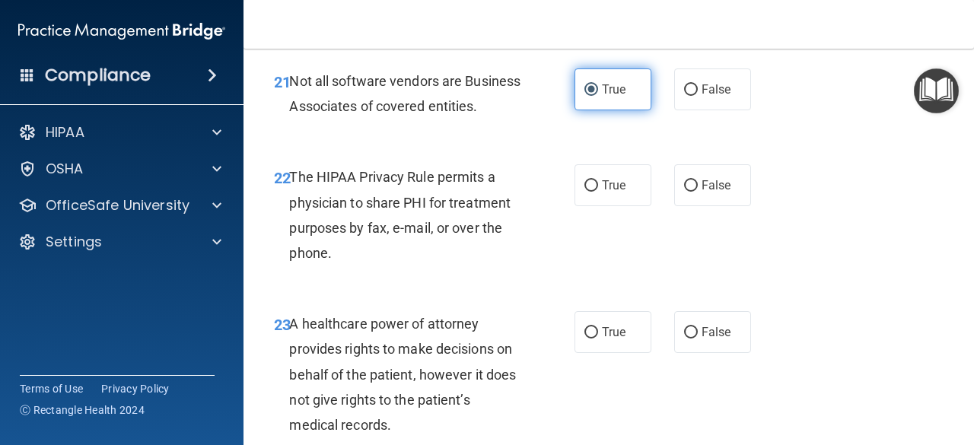
scroll to position [3384, 0]
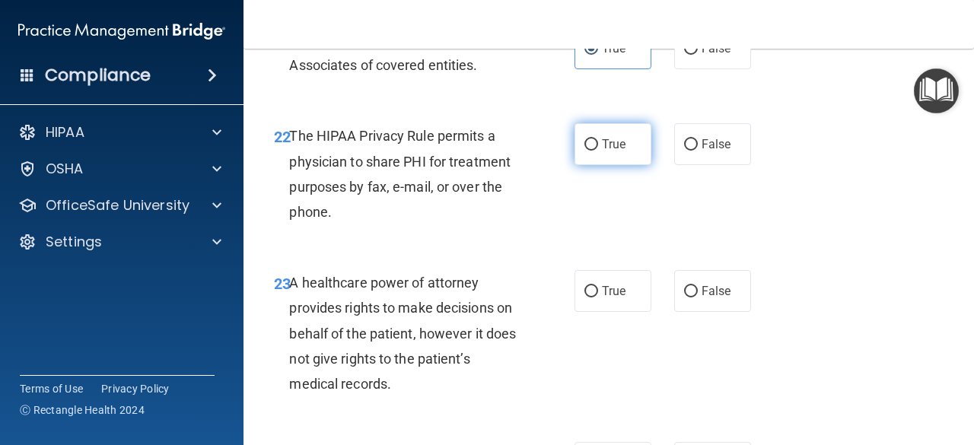
click at [615, 165] on label "True" at bounding box center [613, 144] width 77 height 42
click at [598, 151] on input "True" at bounding box center [592, 144] width 14 height 11
radio input "true"
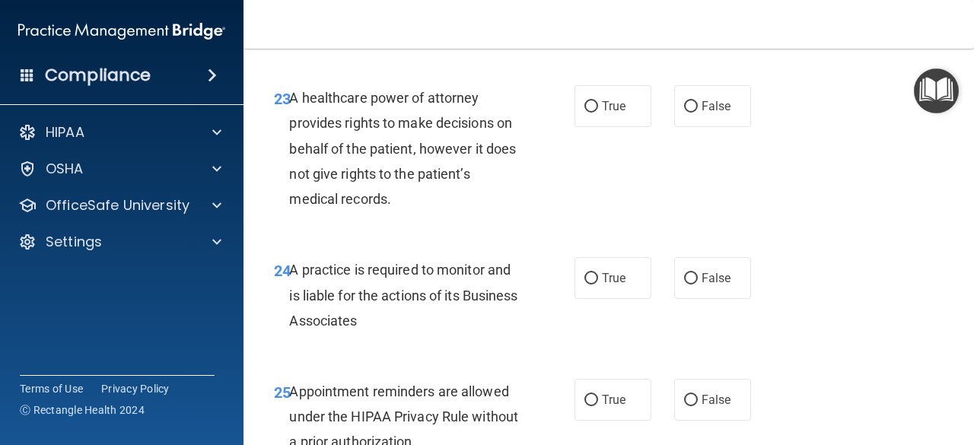
scroll to position [3570, 0]
click at [702, 113] on span "False" at bounding box center [717, 105] width 30 height 14
click at [696, 112] on input "False" at bounding box center [691, 105] width 14 height 11
radio input "true"
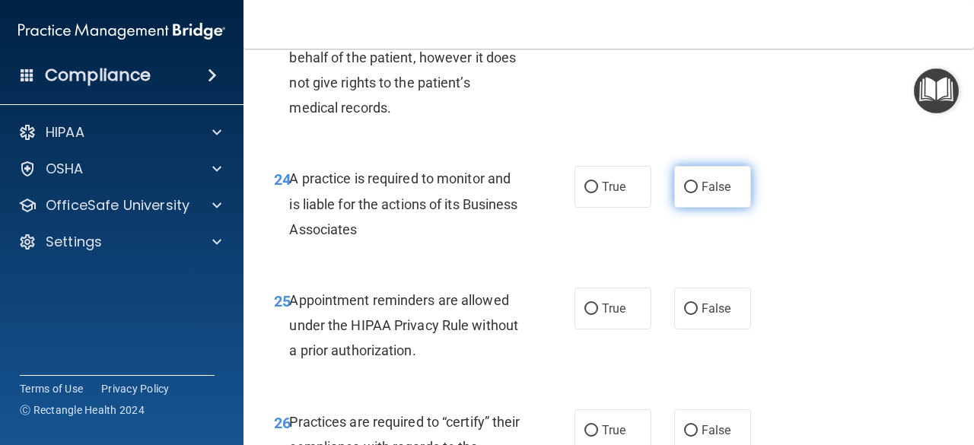
scroll to position [3719, 0]
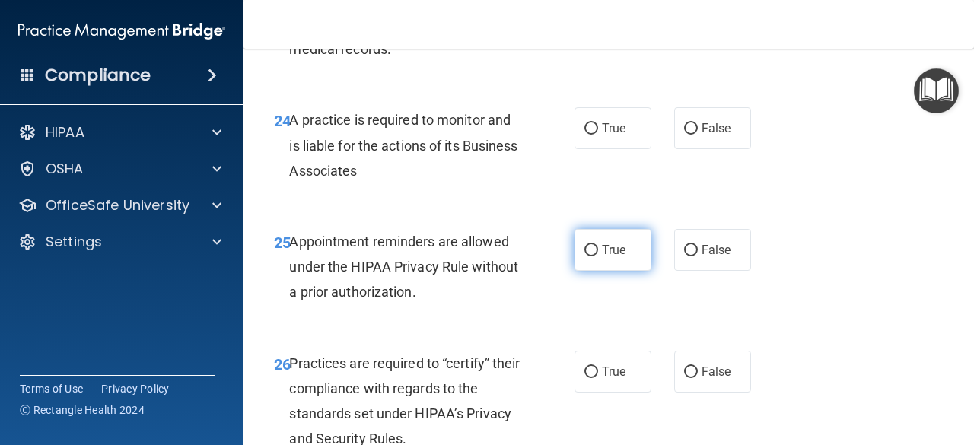
click at [639, 271] on label "True" at bounding box center [613, 250] width 77 height 42
click at [598, 257] on input "True" at bounding box center [592, 250] width 14 height 11
radio input "true"
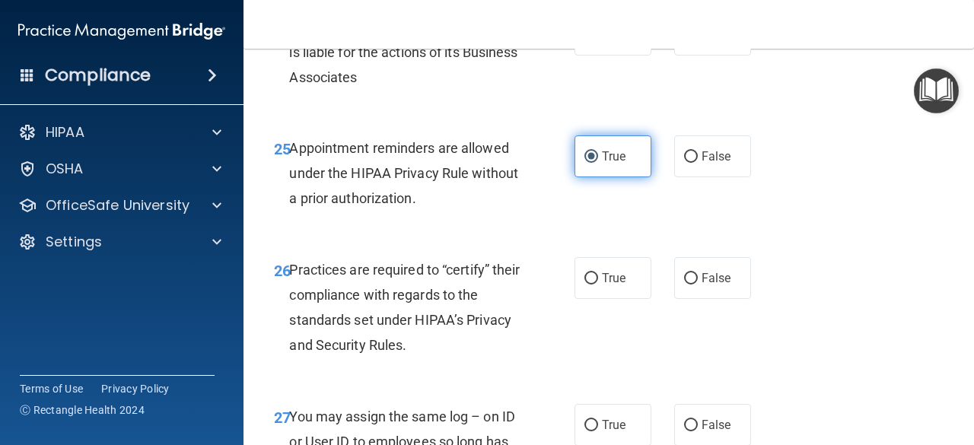
scroll to position [3837, 0]
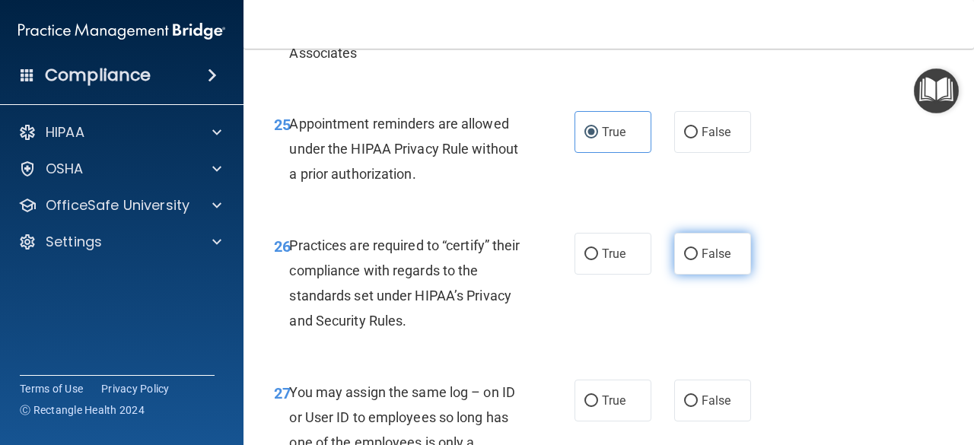
click at [689, 275] on label "False" at bounding box center [712, 254] width 77 height 42
click at [689, 260] on input "False" at bounding box center [691, 254] width 14 height 11
radio input "true"
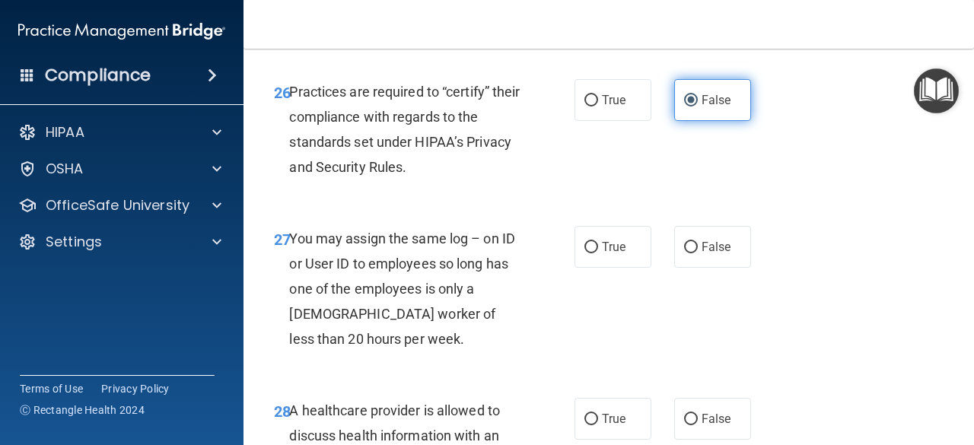
scroll to position [4072, 0]
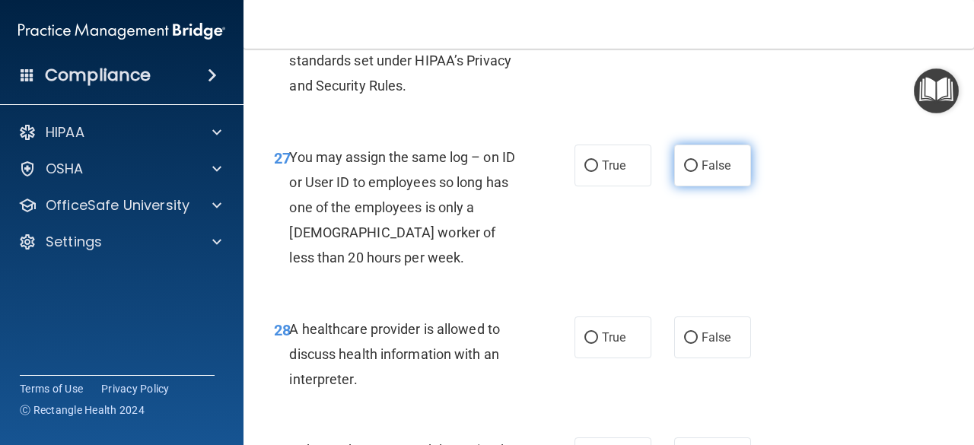
click at [687, 187] on label "False" at bounding box center [712, 166] width 77 height 42
click at [687, 172] on input "False" at bounding box center [691, 166] width 14 height 11
radio input "true"
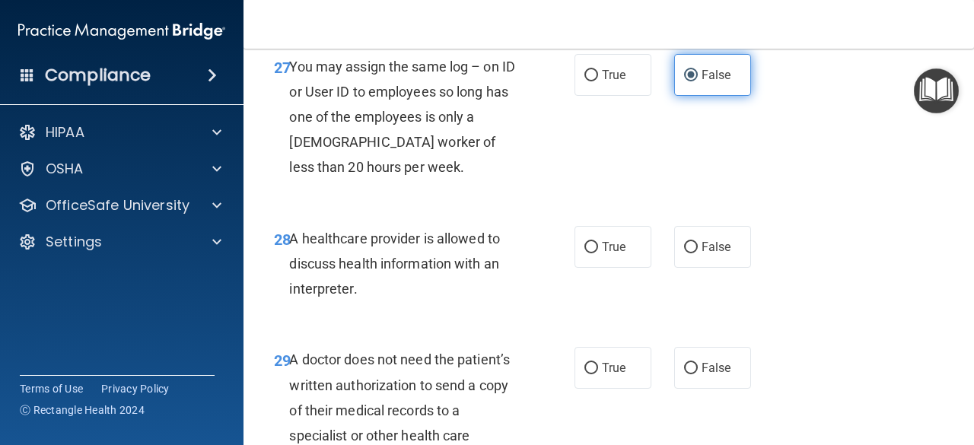
scroll to position [4167, 0]
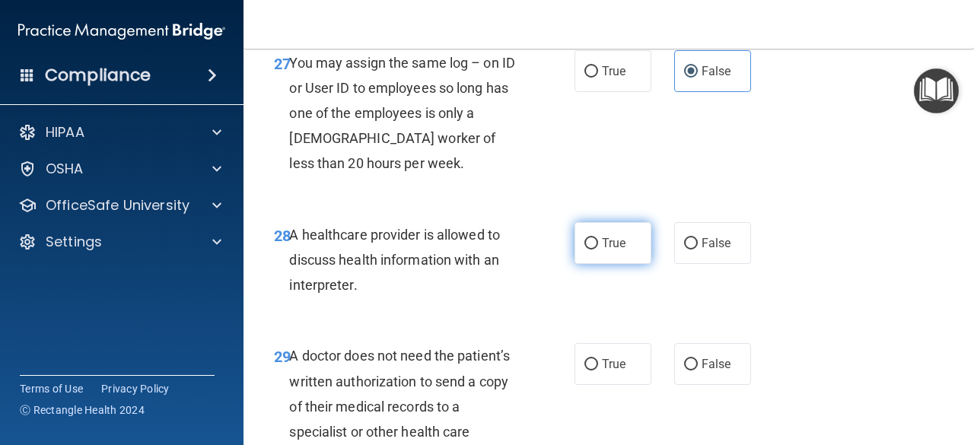
click at [608, 250] on span "True" at bounding box center [614, 243] width 24 height 14
click at [598, 250] on input "True" at bounding box center [592, 243] width 14 height 11
radio input "true"
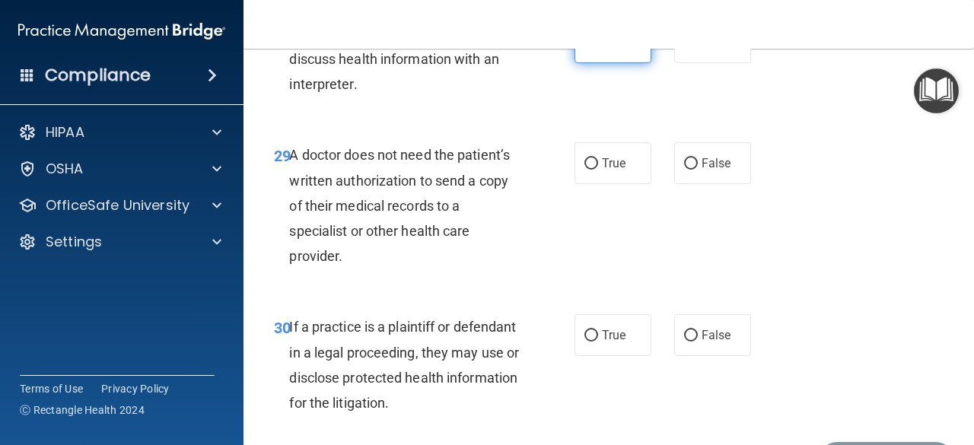
scroll to position [4369, 0]
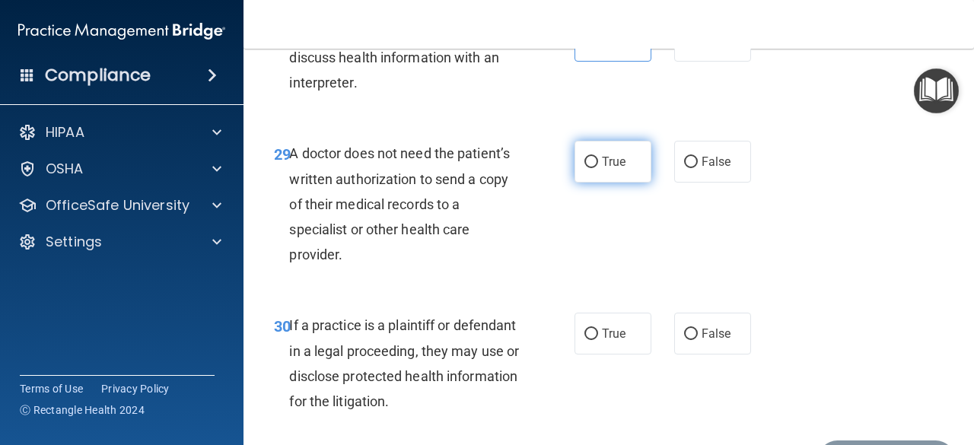
click at [609, 169] on span "True" at bounding box center [614, 162] width 24 height 14
click at [598, 168] on input "True" at bounding box center [592, 162] width 14 height 11
radio input "true"
click at [586, 355] on label "True" at bounding box center [613, 334] width 77 height 42
click at [586, 340] on input "True" at bounding box center [592, 334] width 14 height 11
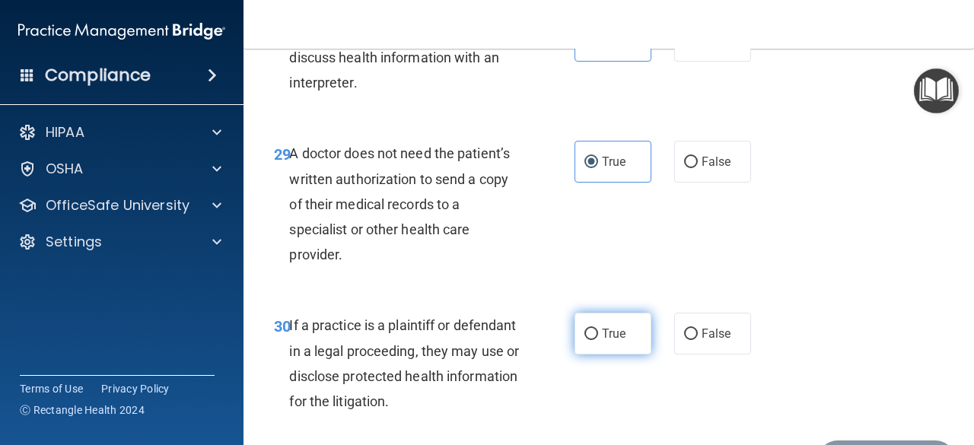
radio input "true"
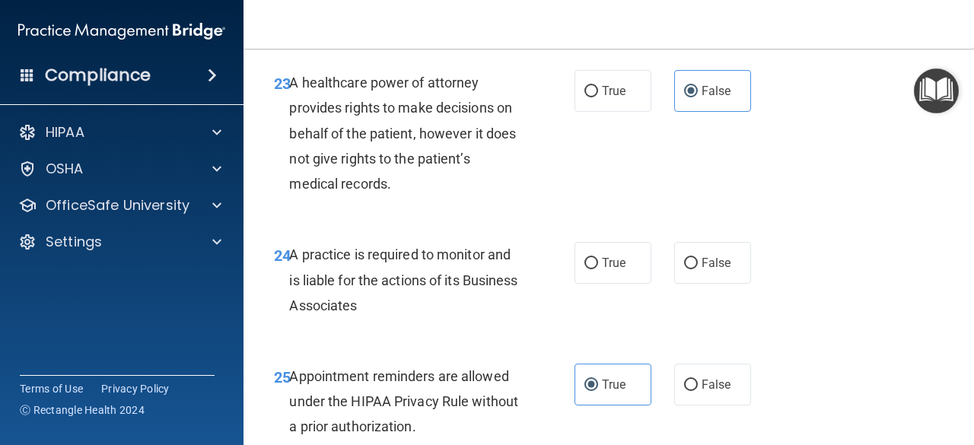
scroll to position [3580, 0]
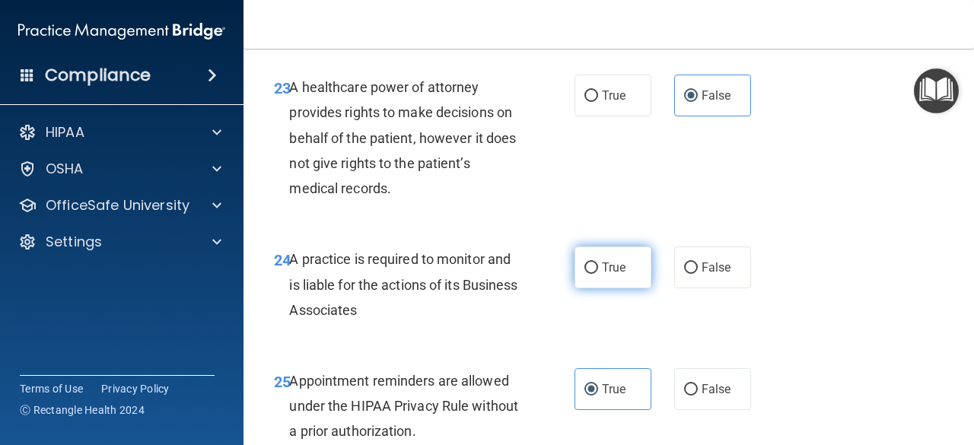
click at [608, 275] on span "True" at bounding box center [614, 267] width 24 height 14
click at [598, 274] on input "True" at bounding box center [592, 268] width 14 height 11
radio input "true"
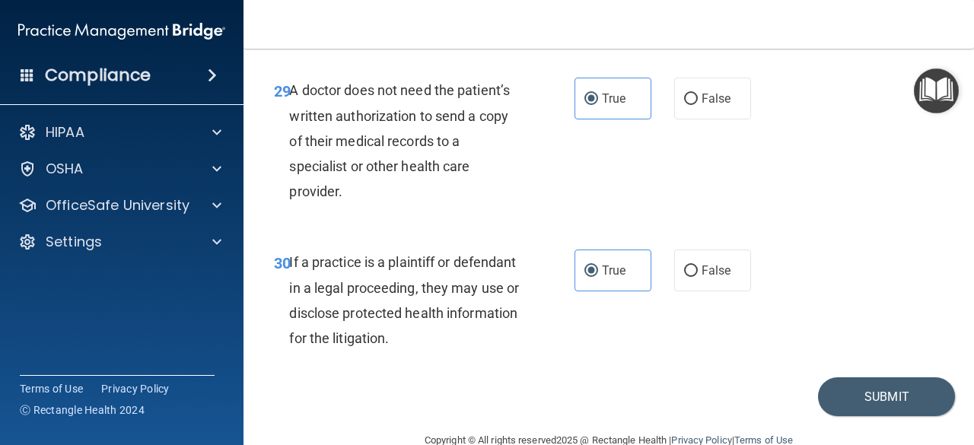
scroll to position [4514, 0]
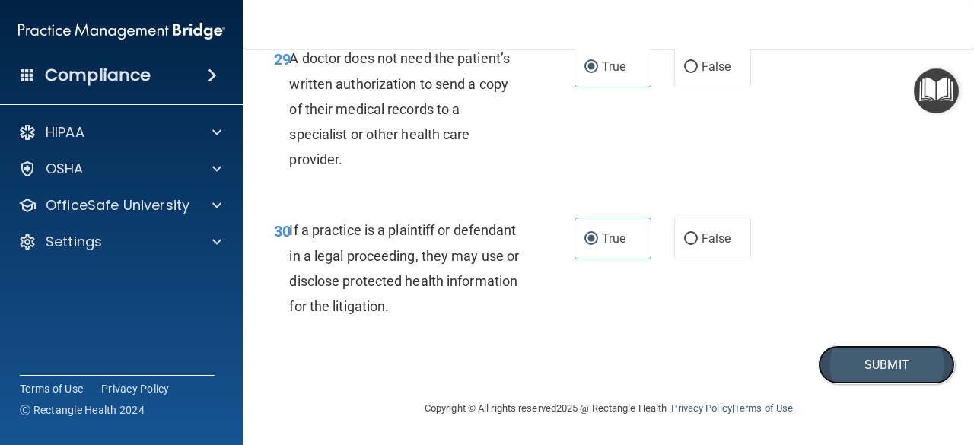
click at [853, 362] on button "Submit" at bounding box center [886, 365] width 137 height 39
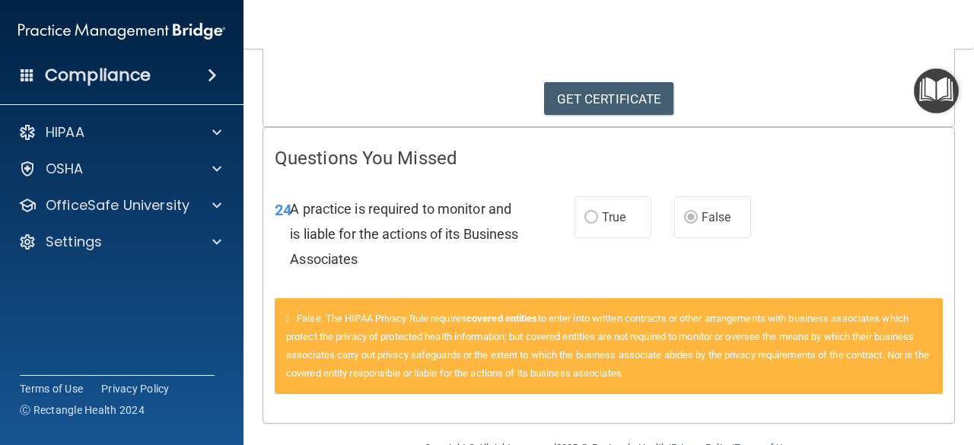
scroll to position [269, 0]
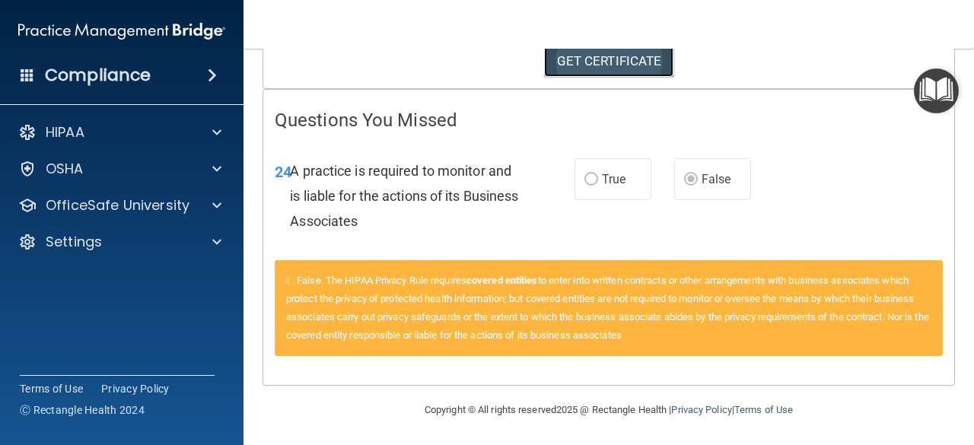
click at [655, 60] on link "GET CERTIFICATE" at bounding box center [609, 60] width 130 height 33
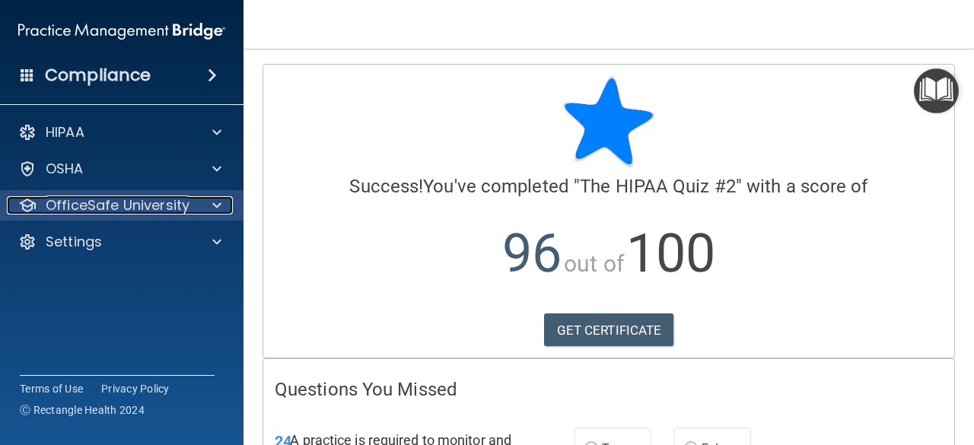
click at [213, 206] on span at bounding box center [216, 205] width 9 height 18
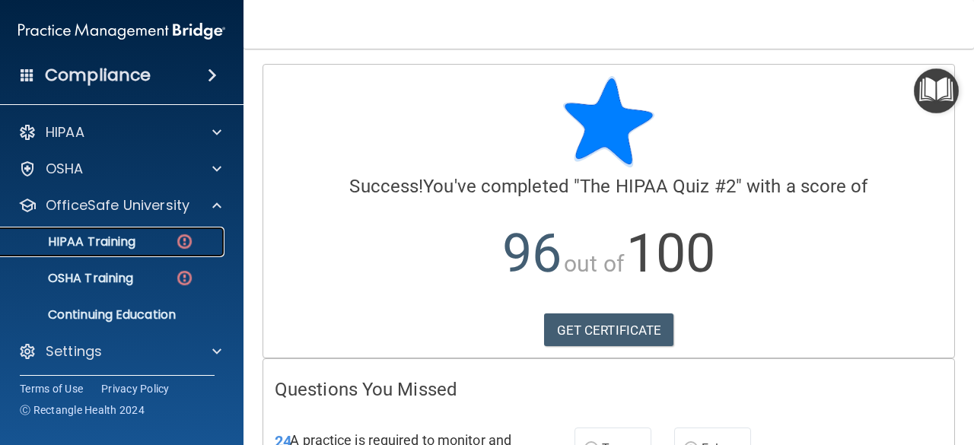
click at [145, 235] on div "HIPAA Training" at bounding box center [114, 241] width 208 height 15
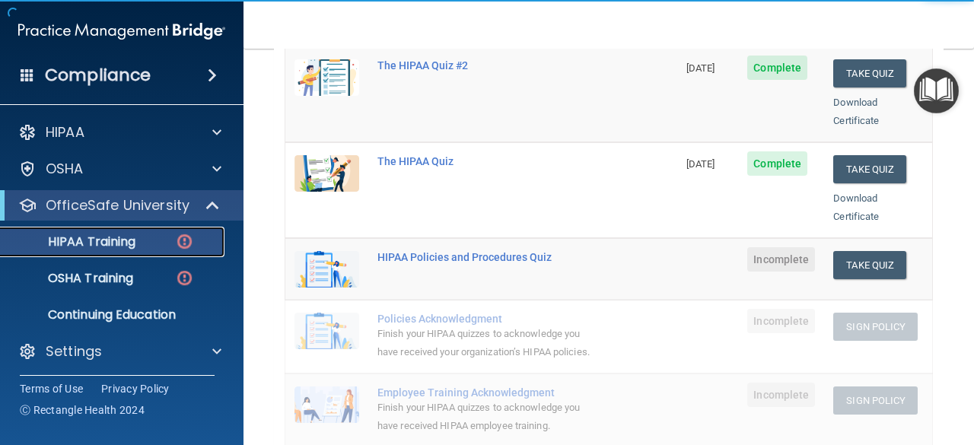
scroll to position [242, 0]
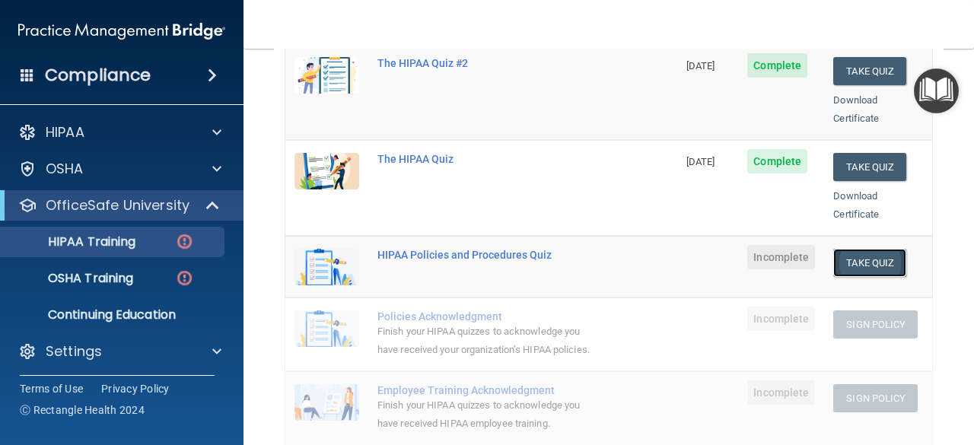
click at [858, 249] on button "Take Quiz" at bounding box center [870, 263] width 73 height 28
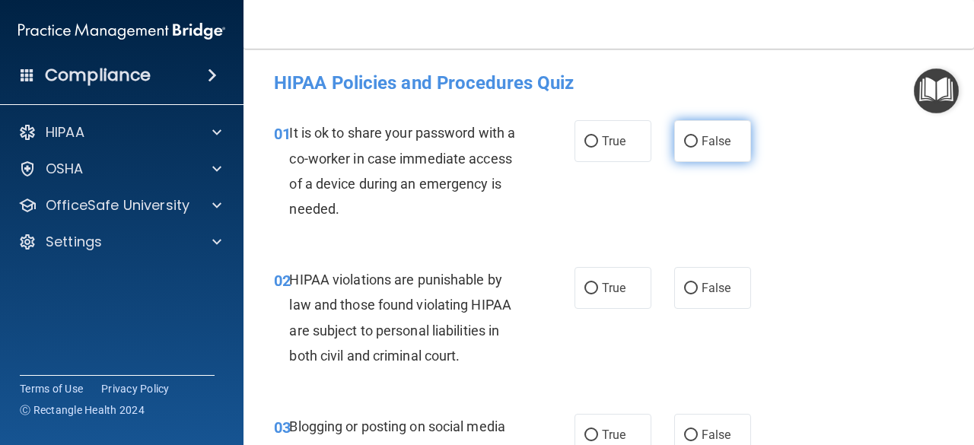
click at [688, 139] on input "False" at bounding box center [691, 141] width 14 height 11
radio input "true"
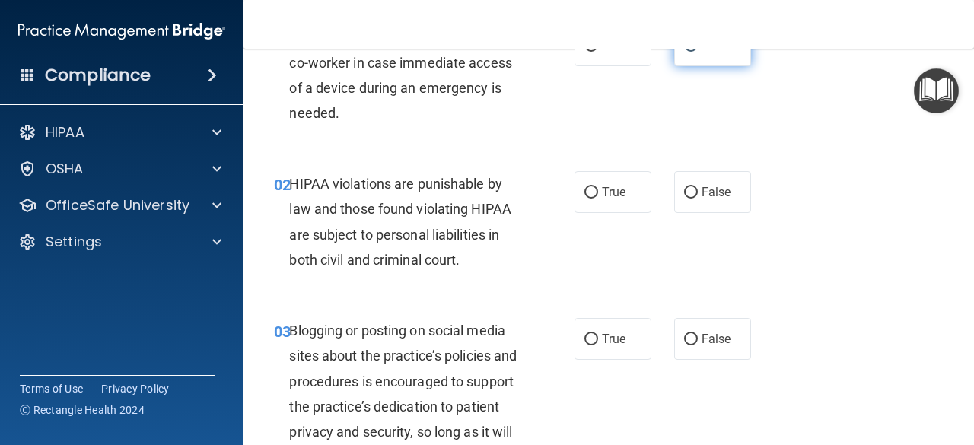
scroll to position [98, 0]
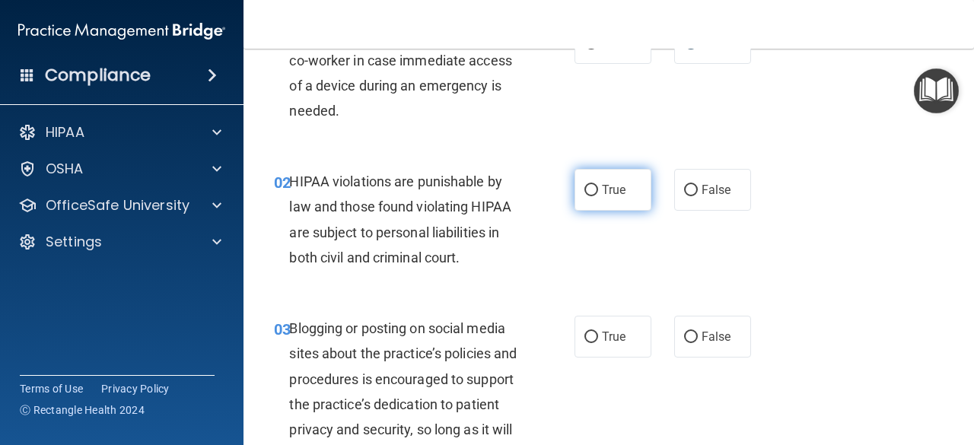
click at [591, 189] on input "True" at bounding box center [592, 190] width 14 height 11
radio input "true"
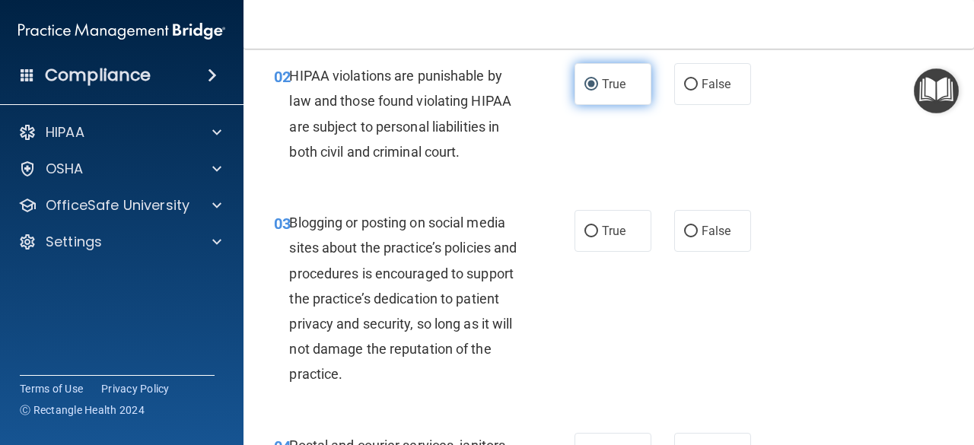
scroll to position [204, 0]
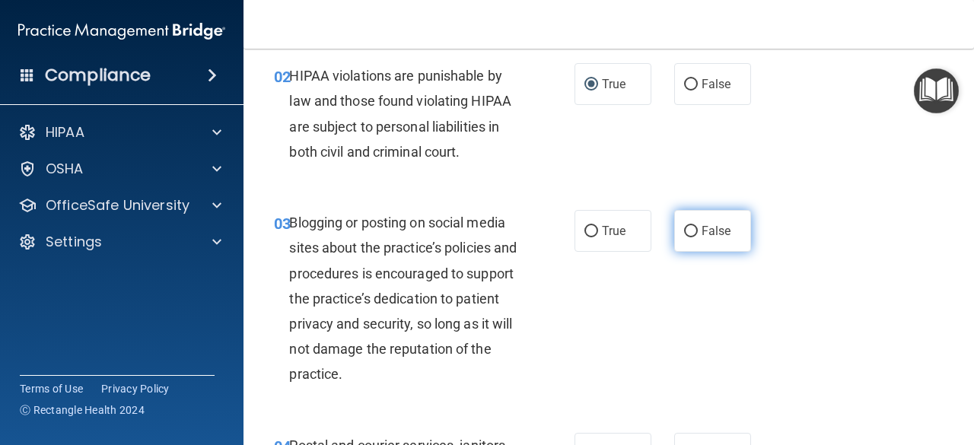
click at [688, 228] on input "False" at bounding box center [691, 231] width 14 height 11
radio input "true"
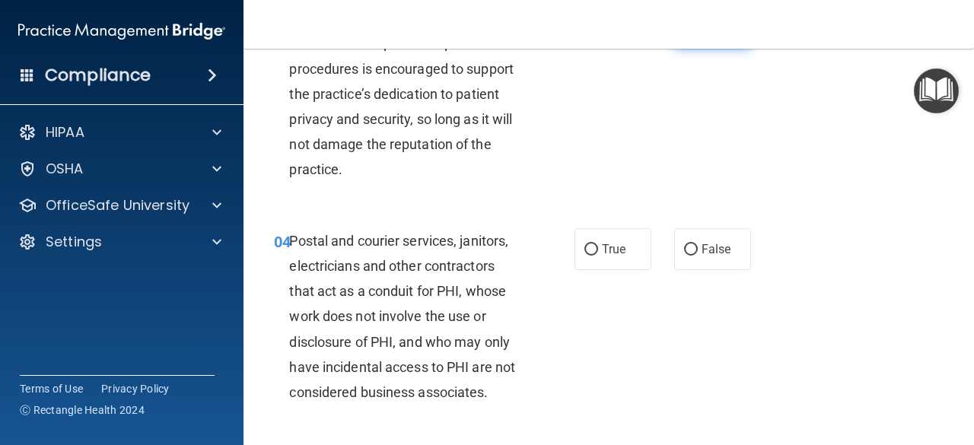
scroll to position [410, 0]
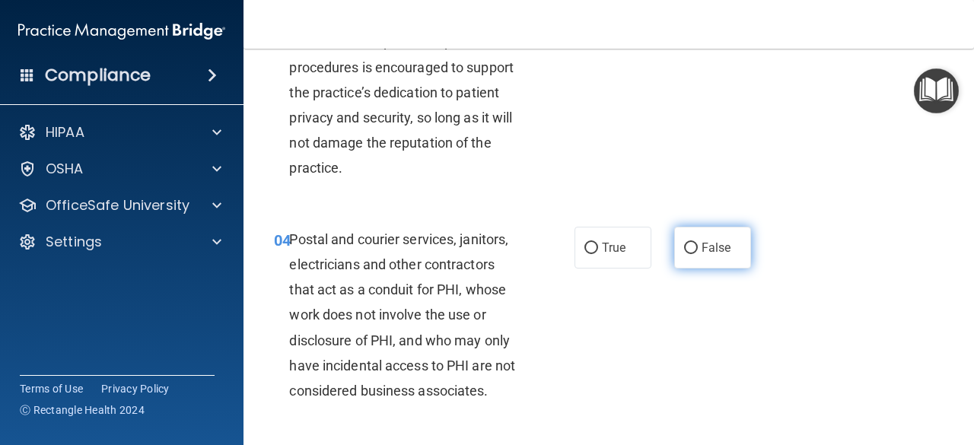
click at [687, 247] on input "False" at bounding box center [691, 248] width 14 height 11
radio input "true"
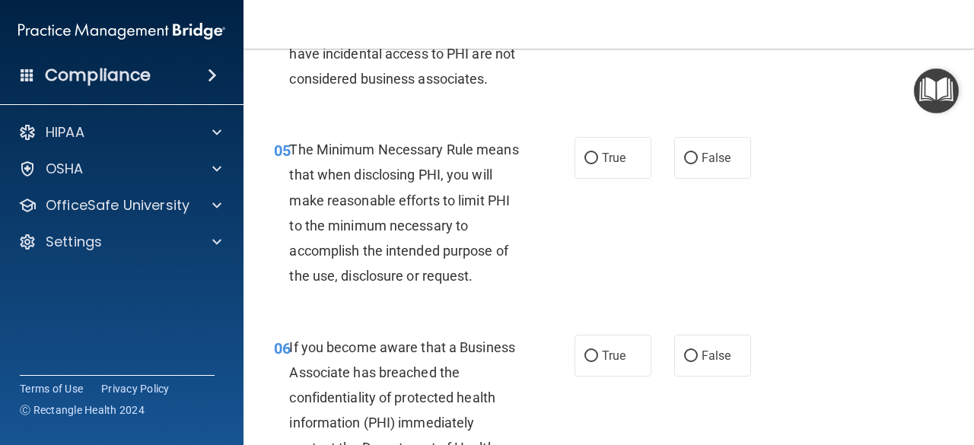
scroll to position [723, 0]
click at [615, 166] on label "True" at bounding box center [613, 157] width 77 height 42
click at [598, 164] on input "True" at bounding box center [592, 157] width 14 height 11
radio input "true"
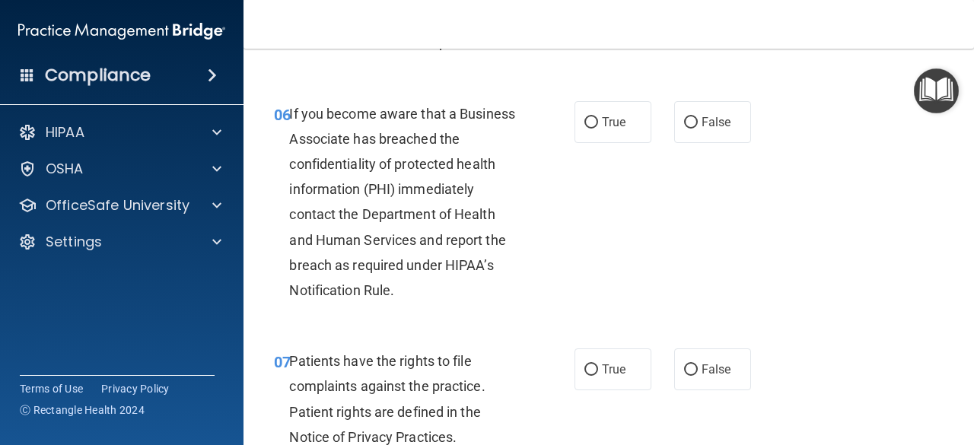
scroll to position [957, 0]
click at [602, 115] on span "True" at bounding box center [614, 121] width 24 height 14
click at [597, 116] on input "True" at bounding box center [592, 121] width 14 height 11
radio input "true"
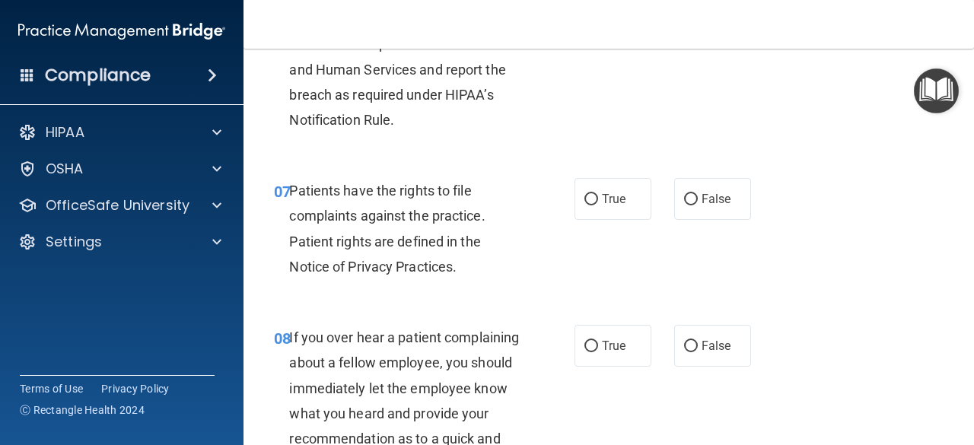
scroll to position [1127, 0]
click at [592, 191] on label "True" at bounding box center [613, 198] width 77 height 42
click at [592, 193] on input "True" at bounding box center [592, 198] width 14 height 11
radio input "true"
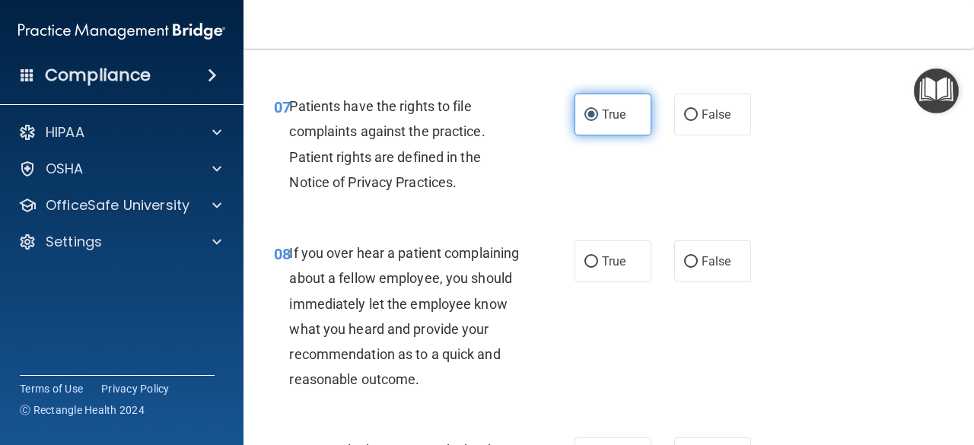
scroll to position [1239, 0]
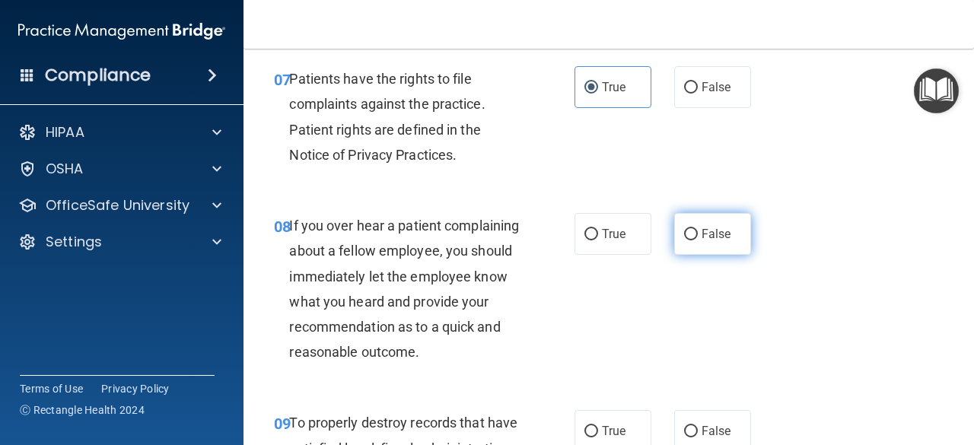
click at [684, 240] on input "False" at bounding box center [691, 234] width 14 height 11
radio input "true"
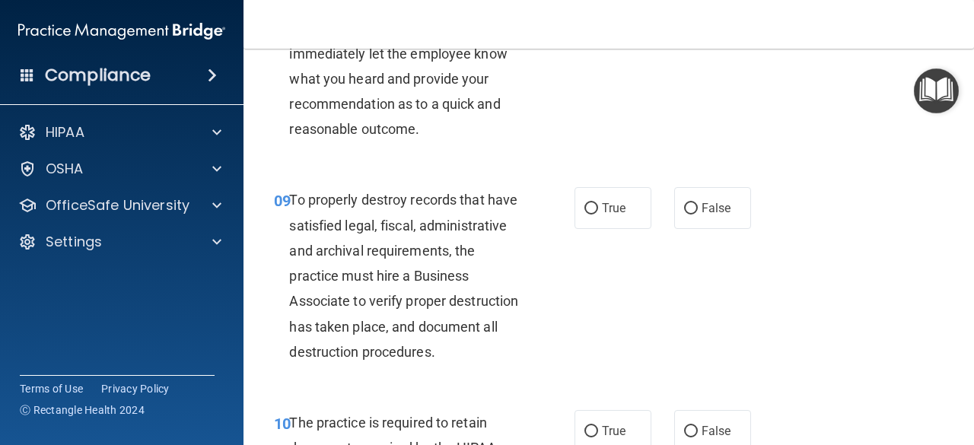
scroll to position [1462, 0]
click at [678, 228] on label "False" at bounding box center [712, 208] width 77 height 42
click at [684, 214] on input "False" at bounding box center [691, 208] width 14 height 11
radio input "true"
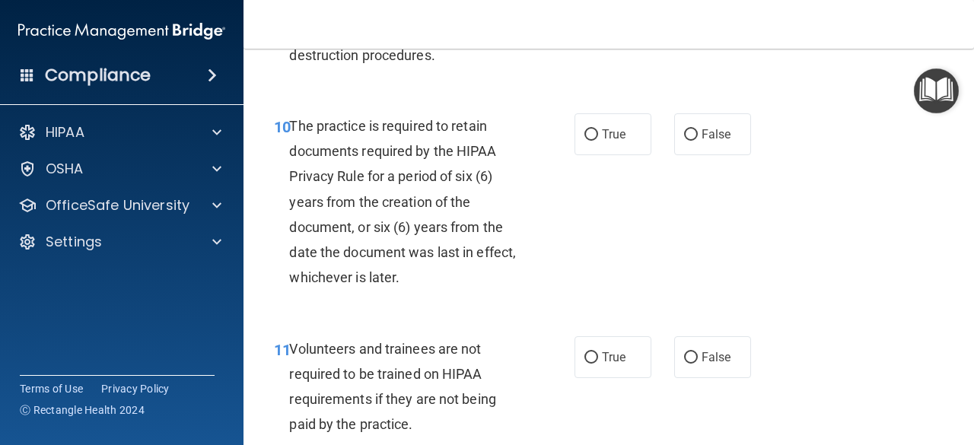
scroll to position [1762, 0]
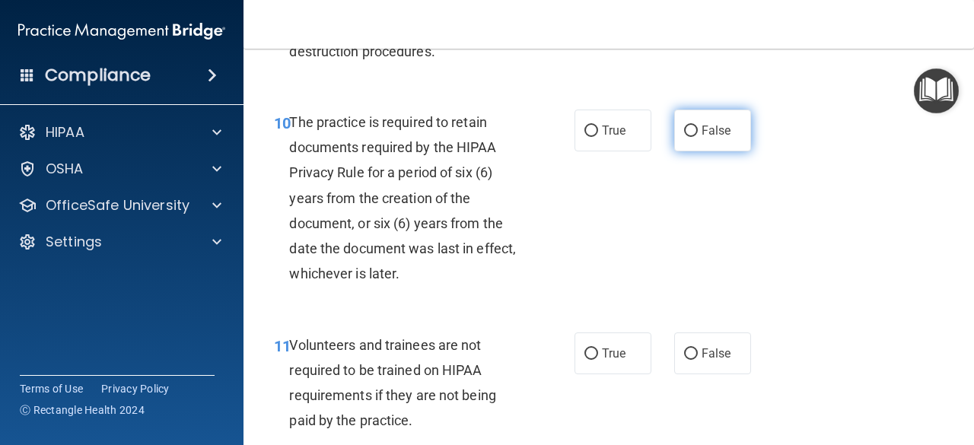
click at [691, 151] on label "False" at bounding box center [712, 131] width 77 height 42
click at [691, 137] on input "False" at bounding box center [691, 131] width 14 height 11
radio input "true"
click at [731, 151] on label "False" at bounding box center [712, 131] width 77 height 42
click at [698, 137] on input "False" at bounding box center [691, 131] width 14 height 11
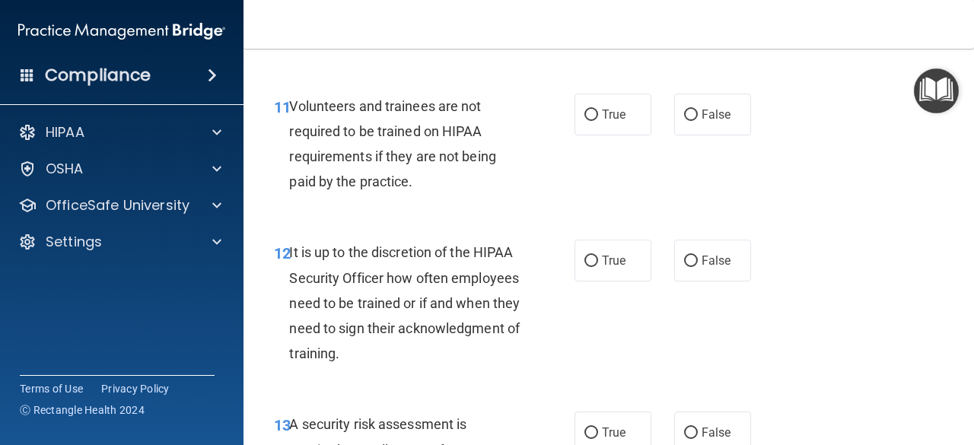
scroll to position [2003, 0]
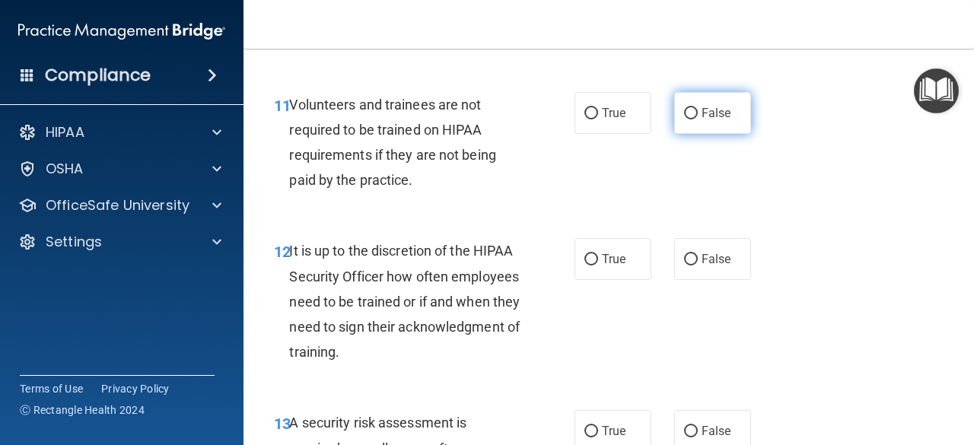
click at [727, 134] on label "False" at bounding box center [712, 113] width 77 height 42
click at [698, 120] on input "False" at bounding box center [691, 113] width 14 height 11
radio input "true"
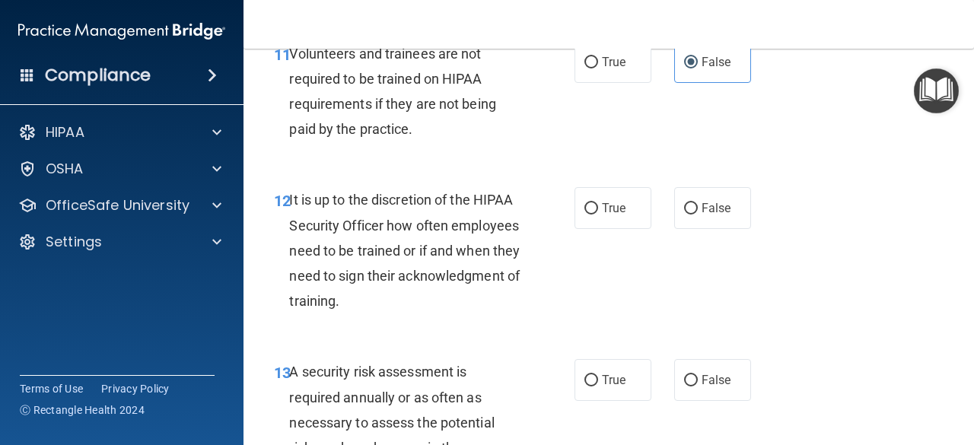
scroll to position [2055, 0]
click at [615, 228] on label "True" at bounding box center [613, 208] width 77 height 42
click at [598, 214] on input "True" at bounding box center [592, 208] width 14 height 11
radio input "true"
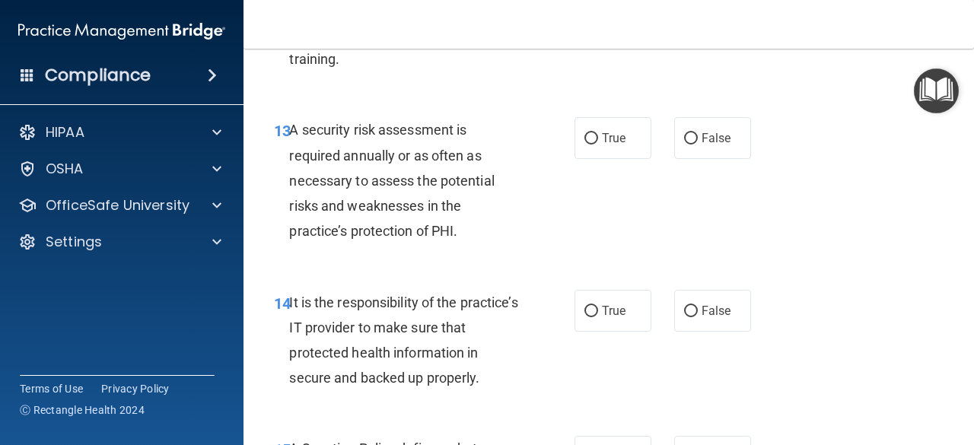
scroll to position [2297, 0]
click at [602, 145] on span "True" at bounding box center [614, 137] width 24 height 14
click at [598, 144] on input "True" at bounding box center [592, 137] width 14 height 11
radio input "true"
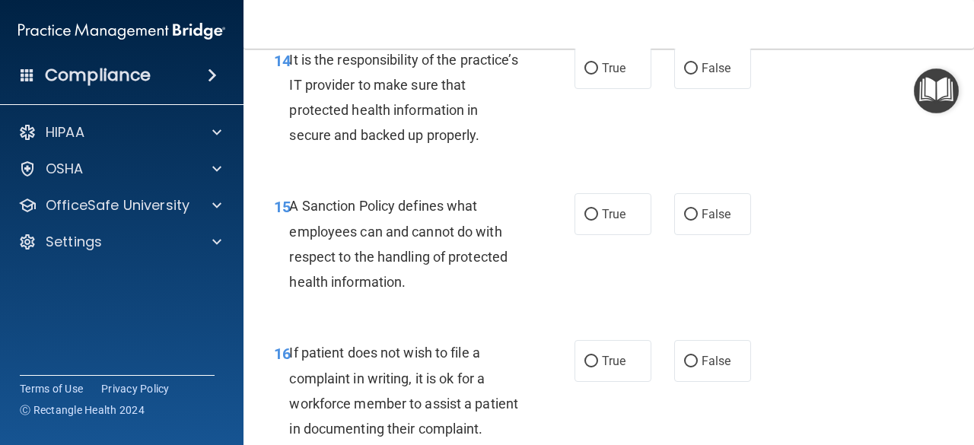
scroll to position [2540, 0]
click at [609, 221] on span "True" at bounding box center [614, 213] width 24 height 14
click at [598, 220] on input "True" at bounding box center [592, 214] width 14 height 11
radio input "true"
click at [602, 75] on span "True" at bounding box center [614, 67] width 24 height 14
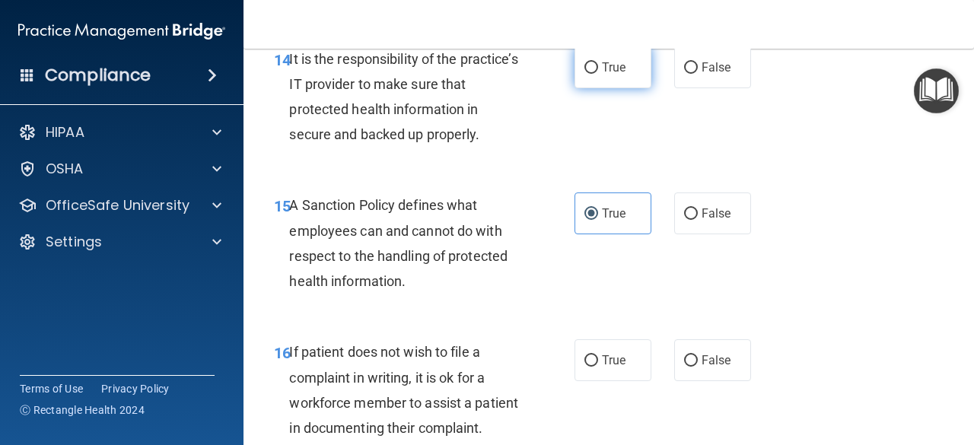
click at [597, 74] on input "True" at bounding box center [592, 67] width 14 height 11
radio input "true"
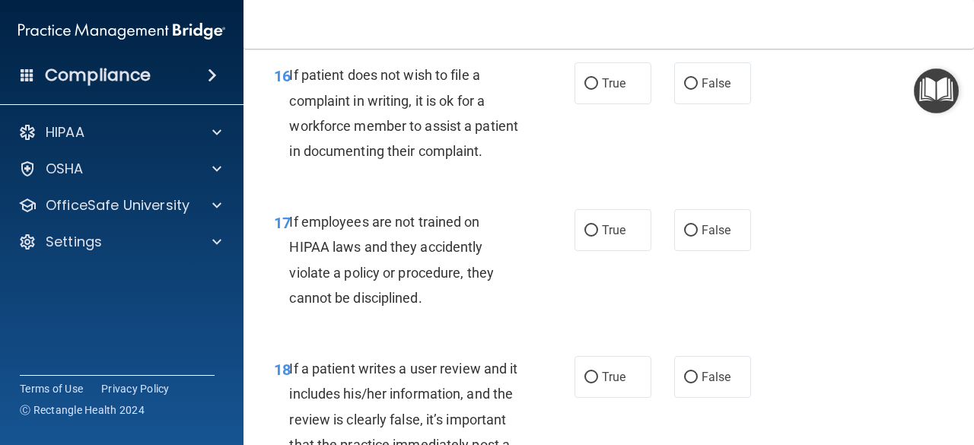
scroll to position [2818, 0]
click at [604, 90] on span "True" at bounding box center [614, 82] width 24 height 14
click at [598, 89] on input "True" at bounding box center [592, 83] width 14 height 11
radio input "true"
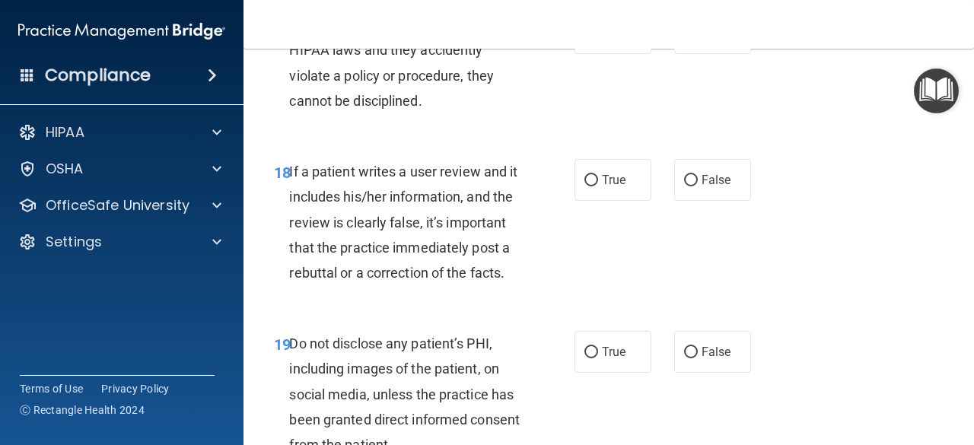
scroll to position [3018, 0]
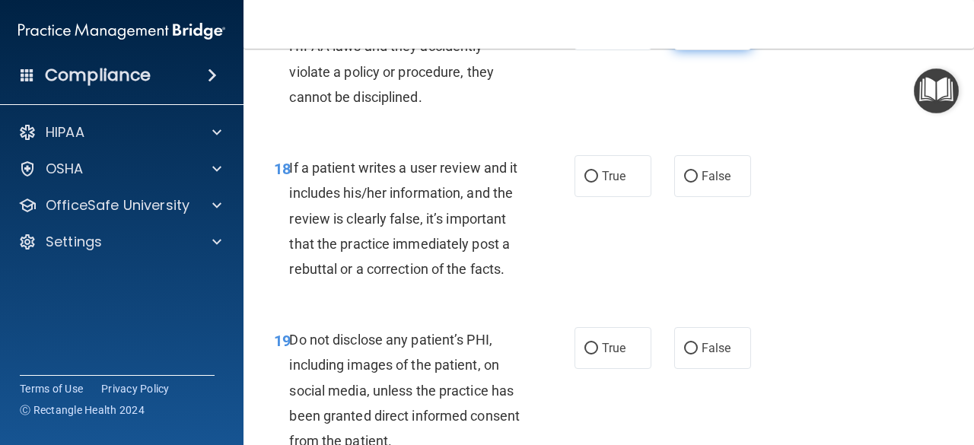
click at [702, 37] on span "False" at bounding box center [717, 29] width 30 height 14
click at [696, 36] on input "False" at bounding box center [691, 29] width 14 height 11
radio input "true"
click at [589, 50] on label "True" at bounding box center [613, 29] width 77 height 42
click at [589, 36] on input "True" at bounding box center [592, 29] width 14 height 11
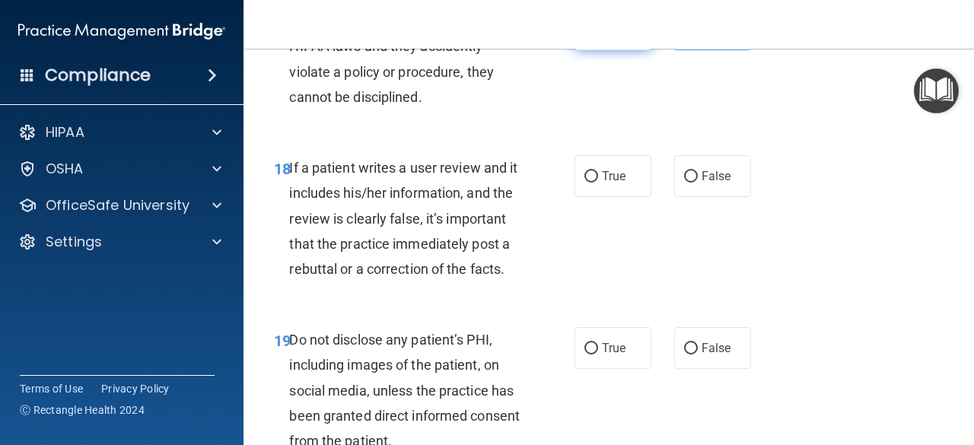
radio input "true"
radio input "false"
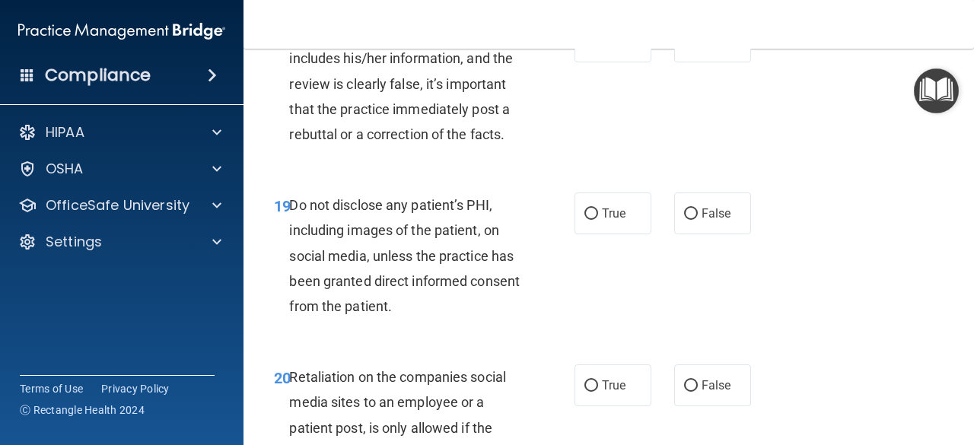
scroll to position [3153, 0]
click at [674, 62] on label "False" at bounding box center [712, 41] width 77 height 42
click at [684, 47] on input "False" at bounding box center [691, 41] width 14 height 11
radio input "true"
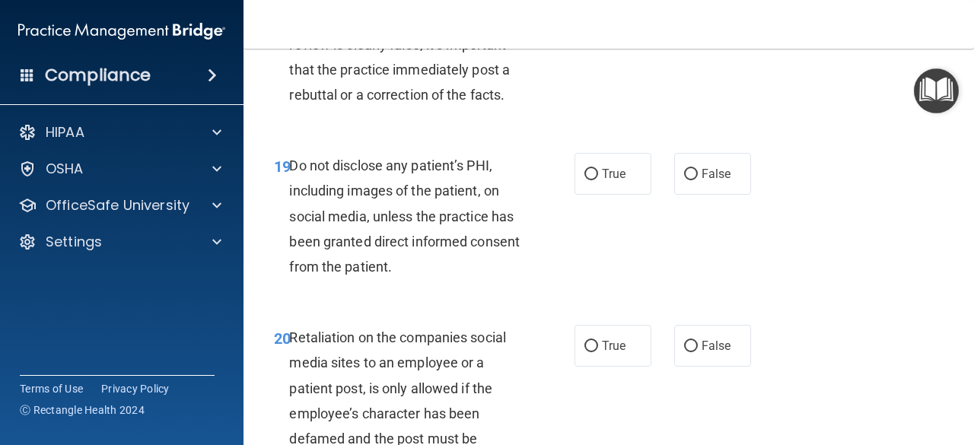
scroll to position [3245, 0]
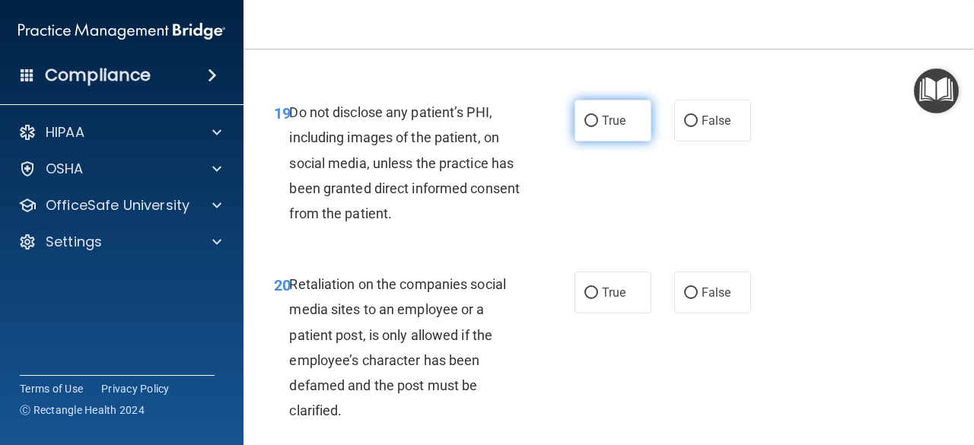
click at [591, 142] on label "True" at bounding box center [613, 121] width 77 height 42
click at [591, 127] on input "True" at bounding box center [592, 121] width 14 height 11
radio input "true"
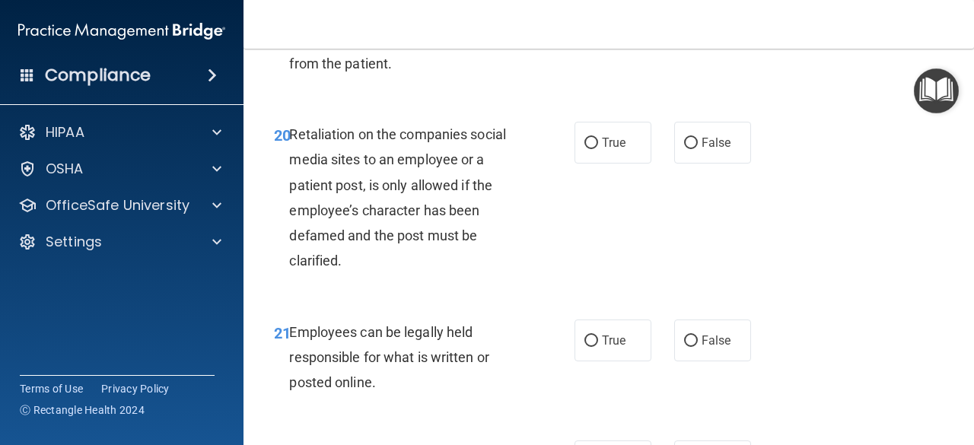
scroll to position [3396, 0]
click at [674, 163] on label "False" at bounding box center [712, 142] width 77 height 42
click at [684, 148] on input "False" at bounding box center [691, 142] width 14 height 11
radio input "true"
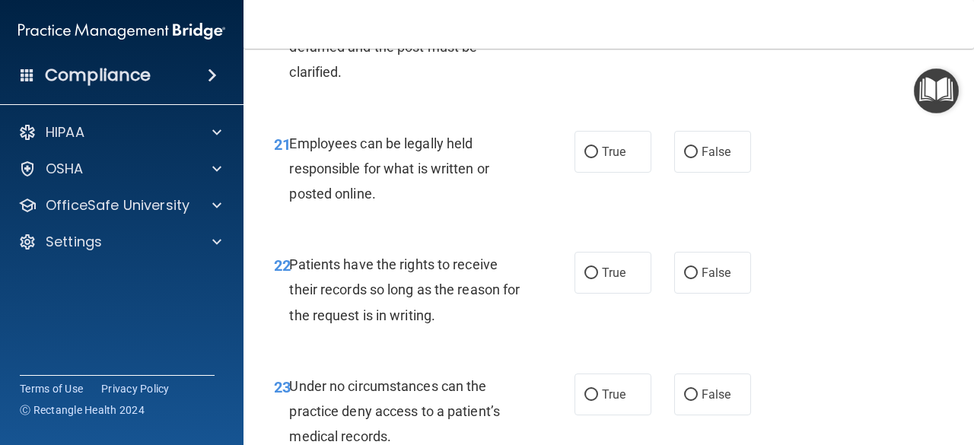
scroll to position [3586, 0]
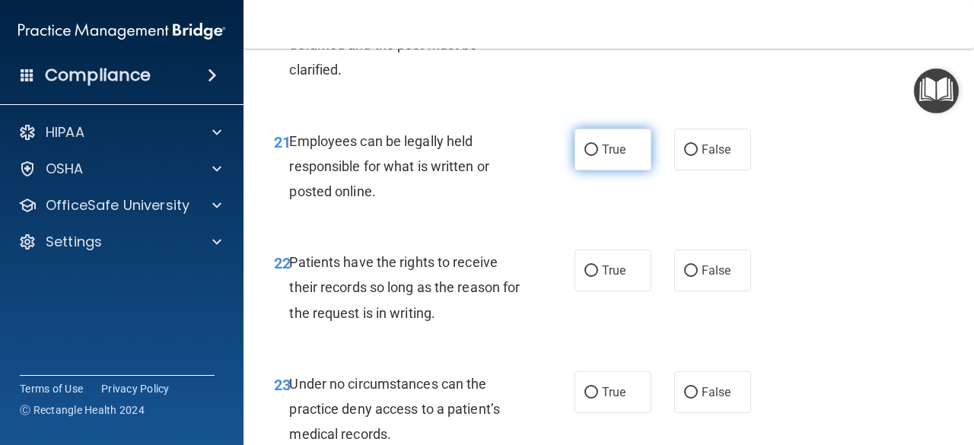
click at [602, 157] on span "True" at bounding box center [614, 149] width 24 height 14
click at [598, 156] on input "True" at bounding box center [592, 150] width 14 height 11
radio input "true"
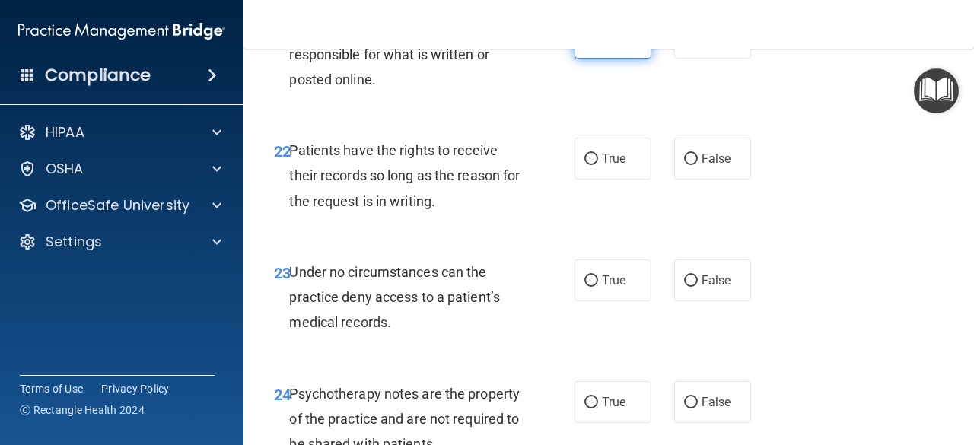
scroll to position [3704, 0]
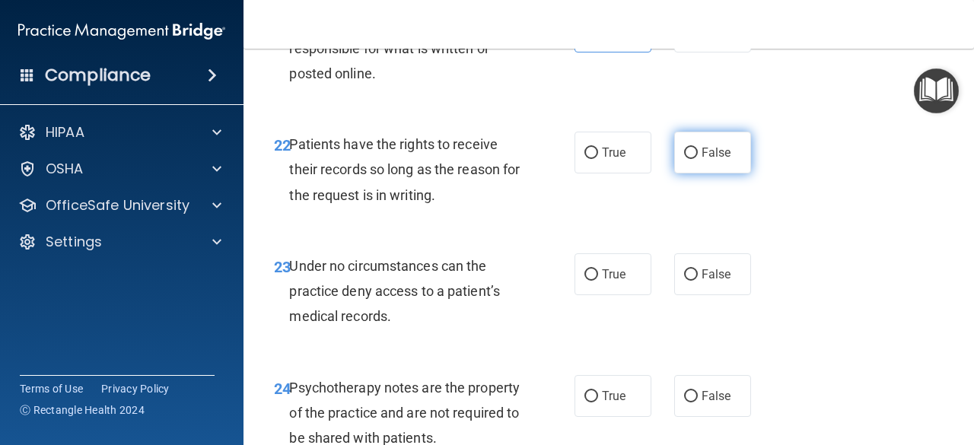
click at [684, 159] on input "False" at bounding box center [691, 153] width 14 height 11
radio input "true"
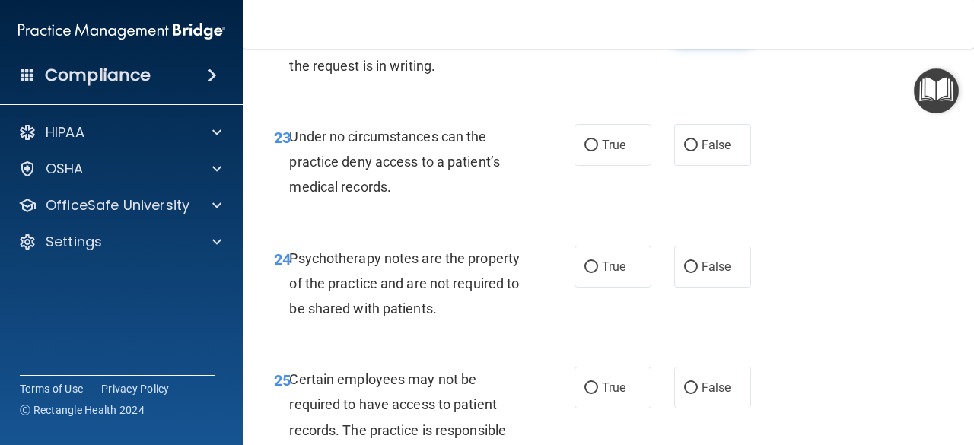
scroll to position [3870, 0]
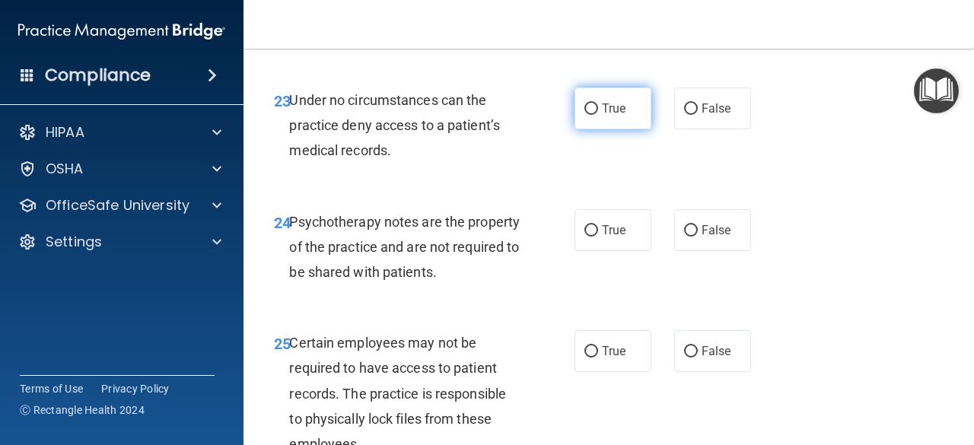
click at [620, 129] on label "True" at bounding box center [613, 109] width 77 height 42
click at [598, 115] on input "True" at bounding box center [592, 109] width 14 height 11
radio input "true"
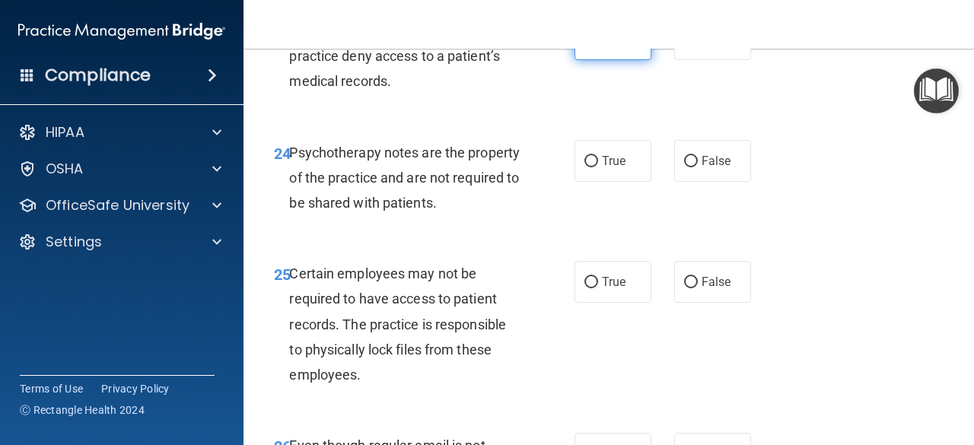
scroll to position [3947, 0]
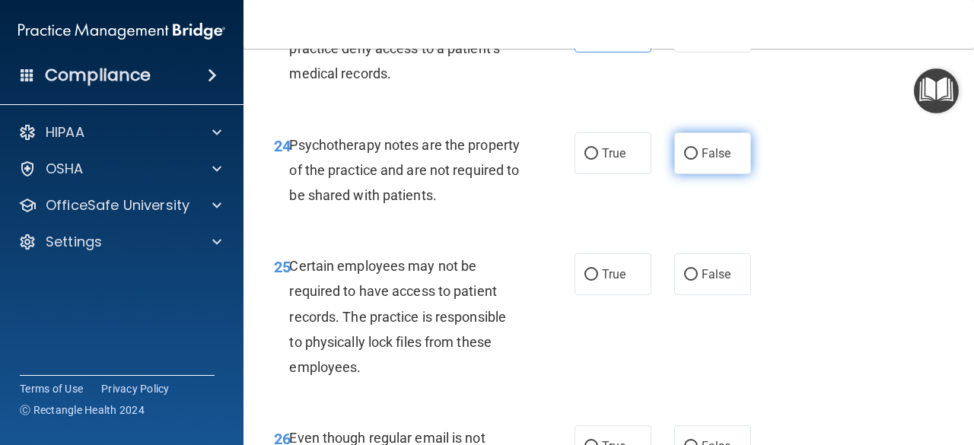
click at [684, 160] on input "False" at bounding box center [691, 153] width 14 height 11
radio input "true"
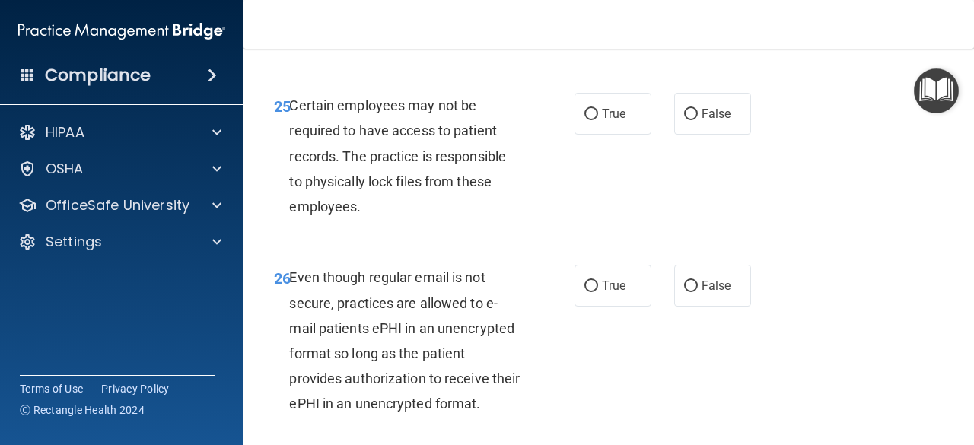
scroll to position [4110, 0]
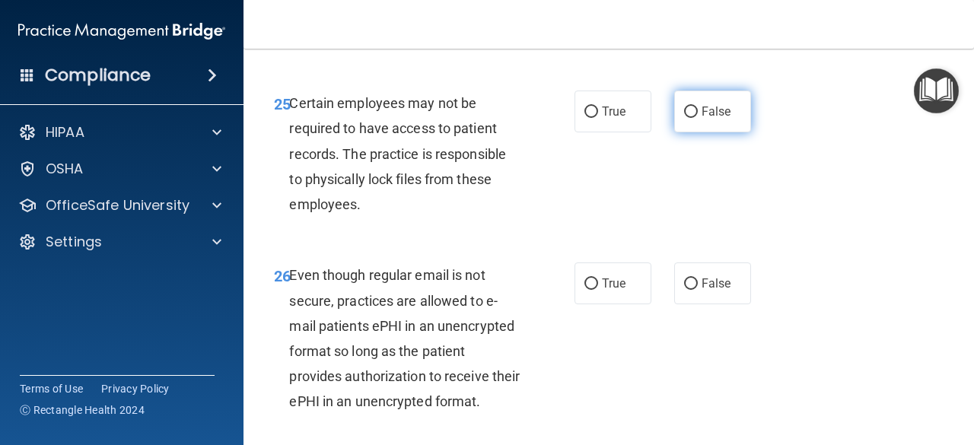
click at [675, 132] on label "False" at bounding box center [712, 112] width 77 height 42
click at [684, 118] on input "False" at bounding box center [691, 112] width 14 height 11
radio input "true"
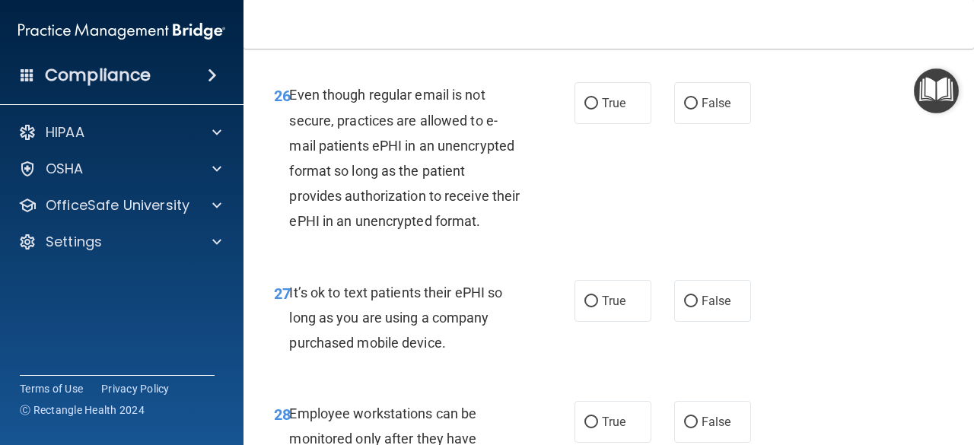
scroll to position [4293, 0]
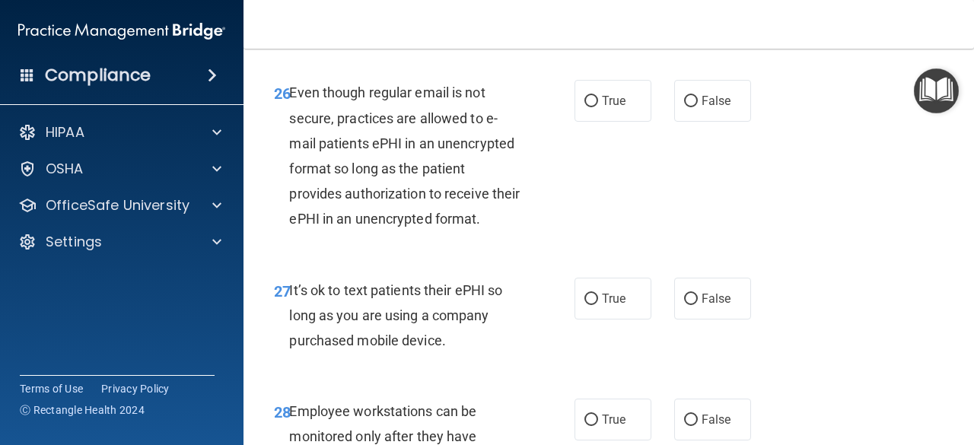
click at [675, 122] on label "False" at bounding box center [712, 101] width 77 height 42
click at [684, 107] on input "False" at bounding box center [691, 101] width 14 height 11
radio input "true"
click at [624, 122] on label "True" at bounding box center [613, 101] width 77 height 42
click at [598, 107] on input "True" at bounding box center [592, 101] width 14 height 11
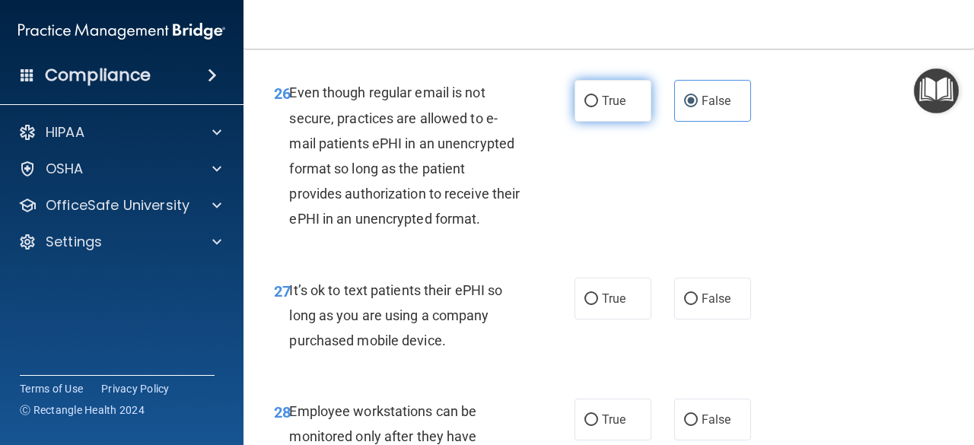
radio input "true"
radio input "false"
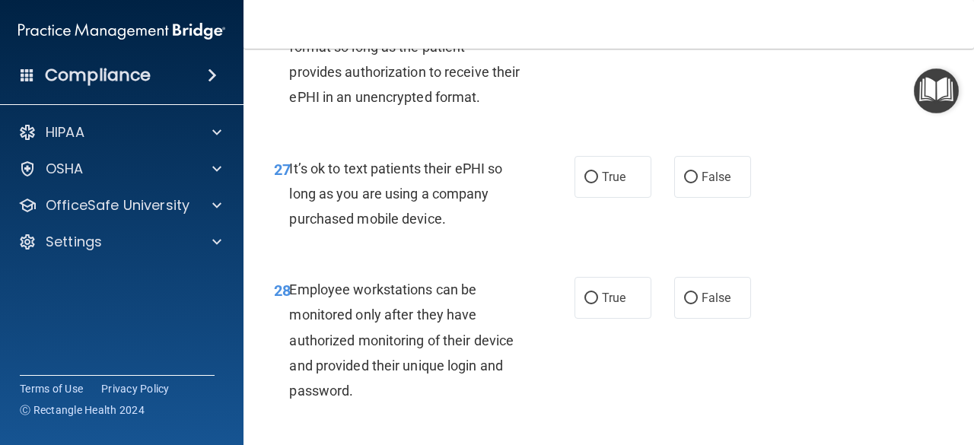
scroll to position [4423, 0]
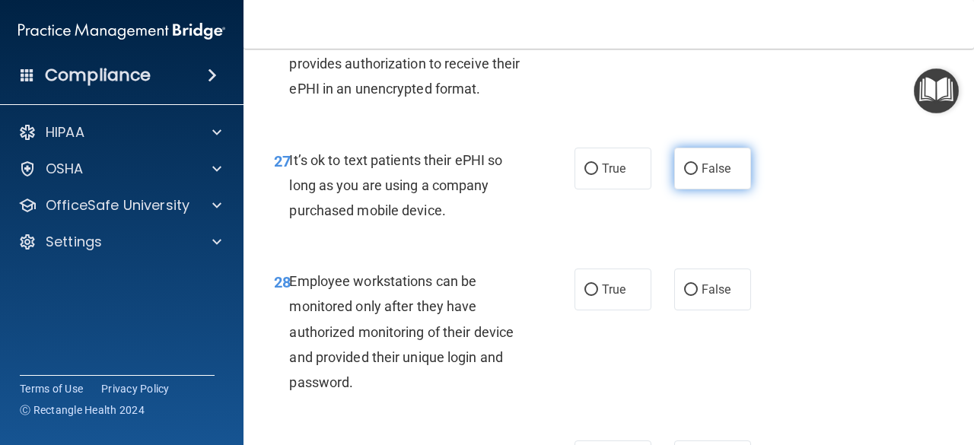
click at [702, 176] on span "False" at bounding box center [717, 168] width 30 height 14
click at [696, 175] on input "False" at bounding box center [691, 169] width 14 height 11
radio input "true"
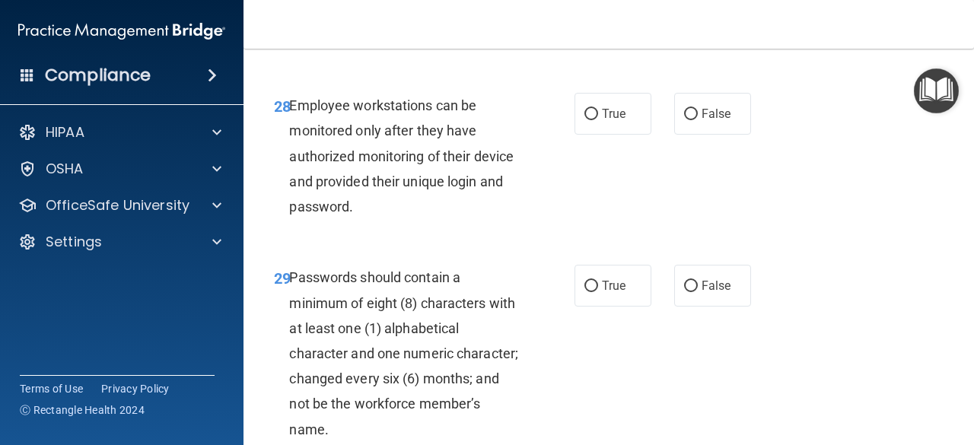
scroll to position [4600, 0]
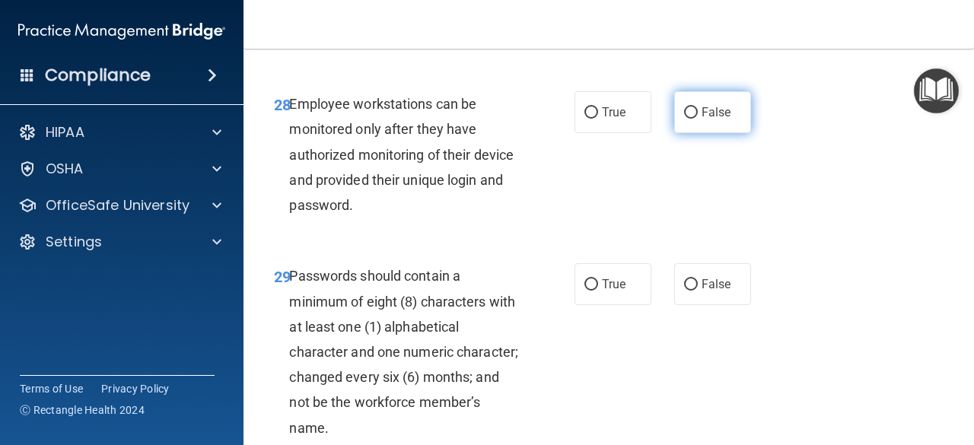
click at [702, 120] on span "False" at bounding box center [717, 112] width 30 height 14
click at [697, 119] on input "False" at bounding box center [691, 112] width 14 height 11
radio input "true"
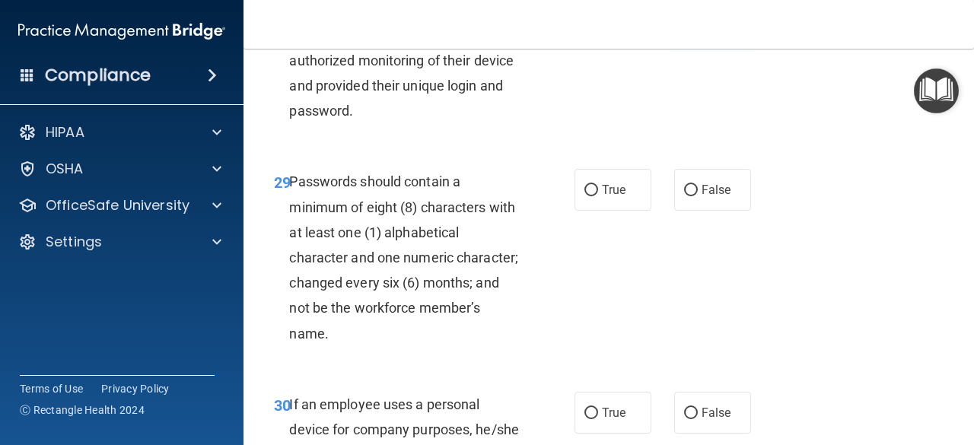
scroll to position [4699, 0]
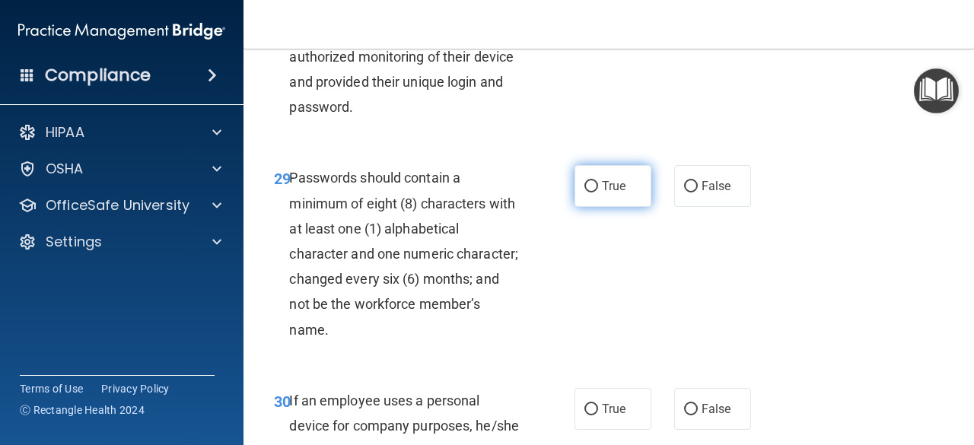
click at [594, 207] on label "True" at bounding box center [613, 186] width 77 height 42
click at [594, 193] on input "True" at bounding box center [592, 186] width 14 height 11
radio input "true"
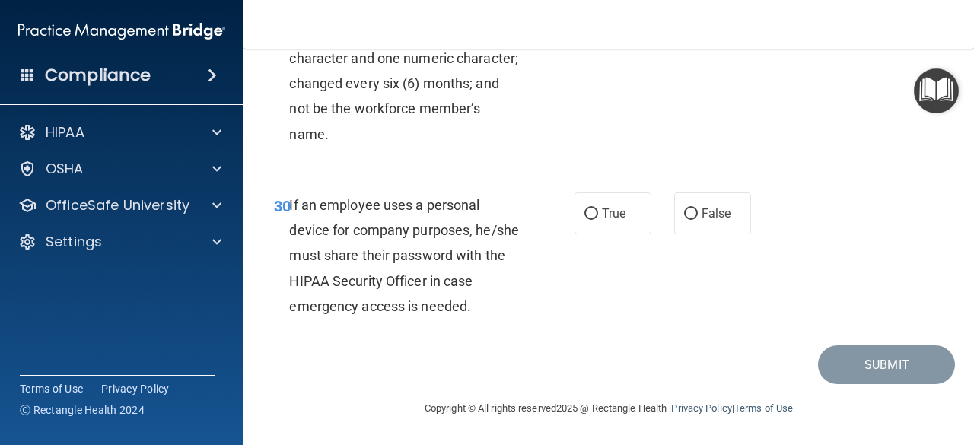
scroll to position [4945, 0]
click at [719, 221] on span "False" at bounding box center [717, 213] width 30 height 14
click at [698, 220] on input "False" at bounding box center [691, 214] width 14 height 11
radio input "true"
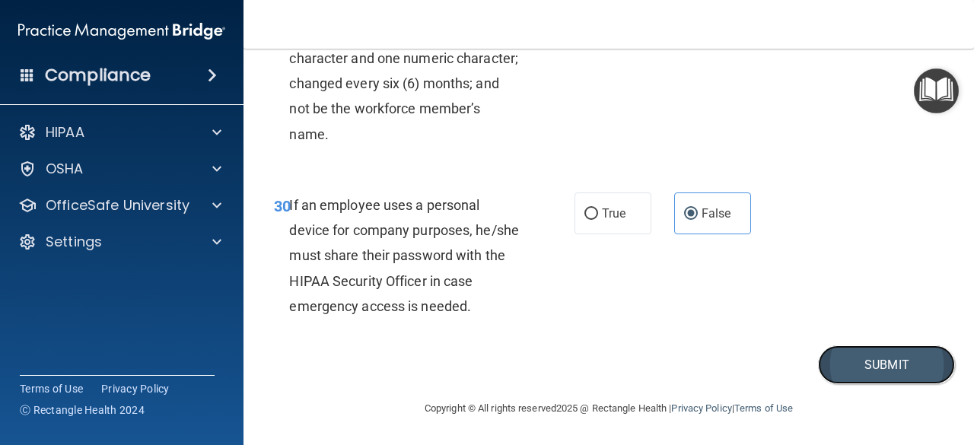
click at [884, 384] on button "Submit" at bounding box center [886, 365] width 137 height 39
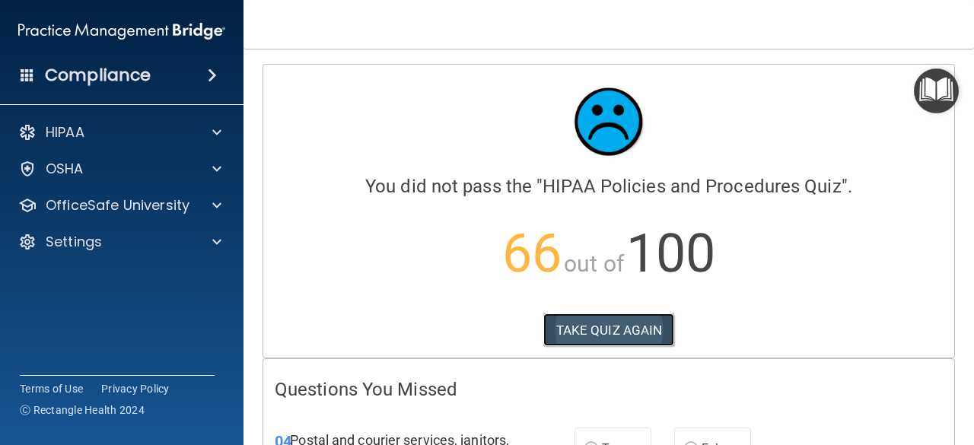
click at [639, 330] on button "TAKE QUIZ AGAIN" at bounding box center [610, 330] width 132 height 33
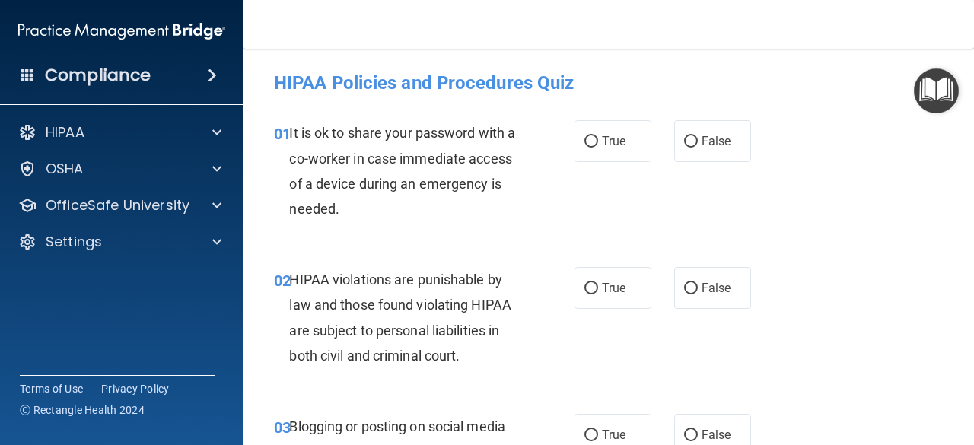
click at [684, 164] on div "01 It is ok to share your password with a co-worker in case immediate access of…" at bounding box center [609, 174] width 693 height 147
click at [685, 148] on label "False" at bounding box center [712, 141] width 77 height 42
click at [685, 148] on input "False" at bounding box center [691, 141] width 14 height 11
radio input "true"
click at [608, 298] on label "True" at bounding box center [613, 288] width 77 height 42
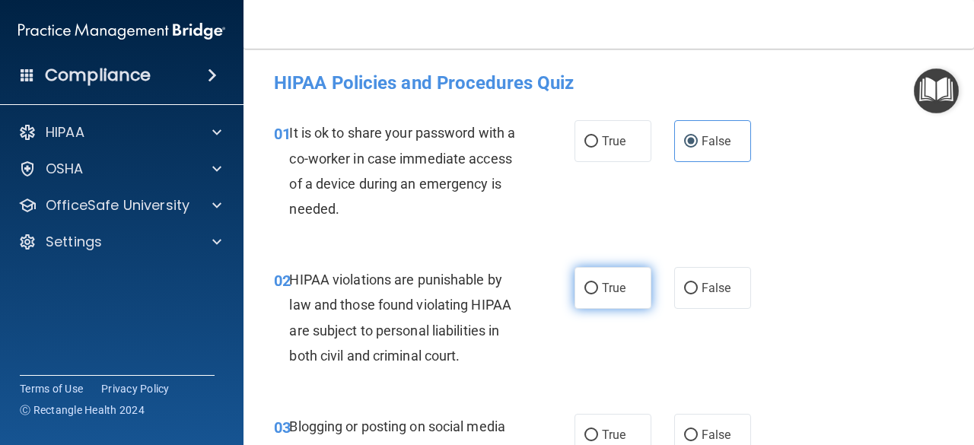
click at [598, 295] on input "True" at bounding box center [592, 288] width 14 height 11
radio input "true"
click at [691, 426] on label "False" at bounding box center [712, 435] width 77 height 42
click at [691, 430] on input "False" at bounding box center [691, 435] width 14 height 11
radio input "true"
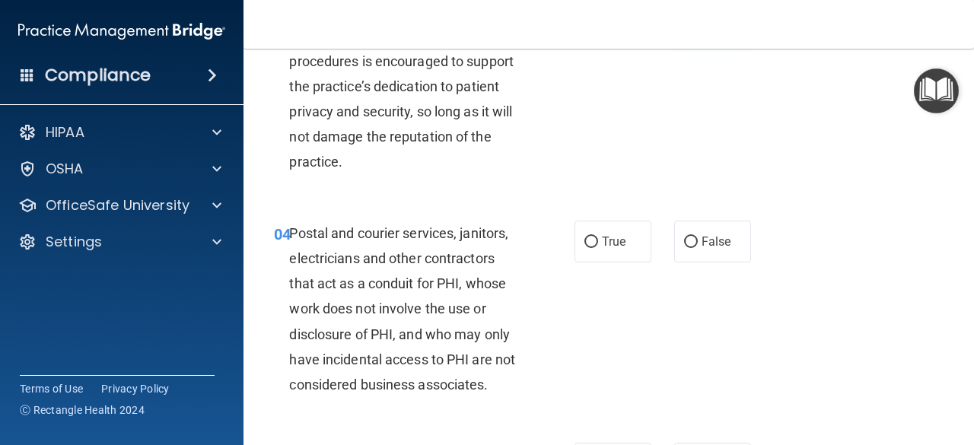
scroll to position [417, 0]
click at [592, 240] on input "True" at bounding box center [592, 241] width 14 height 11
radio input "true"
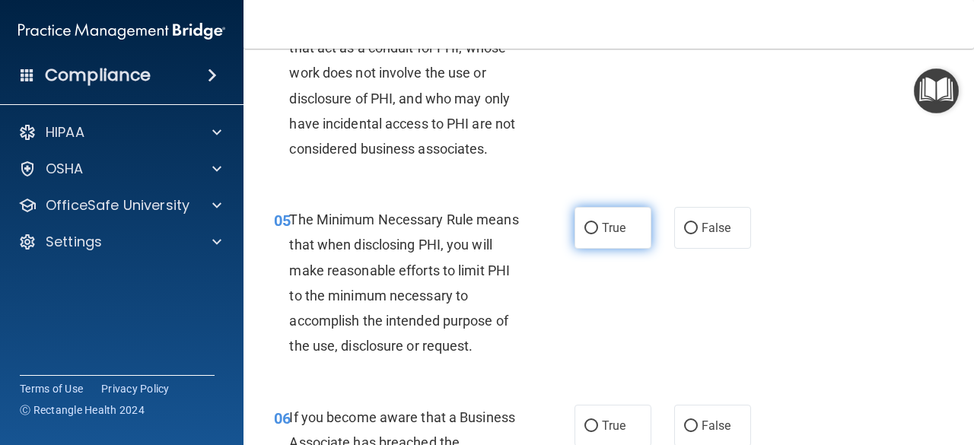
scroll to position [653, 0]
click at [604, 229] on span "True" at bounding box center [614, 227] width 24 height 14
click at [598, 229] on input "True" at bounding box center [592, 227] width 14 height 11
radio input "true"
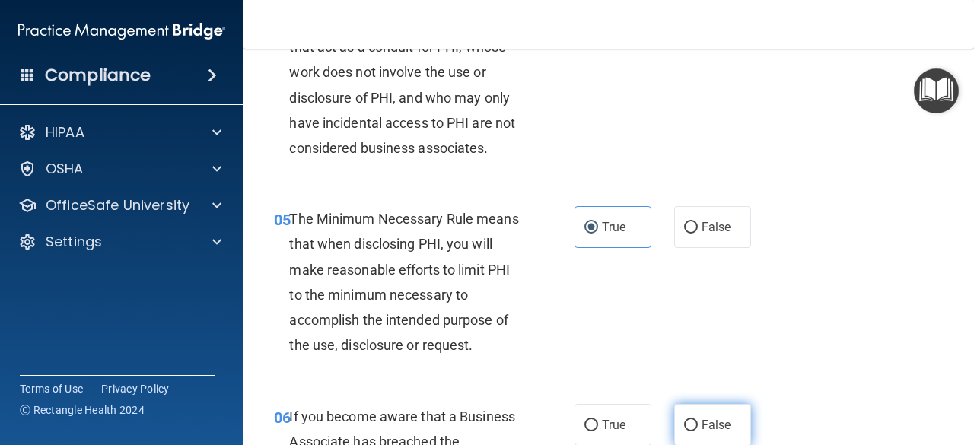
click at [702, 423] on span "False" at bounding box center [717, 425] width 30 height 14
click at [696, 423] on input "False" at bounding box center [691, 425] width 14 height 11
radio input "true"
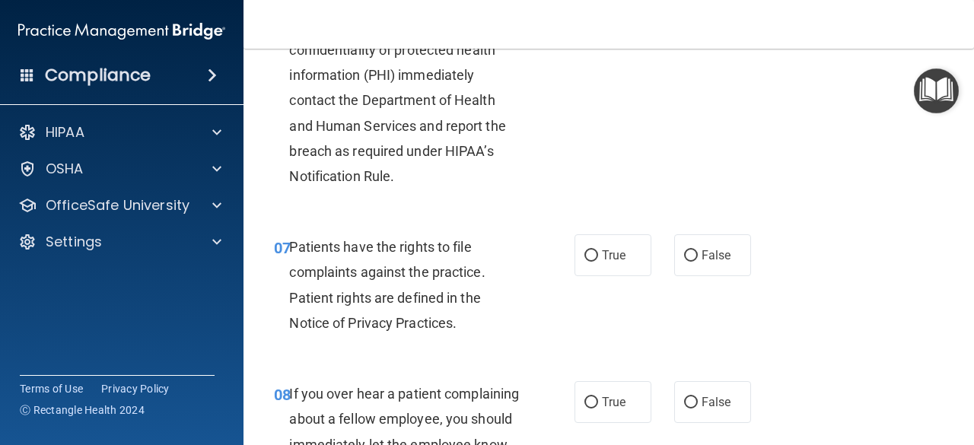
scroll to position [1071, 0]
click at [608, 265] on label "True" at bounding box center [613, 255] width 77 height 42
click at [598, 261] on input "True" at bounding box center [592, 255] width 14 height 11
radio input "true"
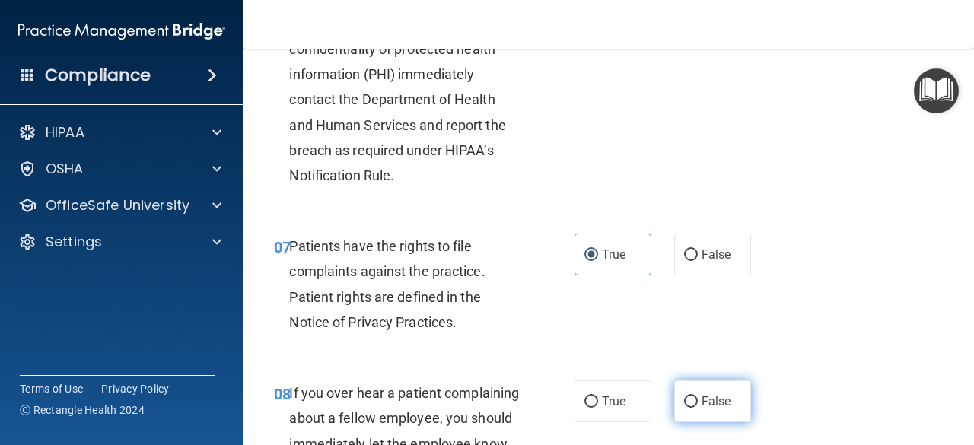
click at [690, 391] on label "False" at bounding box center [712, 402] width 77 height 42
click at [690, 397] on input "False" at bounding box center [691, 402] width 14 height 11
radio input "true"
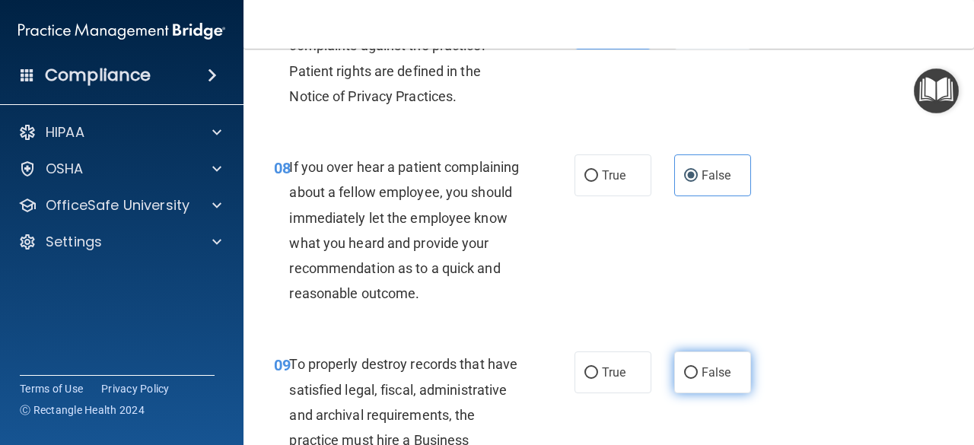
click at [702, 380] on span "False" at bounding box center [717, 372] width 30 height 14
click at [698, 379] on input "False" at bounding box center [691, 373] width 14 height 11
radio input "true"
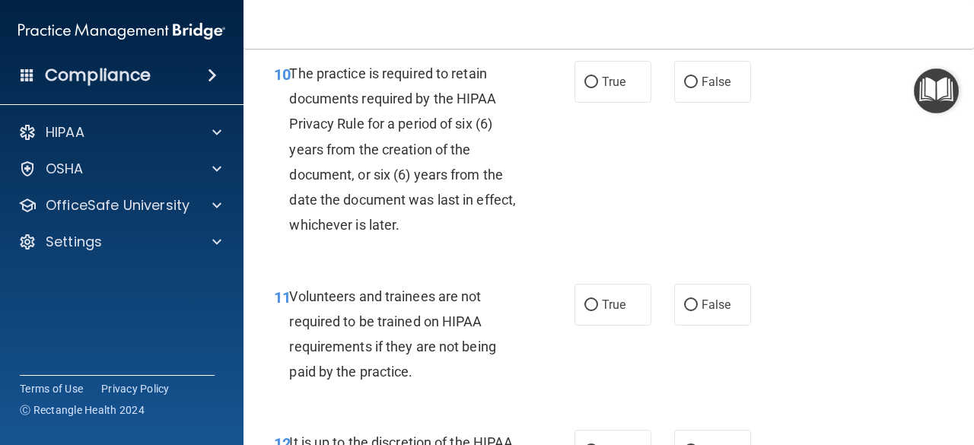
scroll to position [1812, 0]
click at [597, 325] on label "True" at bounding box center [613, 304] width 77 height 42
click at [597, 311] on input "True" at bounding box center [592, 304] width 14 height 11
radio input "true"
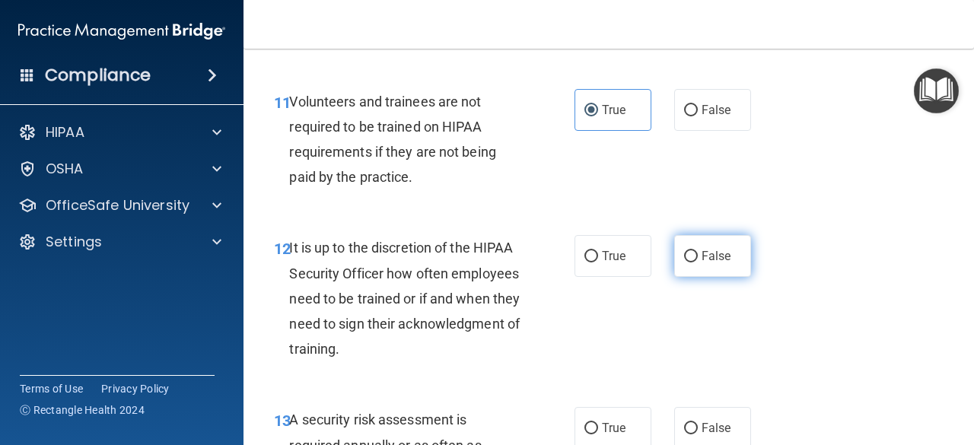
click at [680, 277] on label "False" at bounding box center [712, 256] width 77 height 42
click at [684, 263] on input "False" at bounding box center [691, 256] width 14 height 11
radio input "true"
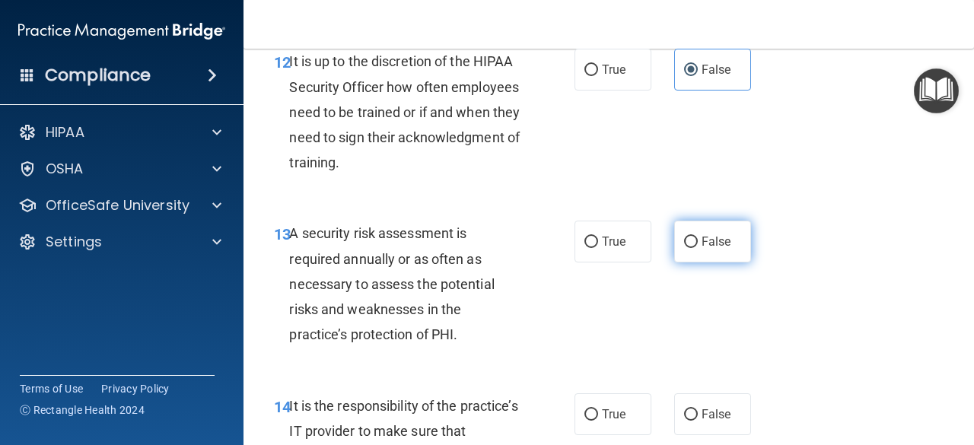
click at [689, 248] on input "False" at bounding box center [691, 242] width 14 height 11
radio input "true"
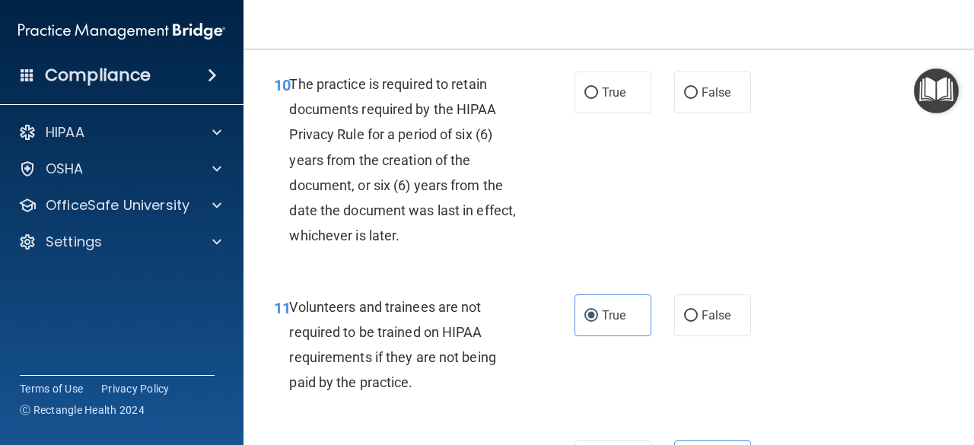
scroll to position [1800, 0]
click at [594, 114] on label "True" at bounding box center [613, 93] width 77 height 42
click at [594, 100] on input "True" at bounding box center [592, 93] width 14 height 11
radio input "true"
click at [701, 337] on label "False" at bounding box center [712, 316] width 77 height 42
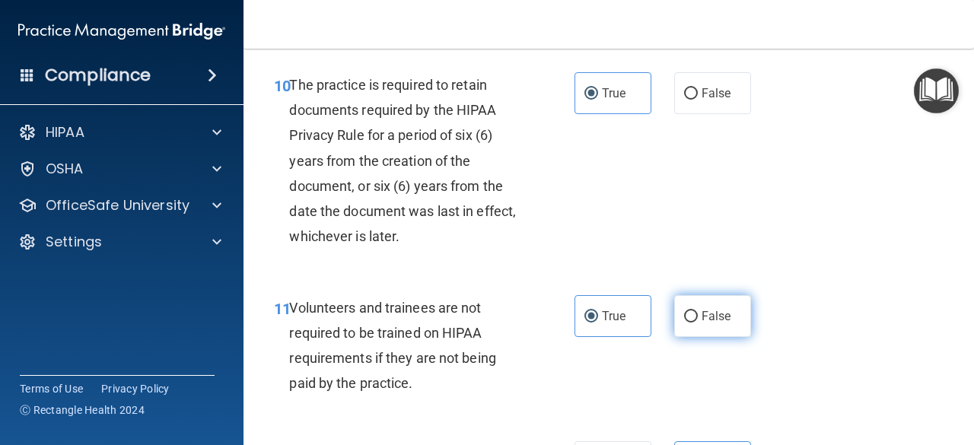
click at [698, 323] on input "False" at bounding box center [691, 316] width 14 height 11
radio input "true"
radio input "false"
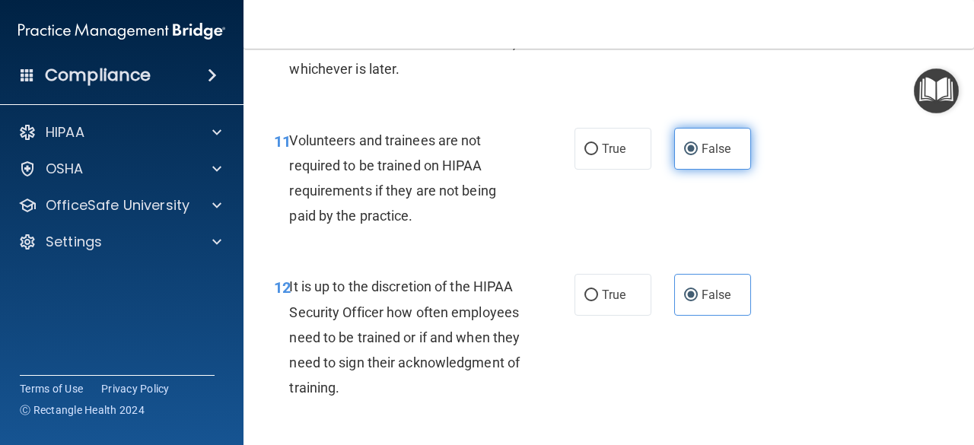
scroll to position [1969, 0]
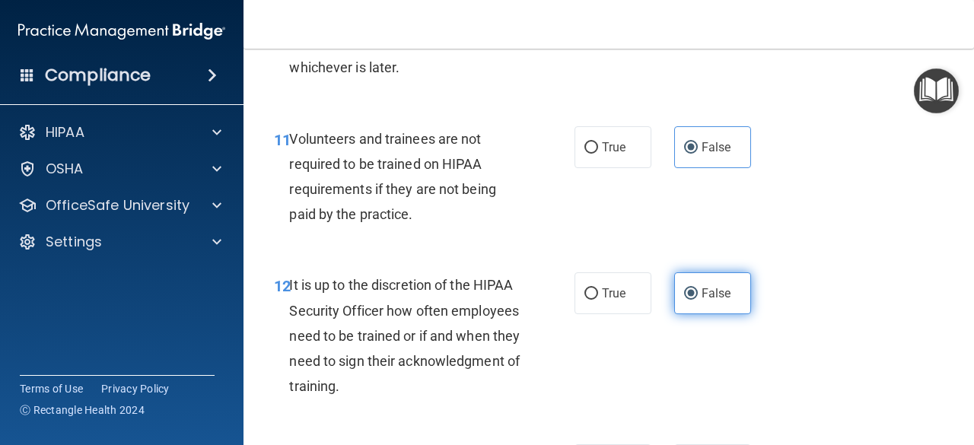
click at [703, 301] on span "False" at bounding box center [717, 293] width 30 height 14
click at [698, 300] on input "False" at bounding box center [691, 294] width 14 height 11
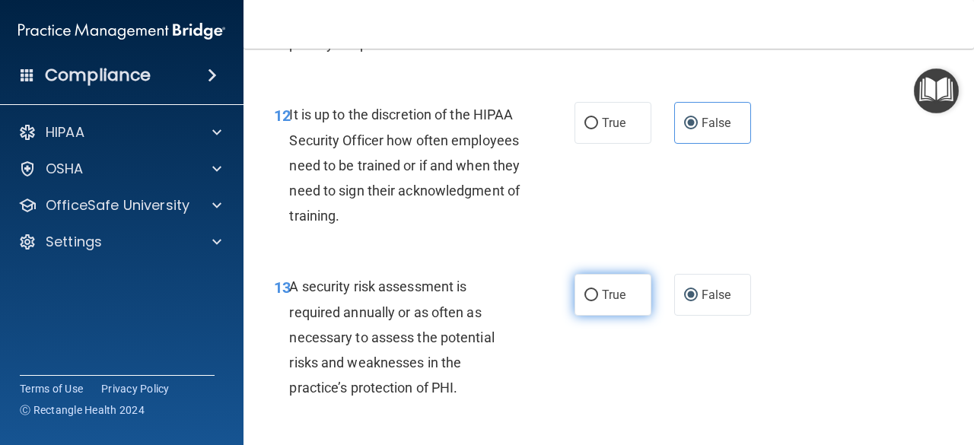
click at [602, 302] on span "True" at bounding box center [614, 295] width 24 height 14
click at [598, 301] on input "True" at bounding box center [592, 295] width 14 height 11
radio input "true"
radio input "false"
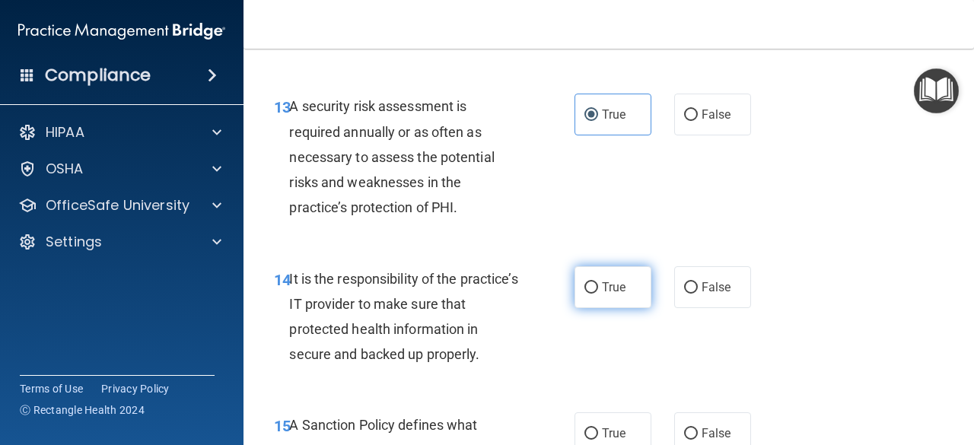
scroll to position [2320, 0]
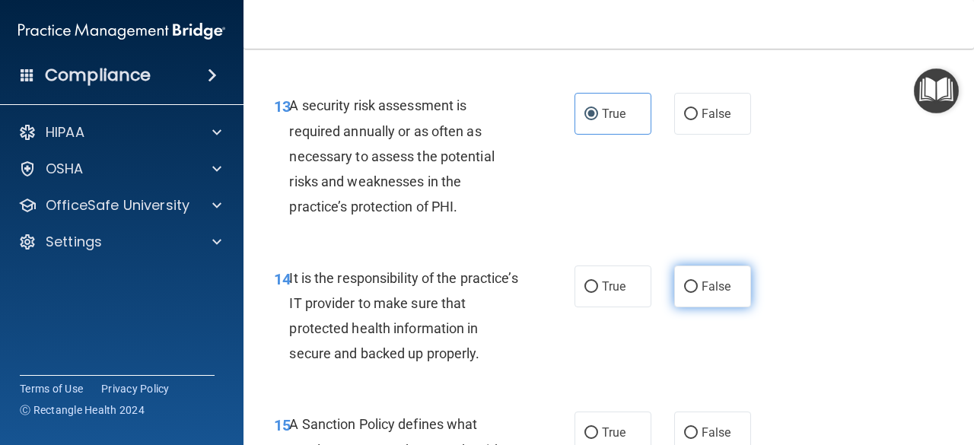
click at [674, 308] on label "False" at bounding box center [712, 287] width 77 height 42
click at [684, 293] on input "False" at bounding box center [691, 287] width 14 height 11
radio input "true"
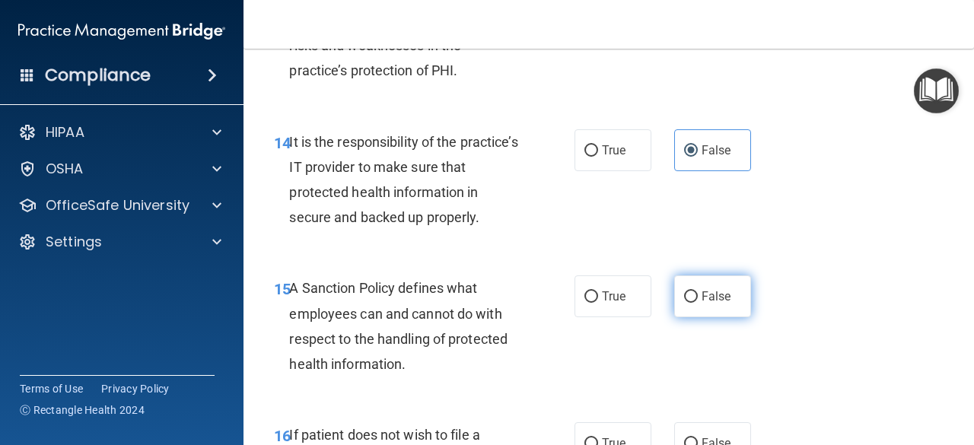
click at [684, 317] on label "False" at bounding box center [712, 297] width 77 height 42
click at [684, 303] on input "False" at bounding box center [691, 297] width 14 height 11
radio input "true"
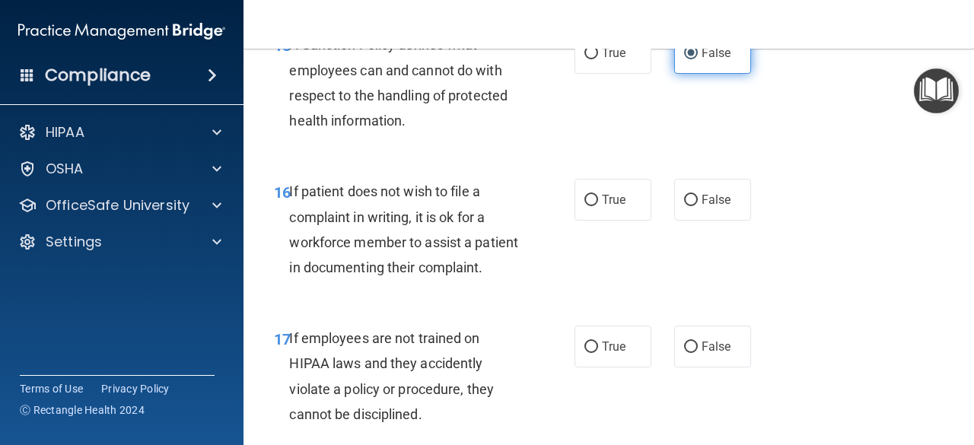
scroll to position [2701, 0]
click at [602, 353] on span "True" at bounding box center [614, 346] width 24 height 14
click at [598, 352] on input "True" at bounding box center [592, 346] width 14 height 11
radio input "true"
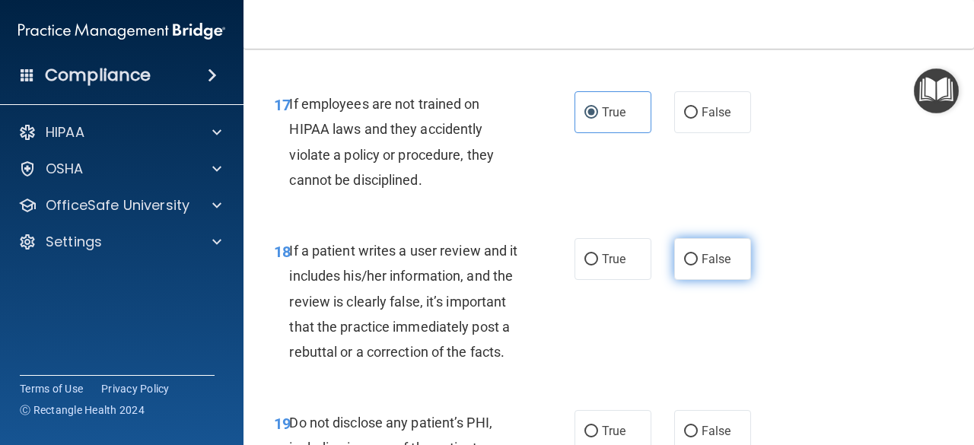
click at [692, 280] on label "False" at bounding box center [712, 259] width 77 height 42
click at [692, 266] on input "False" at bounding box center [691, 259] width 14 height 11
radio input "true"
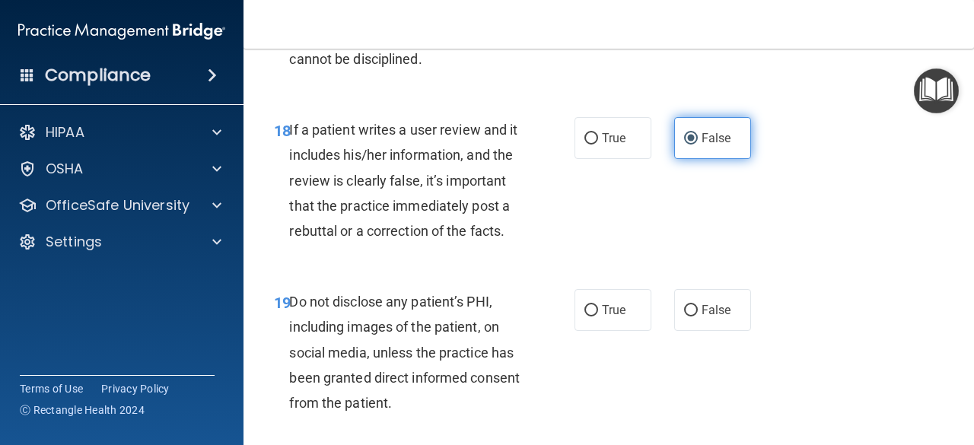
scroll to position [3057, 0]
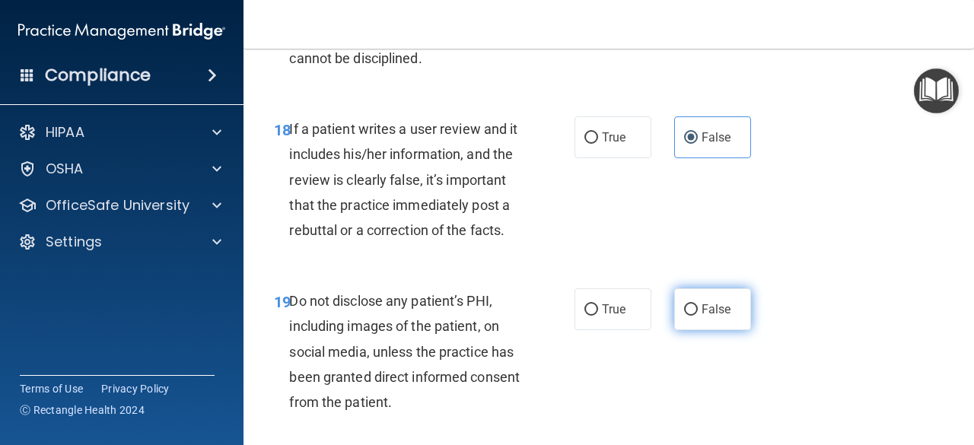
click at [698, 330] on label "False" at bounding box center [712, 310] width 77 height 42
click at [698, 316] on input "False" at bounding box center [691, 310] width 14 height 11
radio input "true"
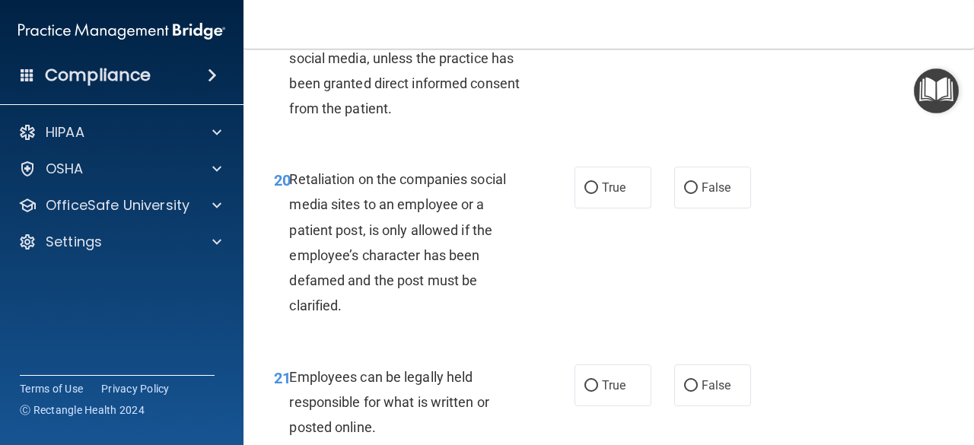
scroll to position [3347, 0]
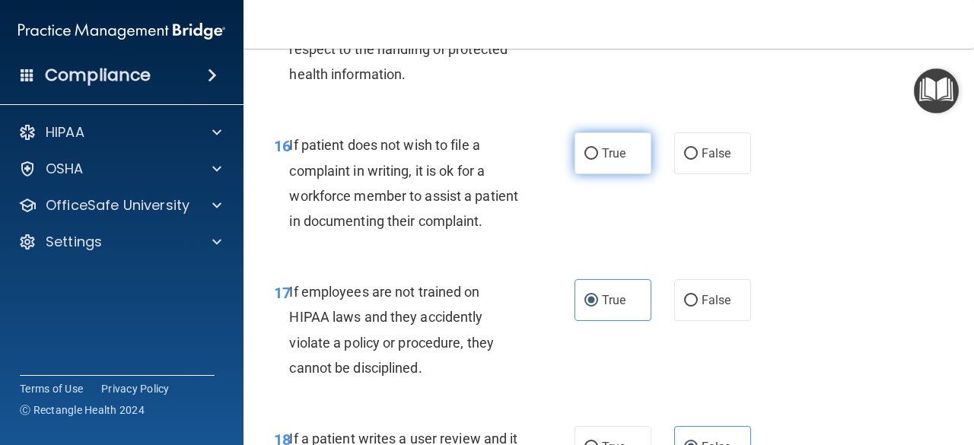
click at [608, 161] on span "True" at bounding box center [614, 153] width 24 height 14
click at [598, 160] on input "True" at bounding box center [592, 153] width 14 height 11
radio input "true"
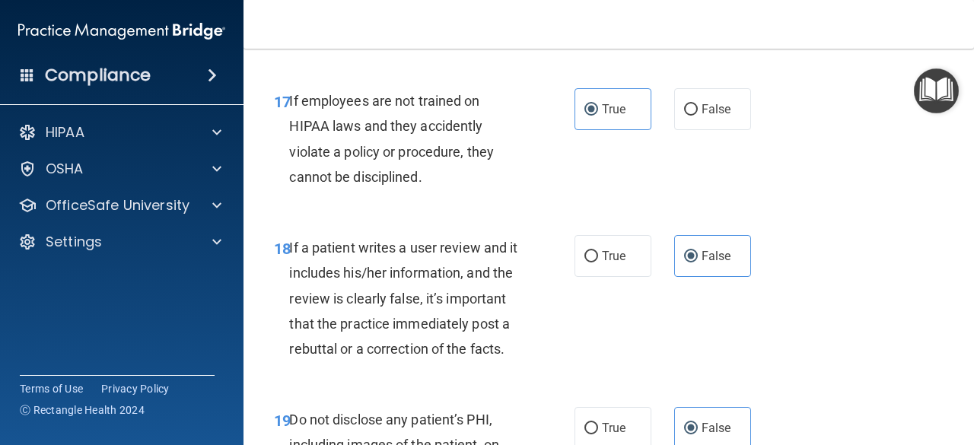
scroll to position [2942, 0]
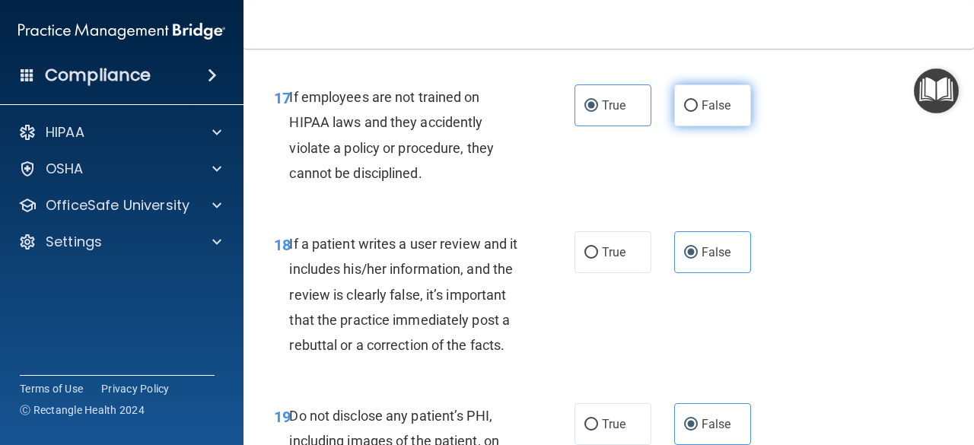
click at [685, 126] on label "False" at bounding box center [712, 106] width 77 height 42
click at [685, 112] on input "False" at bounding box center [691, 105] width 14 height 11
radio input "true"
radio input "false"
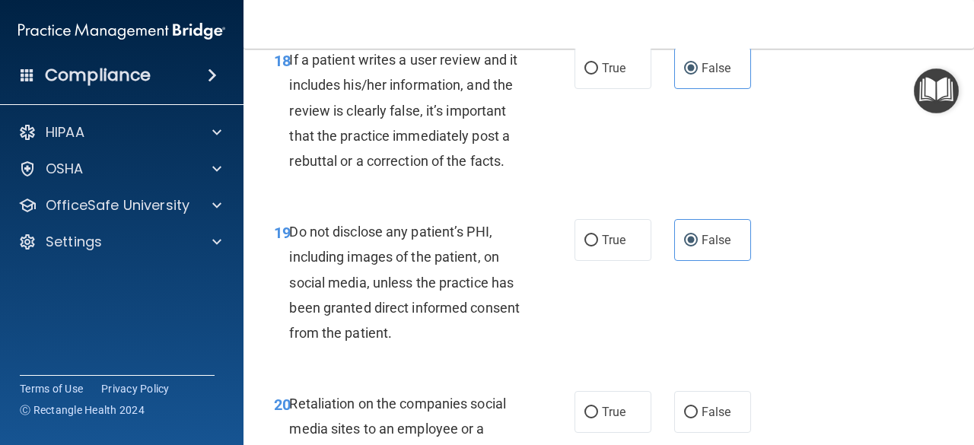
scroll to position [3129, 0]
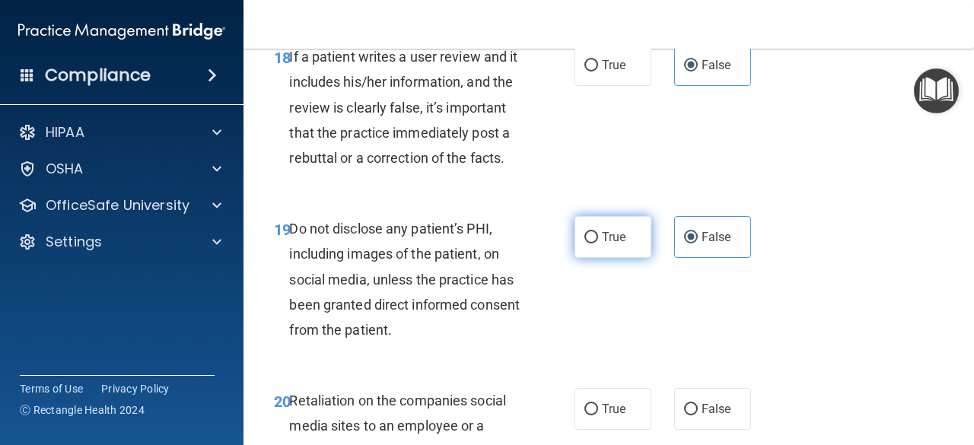
click at [608, 244] on span "True" at bounding box center [614, 237] width 24 height 14
click at [598, 244] on input "True" at bounding box center [592, 237] width 14 height 11
radio input "true"
radio input "false"
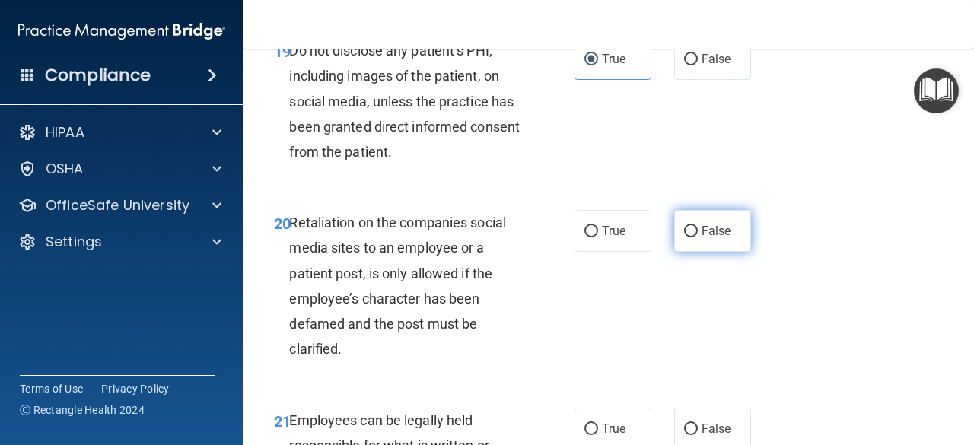
click at [691, 252] on label "False" at bounding box center [712, 231] width 77 height 42
click at [691, 238] on input "False" at bounding box center [691, 231] width 14 height 11
radio input "true"
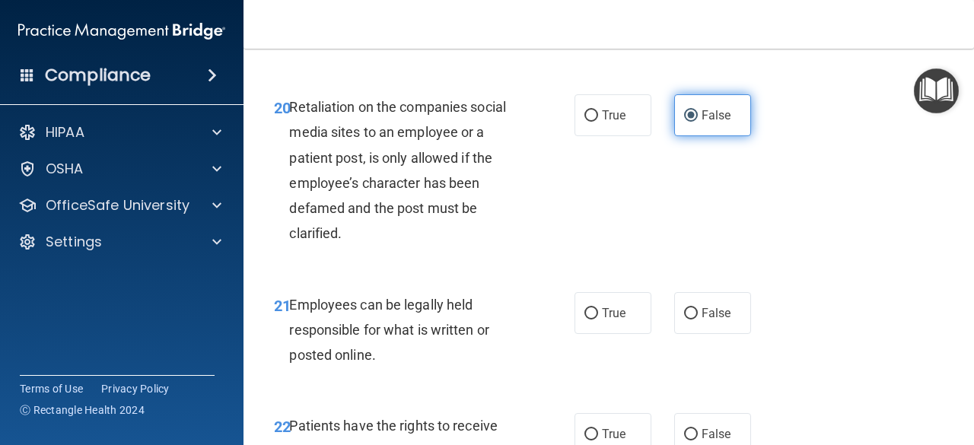
scroll to position [3424, 0]
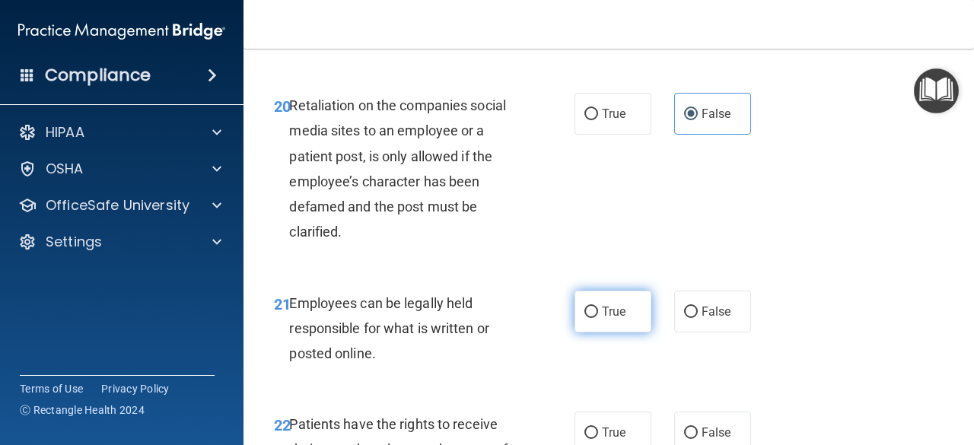
click at [612, 333] on label "True" at bounding box center [613, 312] width 77 height 42
click at [598, 318] on input "True" at bounding box center [592, 312] width 14 height 11
radio input "true"
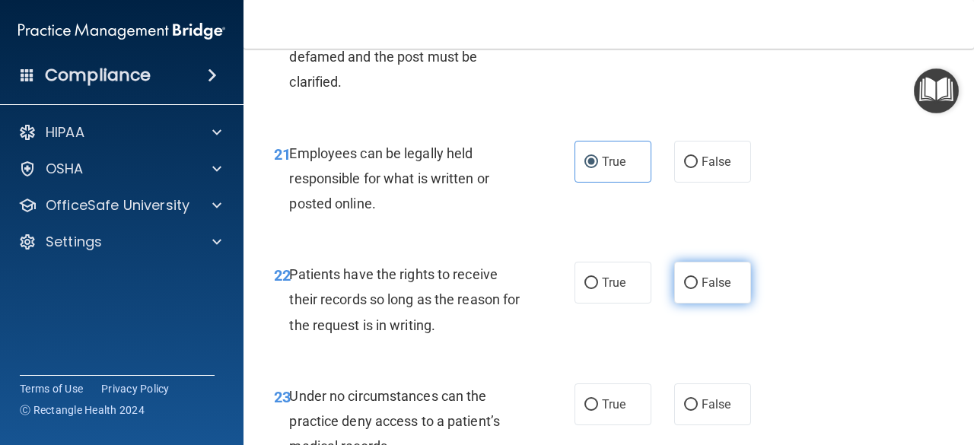
click at [685, 304] on label "False" at bounding box center [712, 283] width 77 height 42
click at [685, 289] on input "False" at bounding box center [691, 283] width 14 height 11
radio input "true"
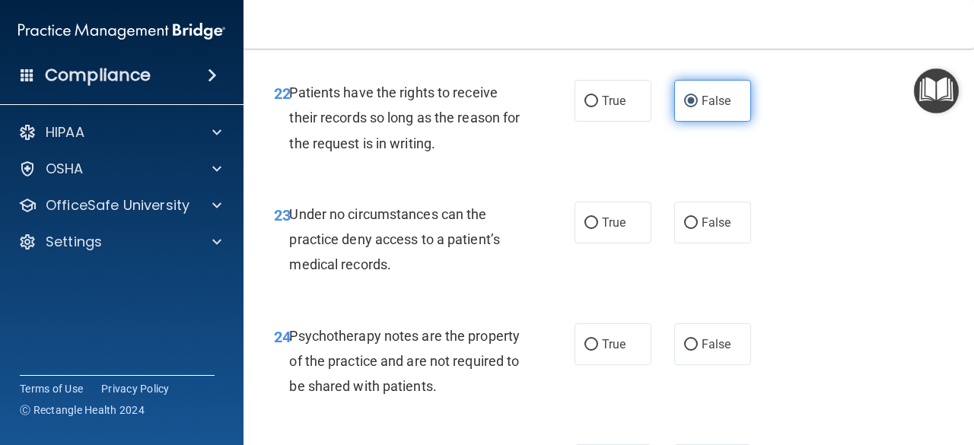
scroll to position [3757, 0]
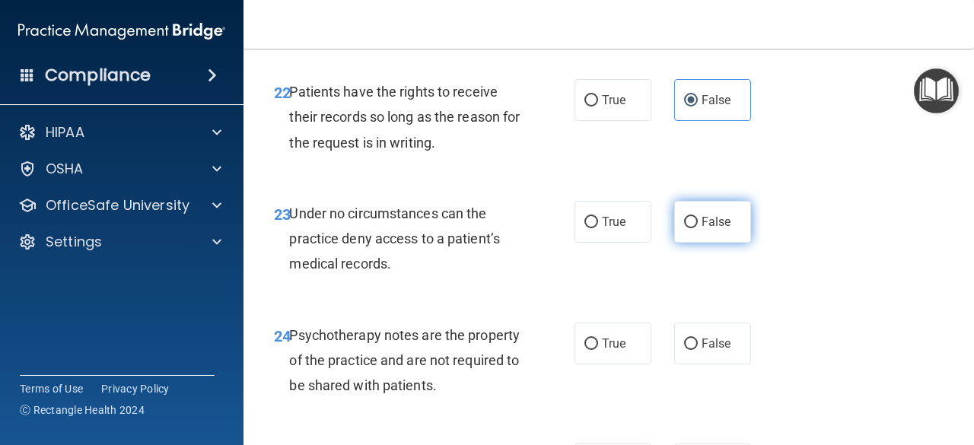
click at [694, 243] on label "False" at bounding box center [712, 222] width 77 height 42
click at [694, 228] on input "False" at bounding box center [691, 222] width 14 height 11
radio input "true"
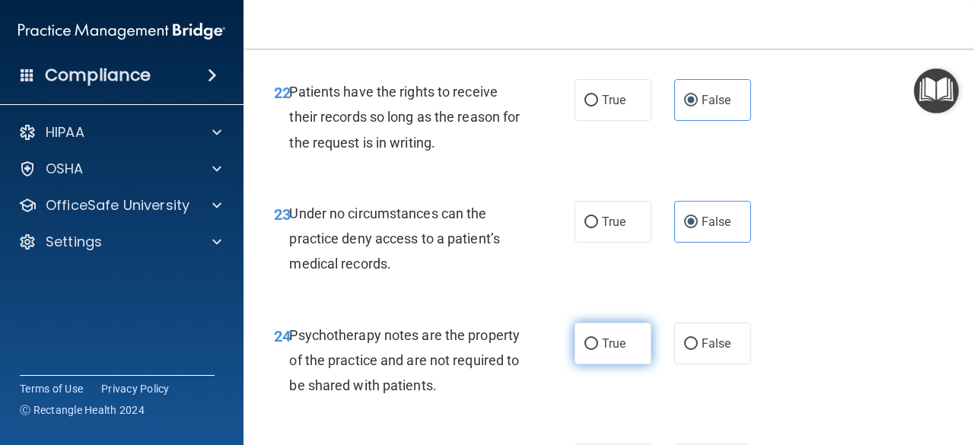
click at [625, 365] on label "True" at bounding box center [613, 344] width 77 height 42
click at [598, 350] on input "True" at bounding box center [592, 344] width 14 height 11
radio input "true"
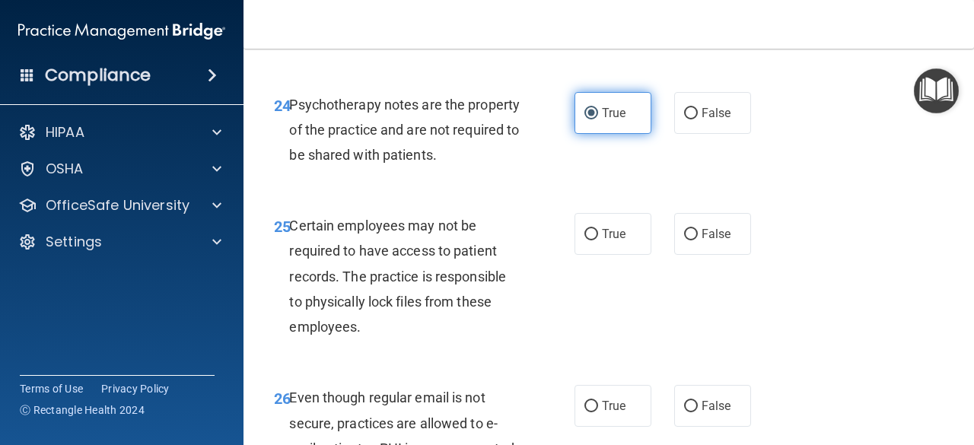
scroll to position [3991, 0]
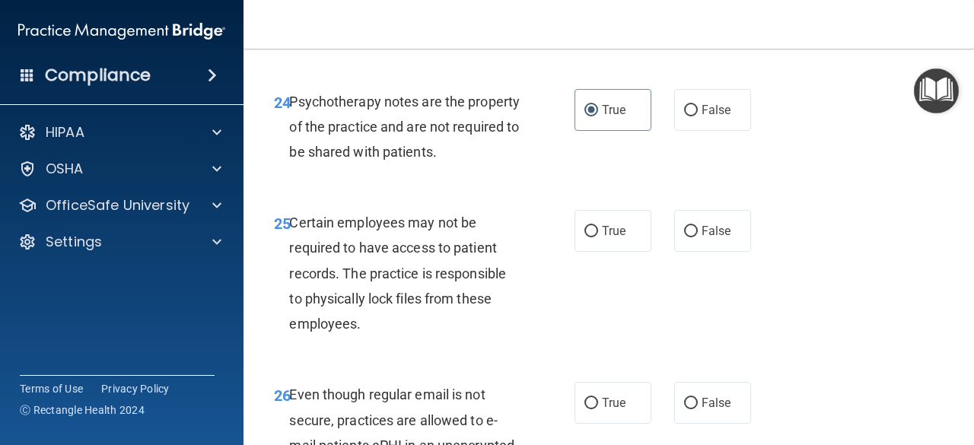
click at [611, 362] on div "25 Certain employees may not be required to have access to patient records. The…" at bounding box center [609, 277] width 693 height 172
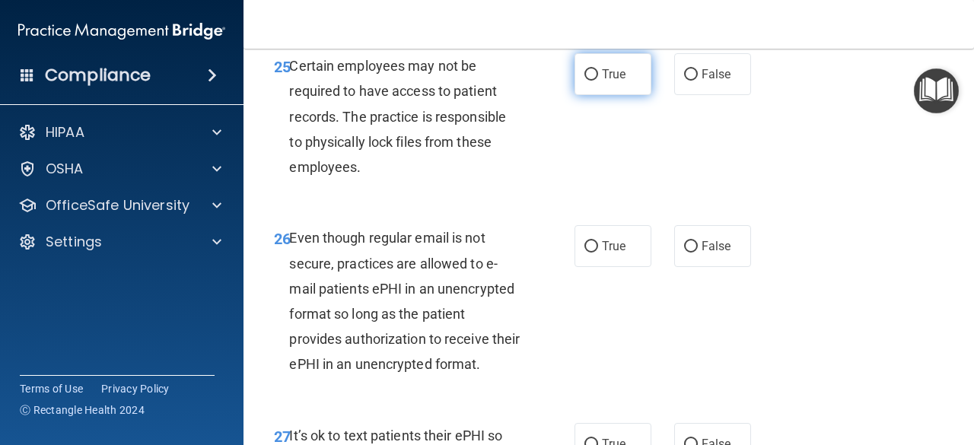
scroll to position [4151, 0]
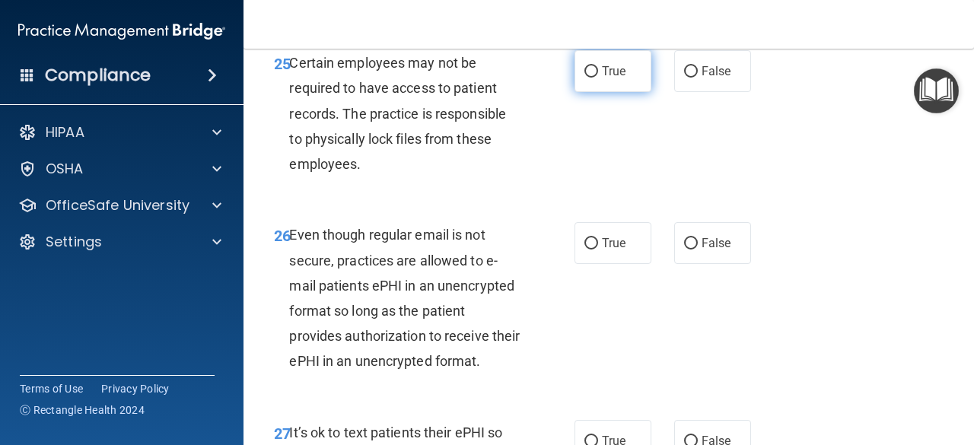
click at [592, 92] on label "True" at bounding box center [613, 71] width 77 height 42
click at [592, 78] on input "True" at bounding box center [592, 71] width 14 height 11
radio input "true"
click at [602, 250] on span "True" at bounding box center [614, 243] width 24 height 14
click at [597, 250] on input "True" at bounding box center [592, 243] width 14 height 11
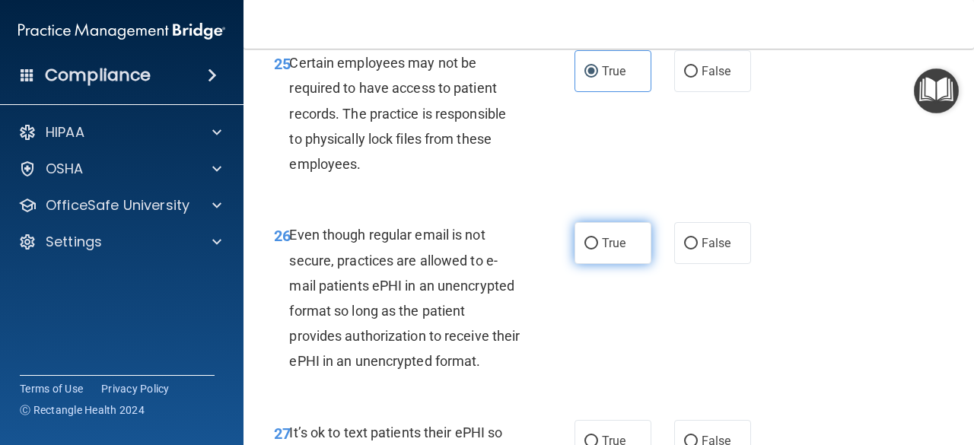
radio input "true"
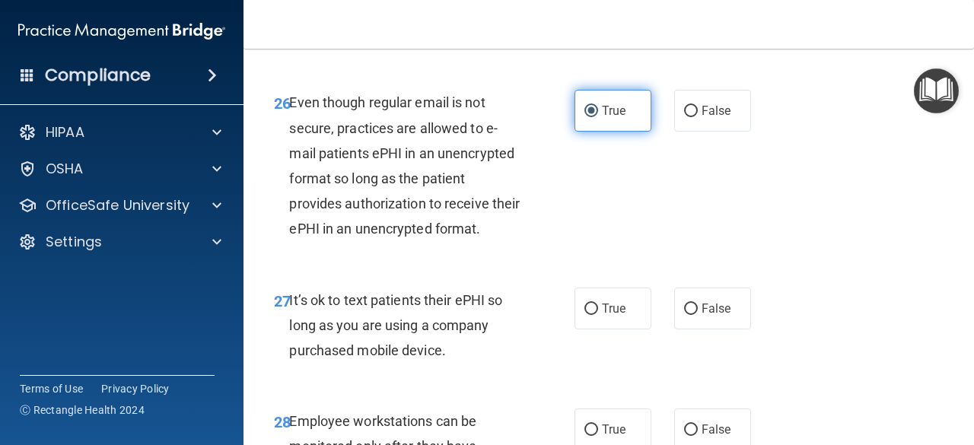
scroll to position [4285, 0]
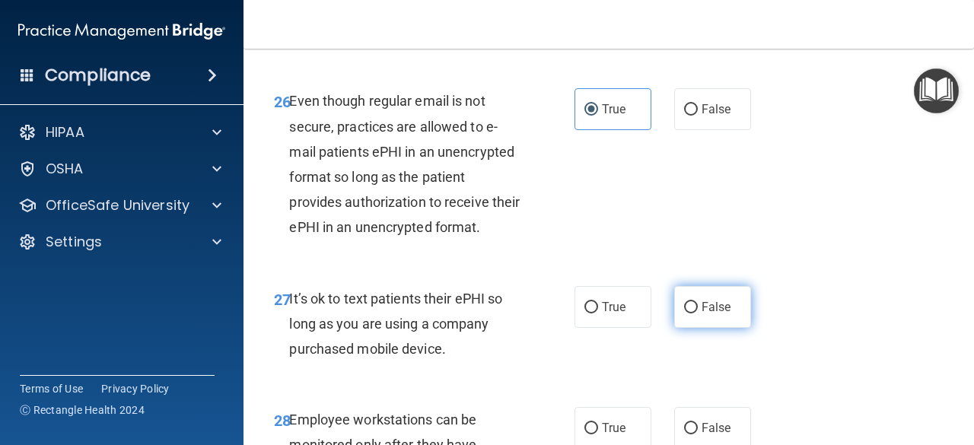
click at [689, 328] on label "False" at bounding box center [712, 307] width 77 height 42
click at [689, 314] on input "False" at bounding box center [691, 307] width 14 height 11
radio input "true"
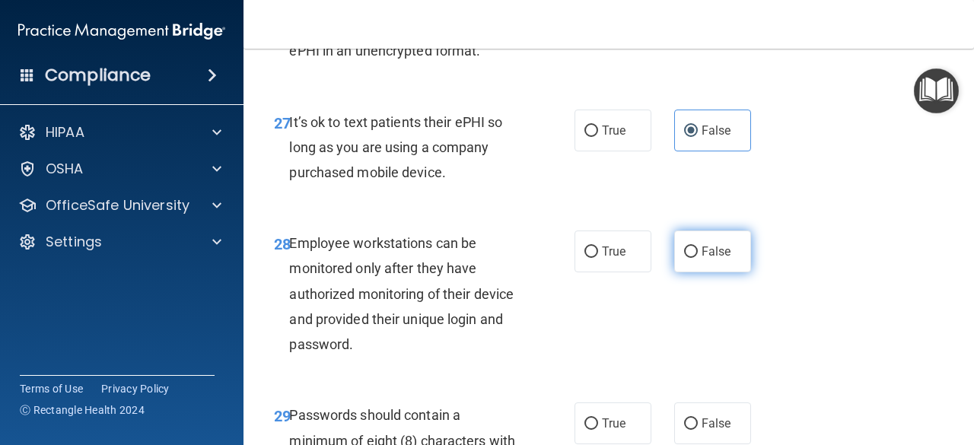
click at [690, 258] on input "False" at bounding box center [691, 252] width 14 height 11
radio input "true"
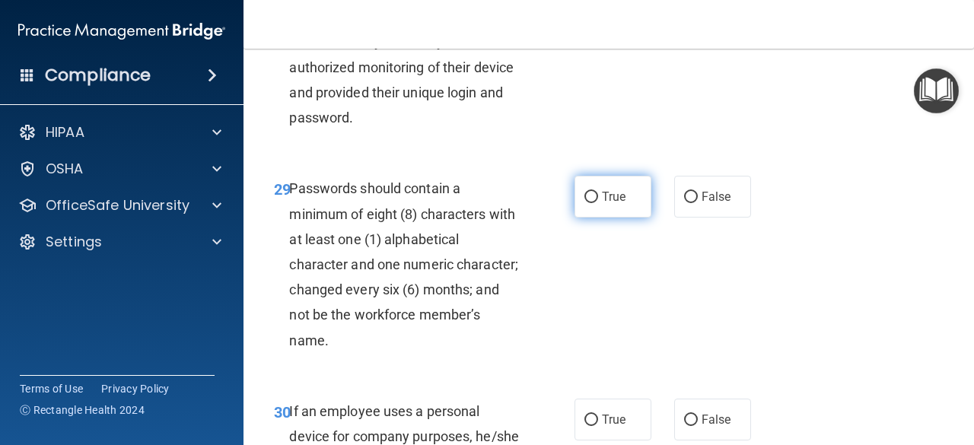
click at [612, 218] on label "True" at bounding box center [613, 197] width 77 height 42
click at [598, 203] on input "True" at bounding box center [592, 197] width 14 height 11
radio input "true"
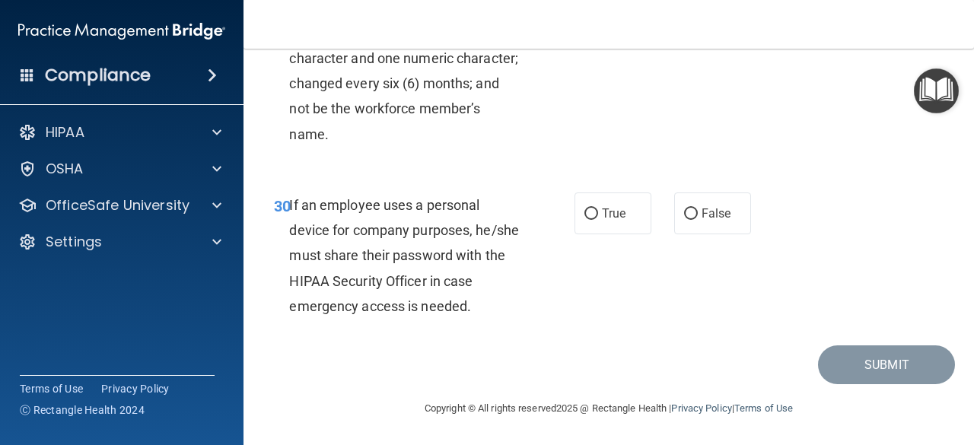
scroll to position [4994, 0]
click at [694, 218] on label "False" at bounding box center [712, 214] width 77 height 42
click at [694, 218] on input "False" at bounding box center [691, 214] width 14 height 11
radio input "true"
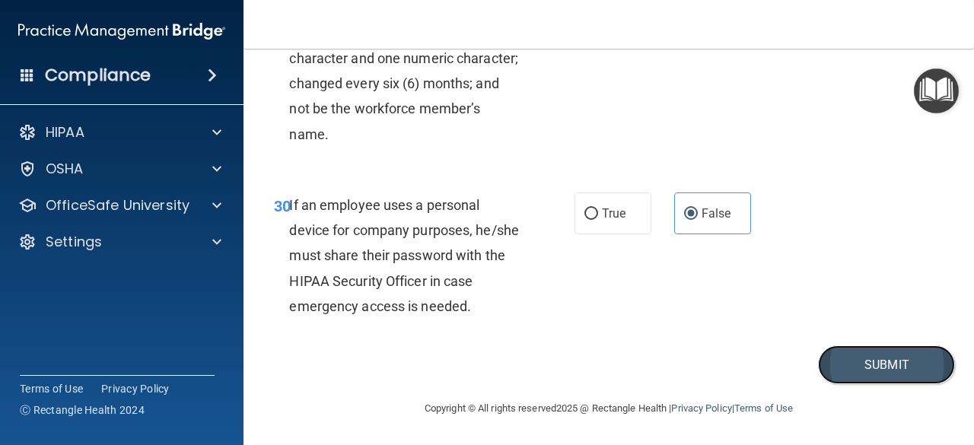
click at [856, 367] on button "Submit" at bounding box center [886, 365] width 137 height 39
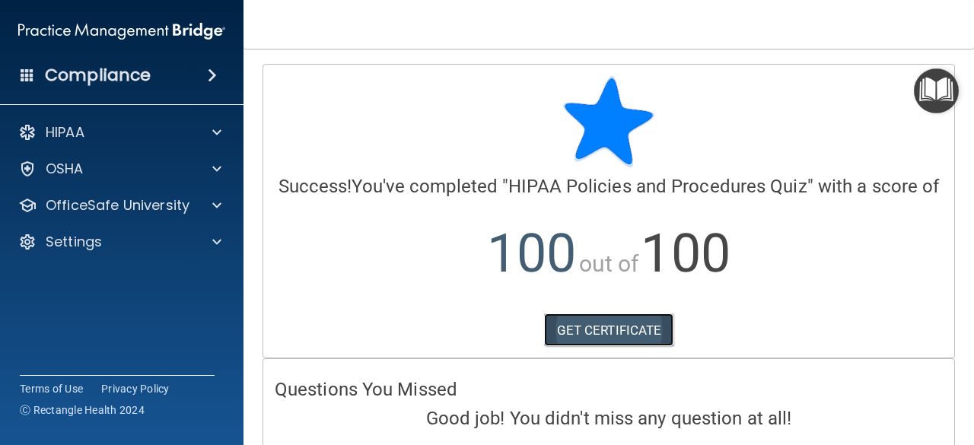
click at [657, 347] on link "GET CERTIFICATE" at bounding box center [609, 330] width 130 height 33
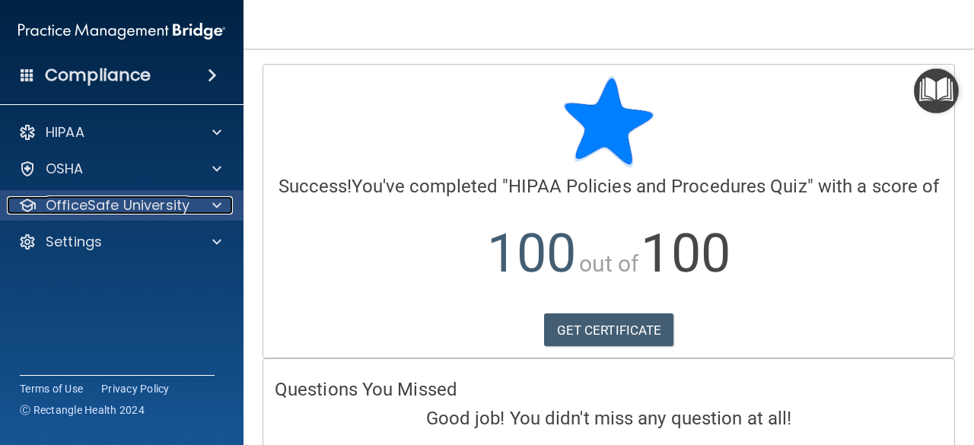
click at [206, 205] on div at bounding box center [215, 205] width 38 height 18
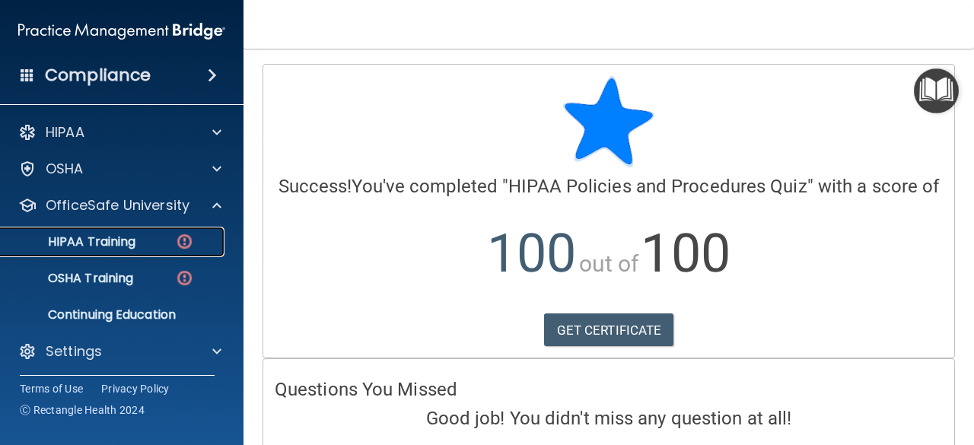
click at [122, 241] on p "HIPAA Training" at bounding box center [73, 241] width 126 height 15
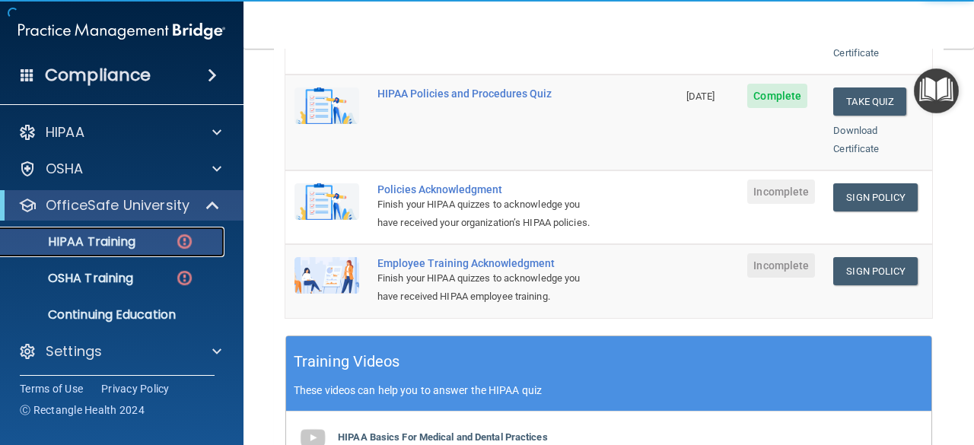
scroll to position [404, 0]
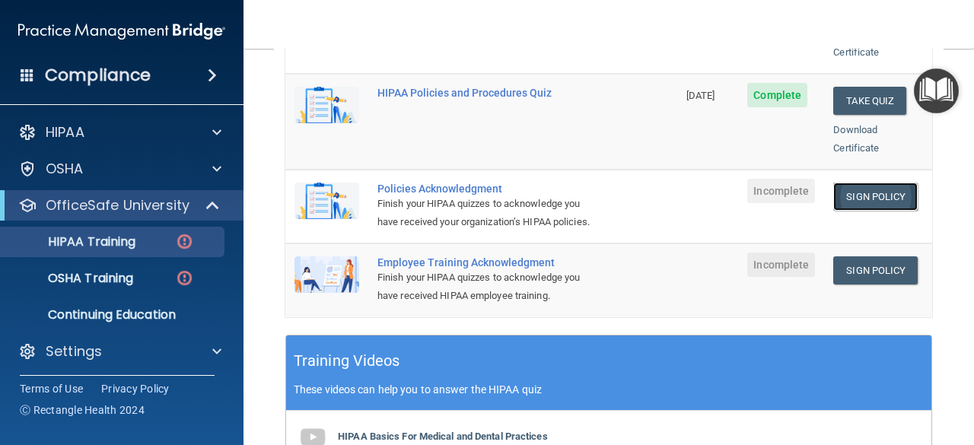
click at [866, 183] on link "Sign Policy" at bounding box center [876, 197] width 85 height 28
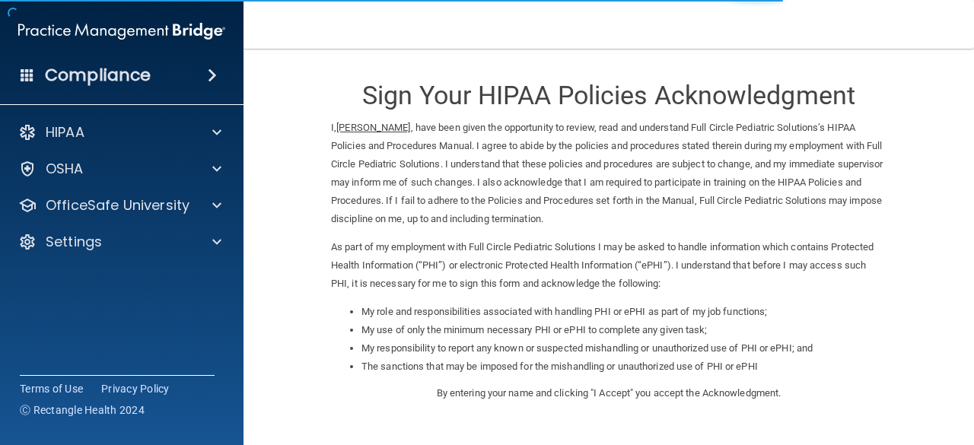
scroll to position [251, 0]
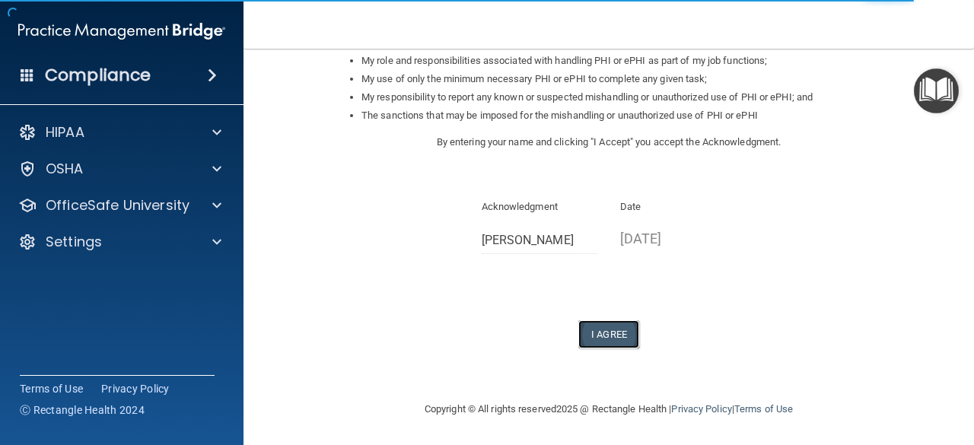
click at [589, 324] on button "I Agree" at bounding box center [609, 335] width 61 height 28
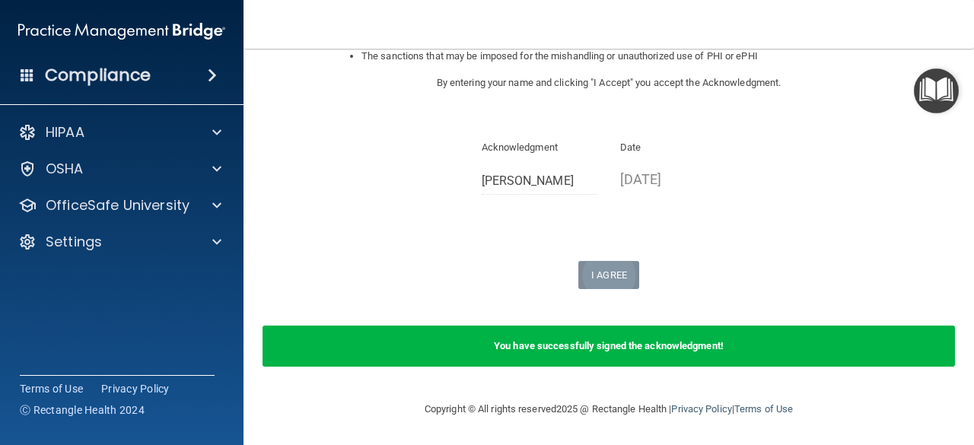
scroll to position [0, 0]
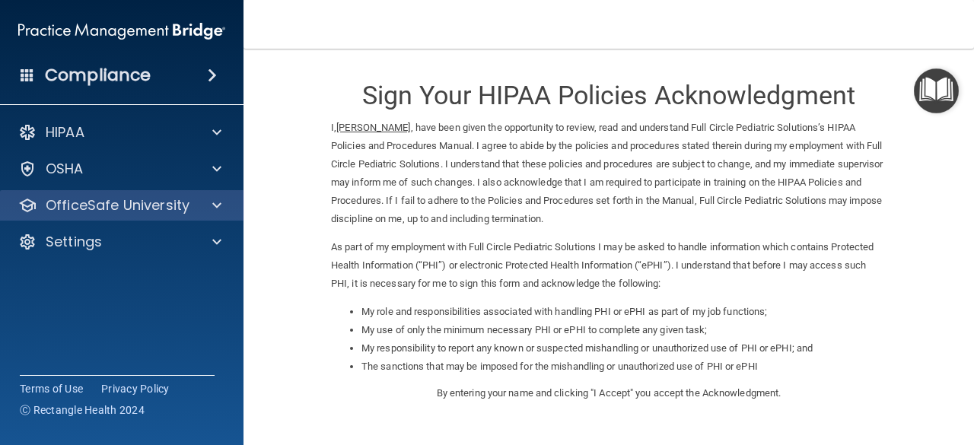
click at [227, 195] on div "OfficeSafe University" at bounding box center [122, 205] width 244 height 30
click at [226, 205] on div at bounding box center [215, 205] width 38 height 18
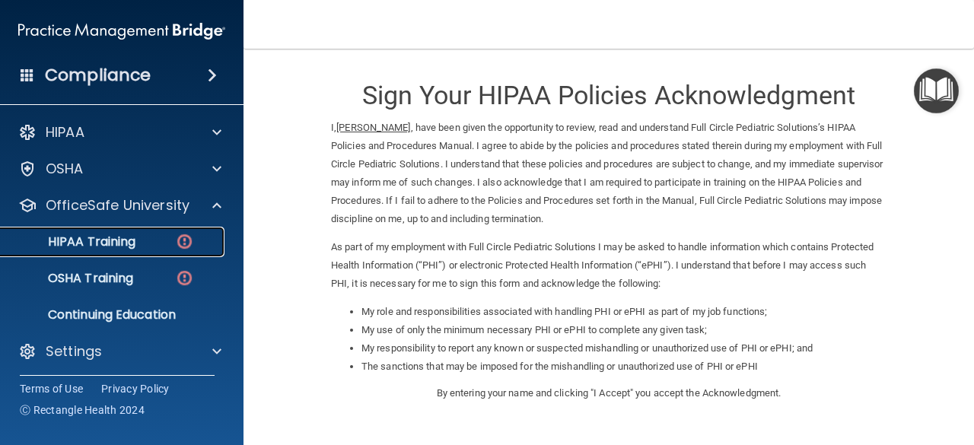
click at [149, 244] on div "HIPAA Training" at bounding box center [114, 241] width 208 height 15
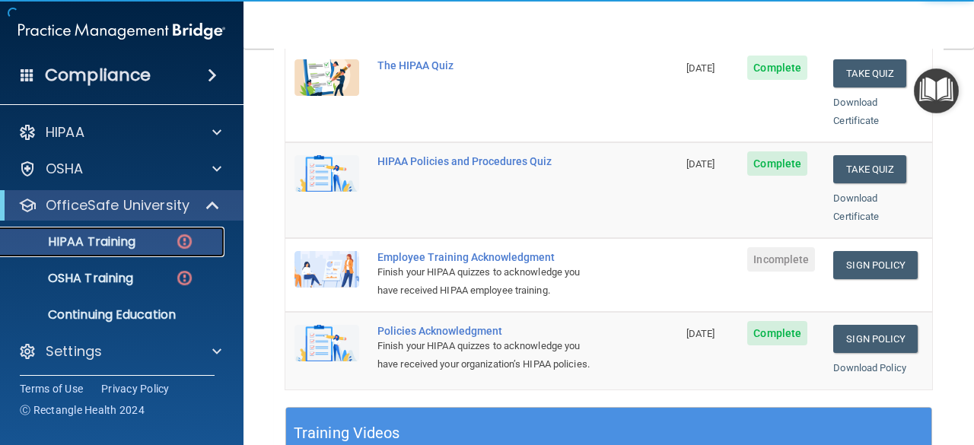
scroll to position [336, 0]
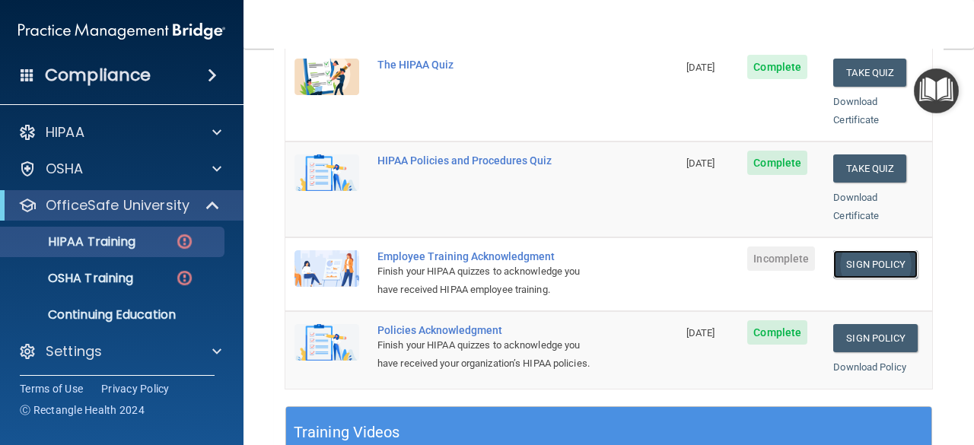
click at [862, 256] on link "Sign Policy" at bounding box center [876, 264] width 85 height 28
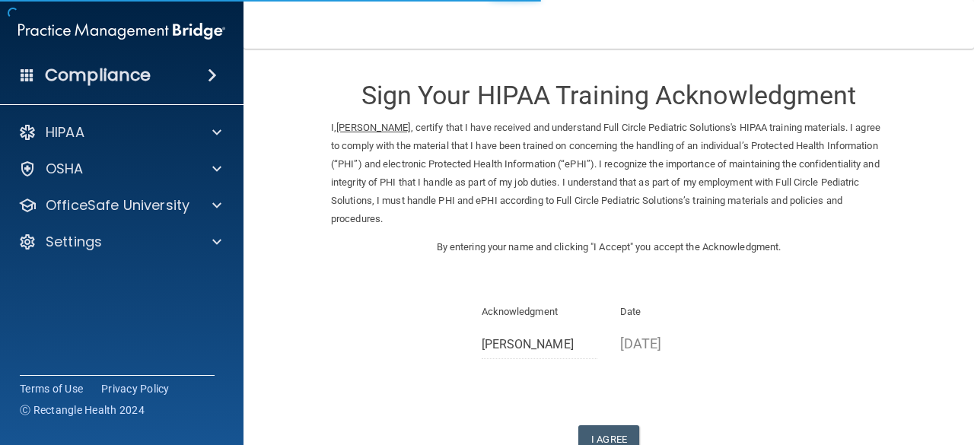
scroll to position [70, 0]
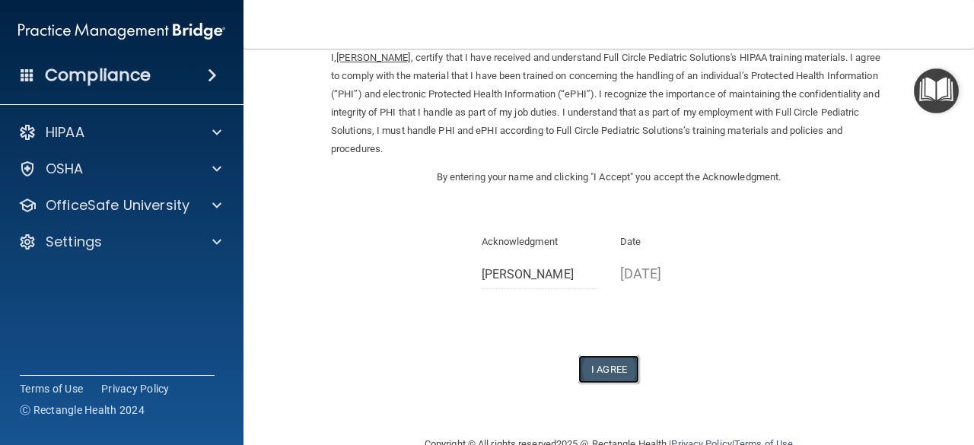
click at [604, 368] on button "I Agree" at bounding box center [609, 370] width 61 height 28
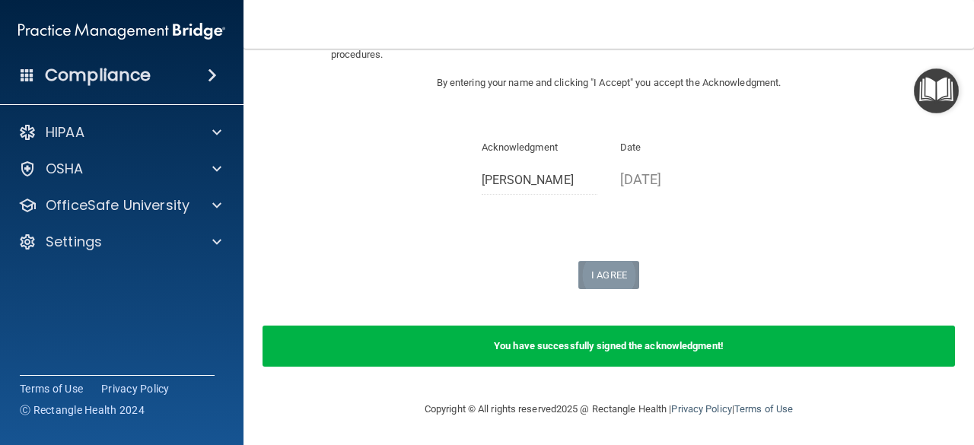
scroll to position [0, 0]
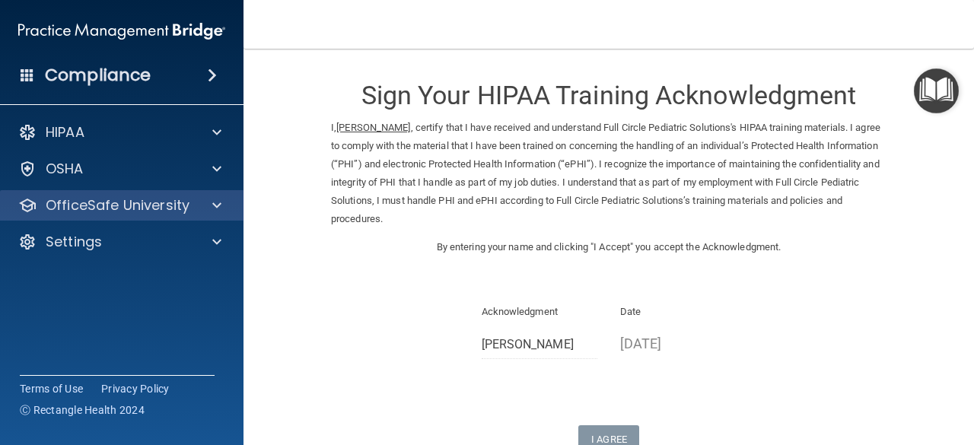
click at [206, 193] on div "OfficeSafe University" at bounding box center [122, 205] width 244 height 30
click at [212, 205] on span at bounding box center [216, 205] width 9 height 18
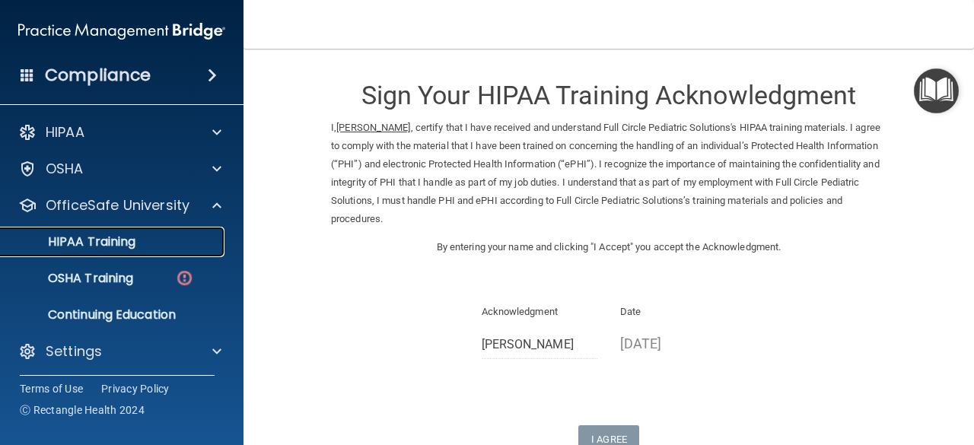
click at [123, 240] on p "HIPAA Training" at bounding box center [73, 241] width 126 height 15
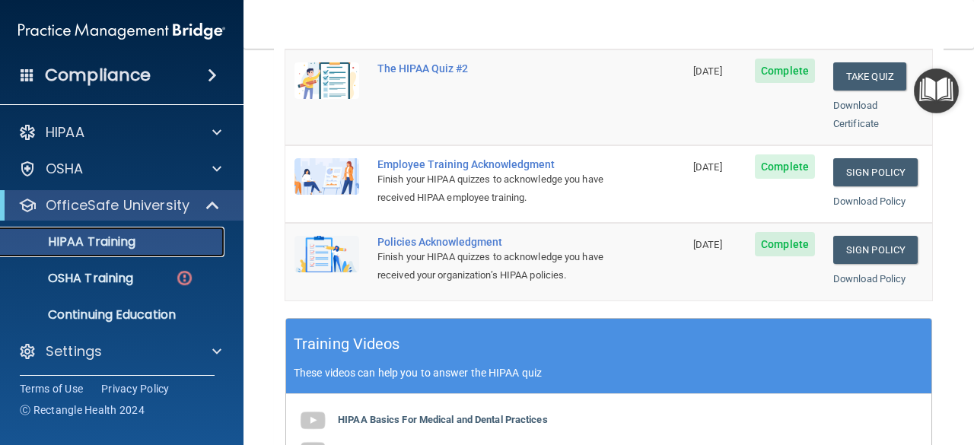
scroll to position [429, 0]
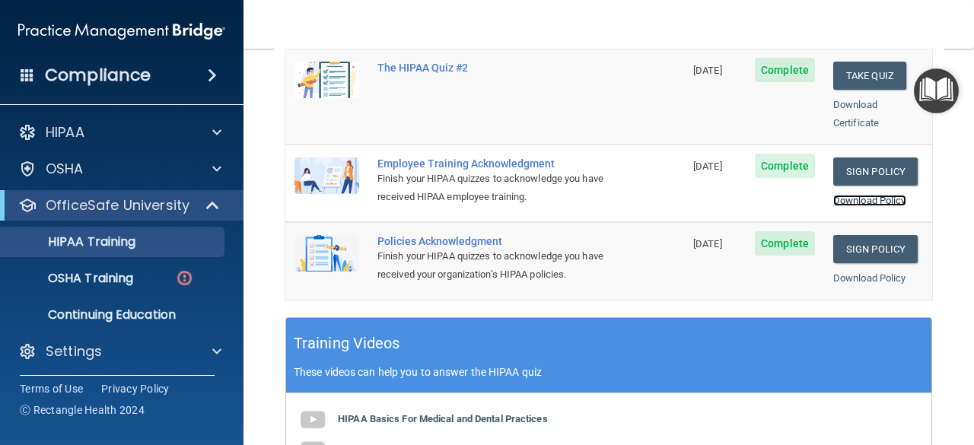
click at [837, 195] on link "Download Policy" at bounding box center [870, 200] width 73 height 11
click at [880, 273] on link "Download Policy" at bounding box center [870, 278] width 73 height 11
